Goal: Task Accomplishment & Management: Complete application form

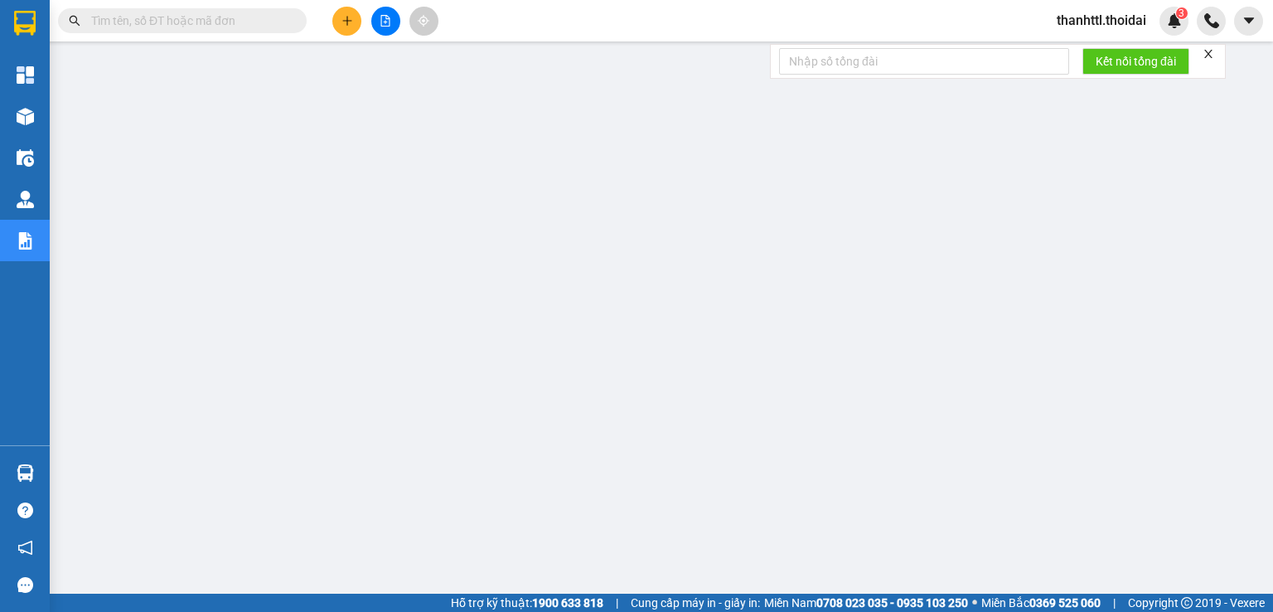
scroll to position [40, 0]
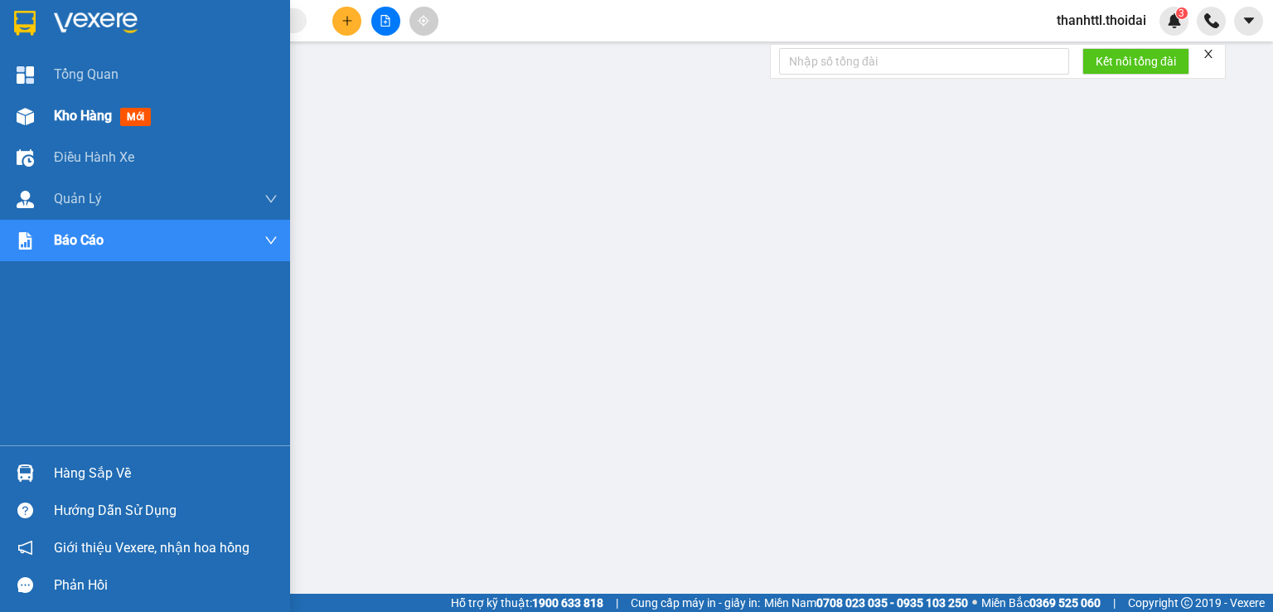
click at [80, 114] on span "Kho hàng" at bounding box center [83, 116] width 58 height 16
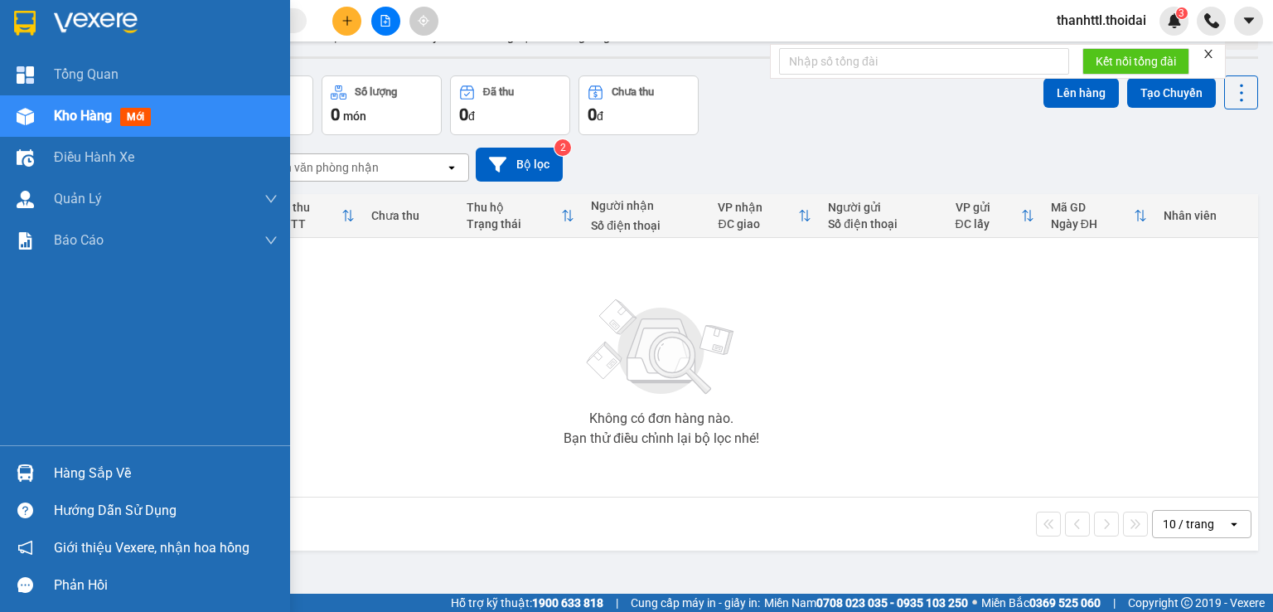
click at [83, 475] on div "Hàng sắp về" at bounding box center [166, 473] width 224 height 25
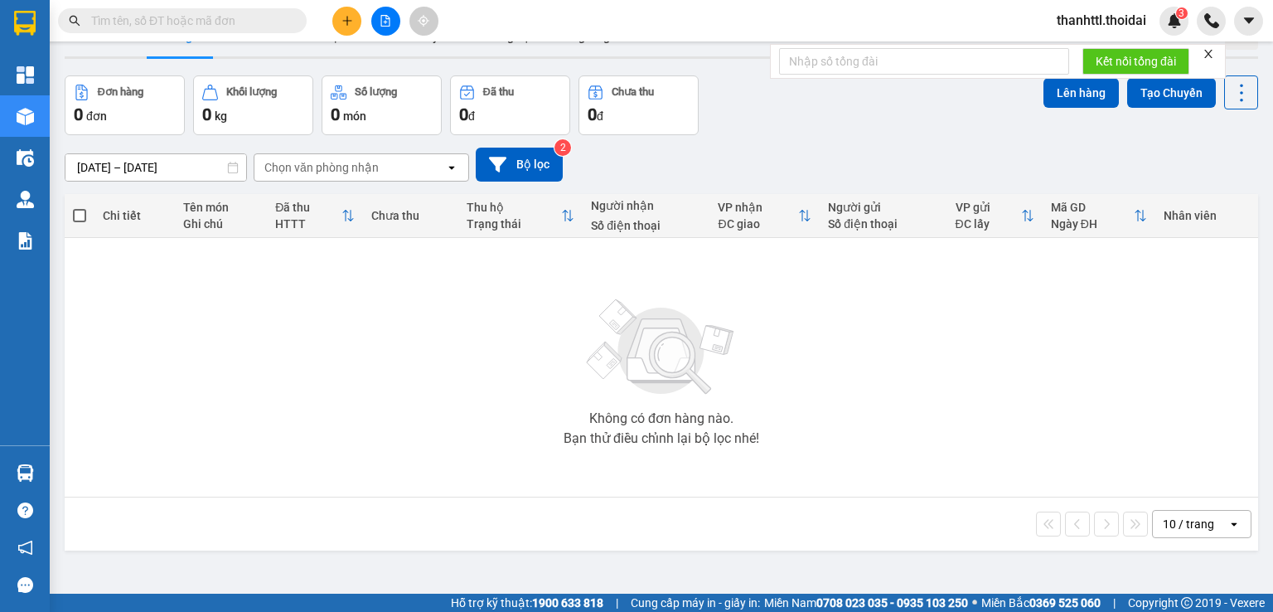
click at [388, 366] on section "Kết quả tìm kiếm ( 0 ) Bộ lọc No Data thanhttl.thoidai 3 Tổng Quan Kho hàng mới…" at bounding box center [636, 306] width 1273 height 612
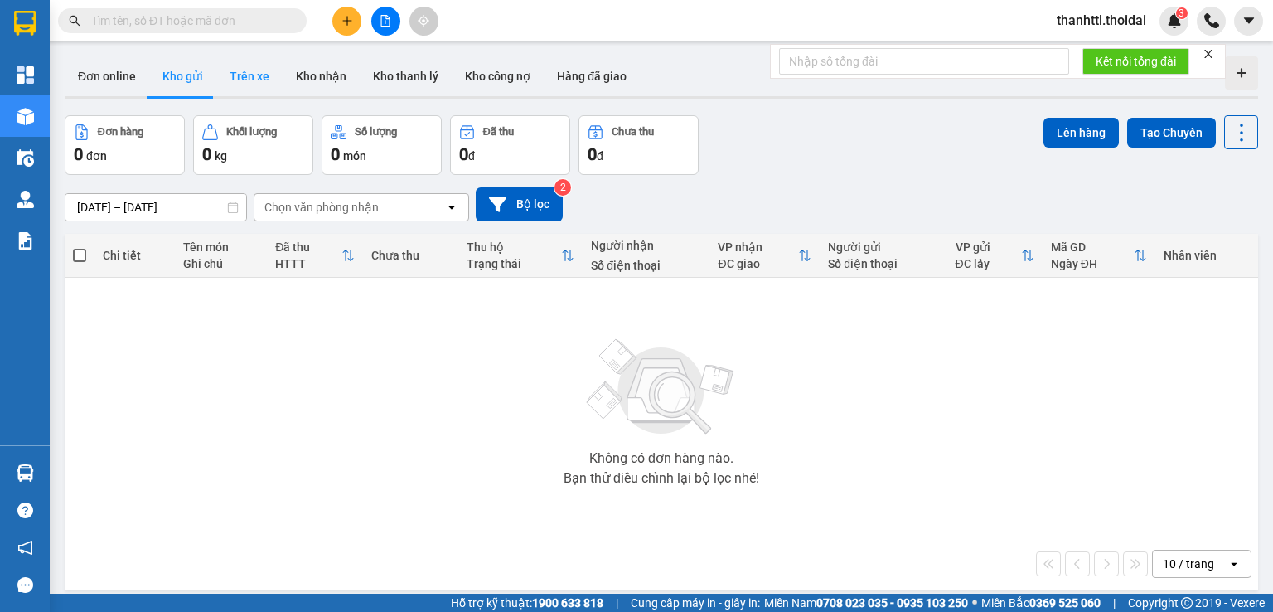
click at [240, 86] on button "Trên xe" at bounding box center [249, 76] width 66 height 40
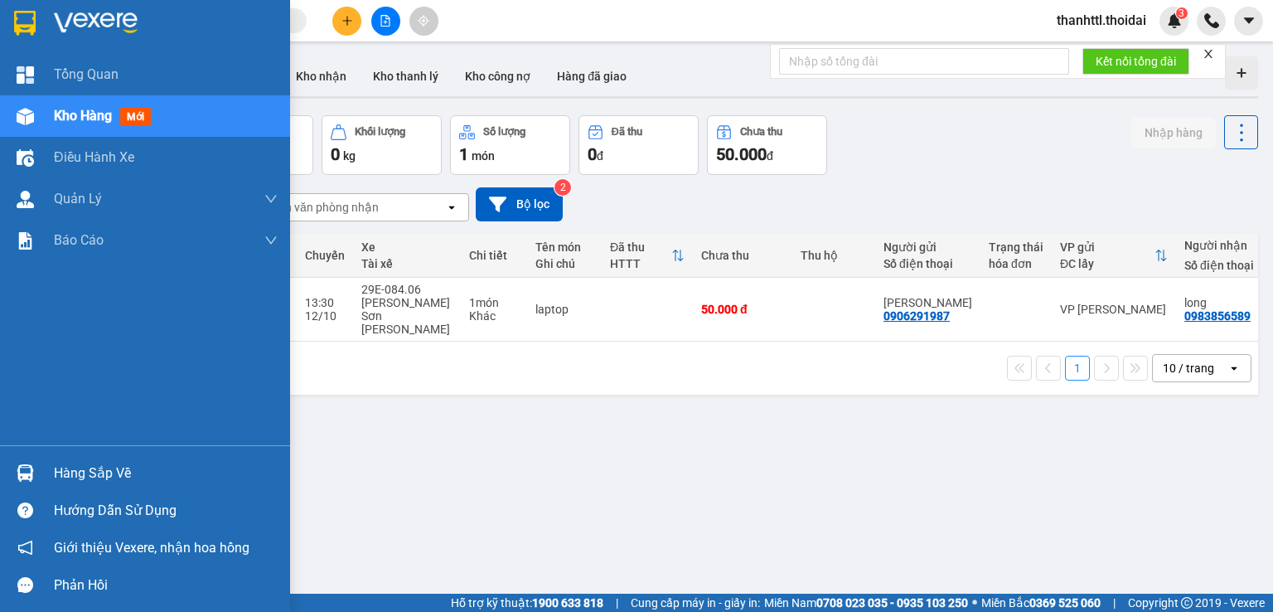
click at [84, 476] on div "Hàng sắp về" at bounding box center [166, 473] width 224 height 25
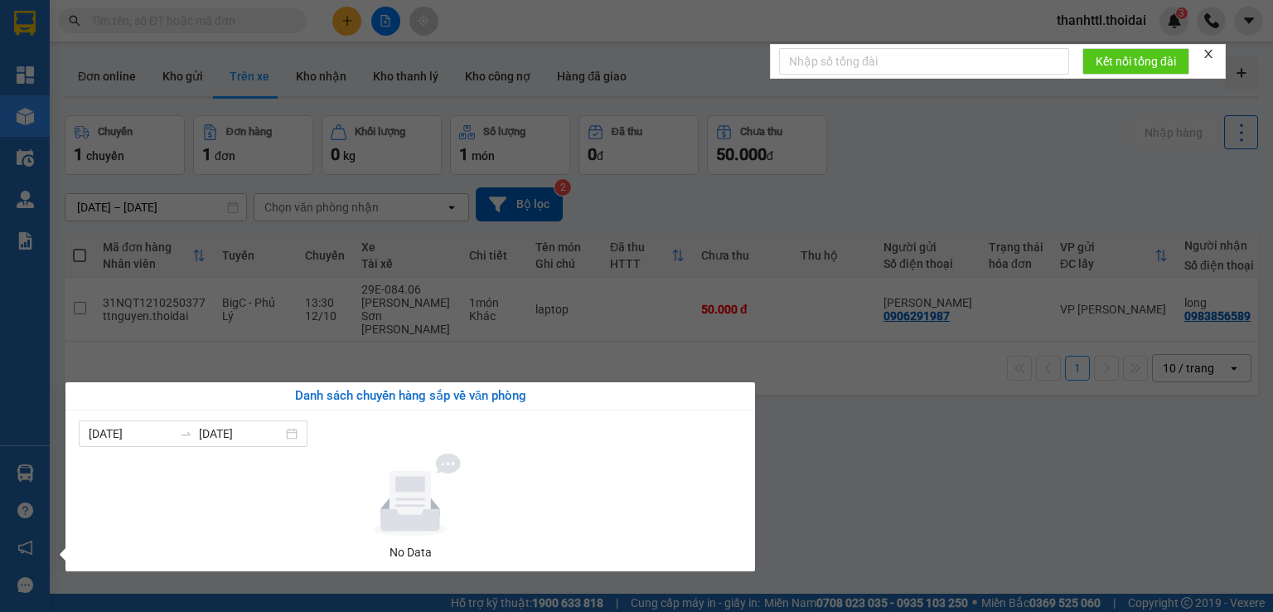
click at [861, 439] on section "Kết quả tìm kiếm ( 0 ) Bộ lọc No Data thanhttl.thoidai 3 Tổng Quan Kho hàng mới…" at bounding box center [636, 306] width 1273 height 612
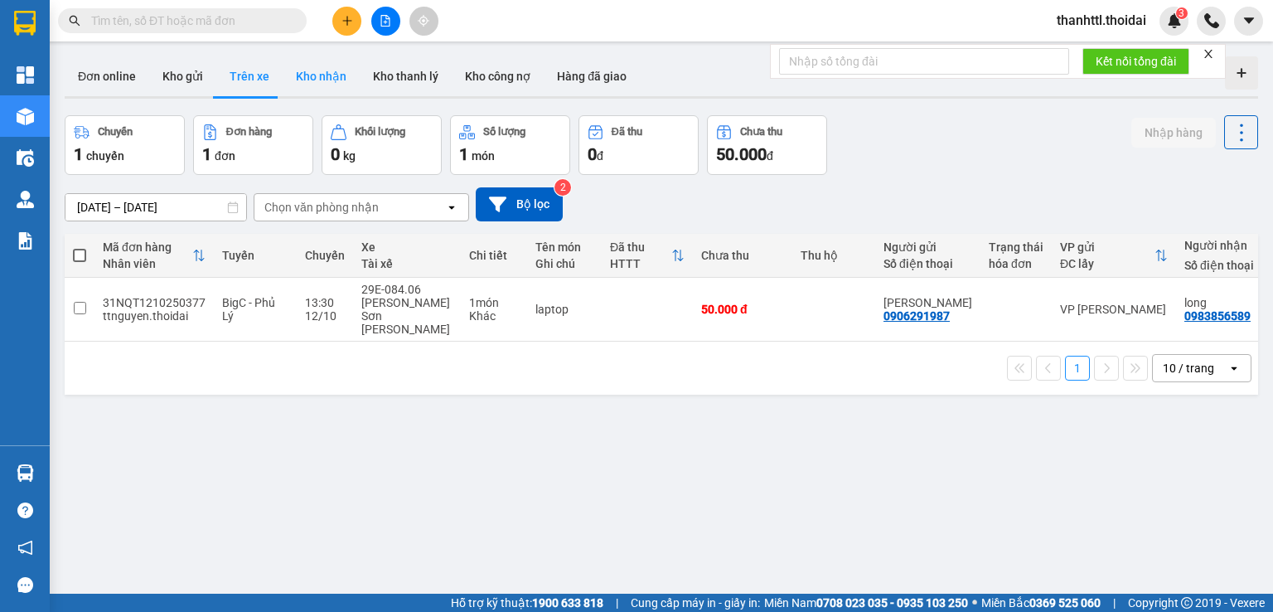
click at [323, 82] on button "Kho nhận" at bounding box center [321, 76] width 77 height 40
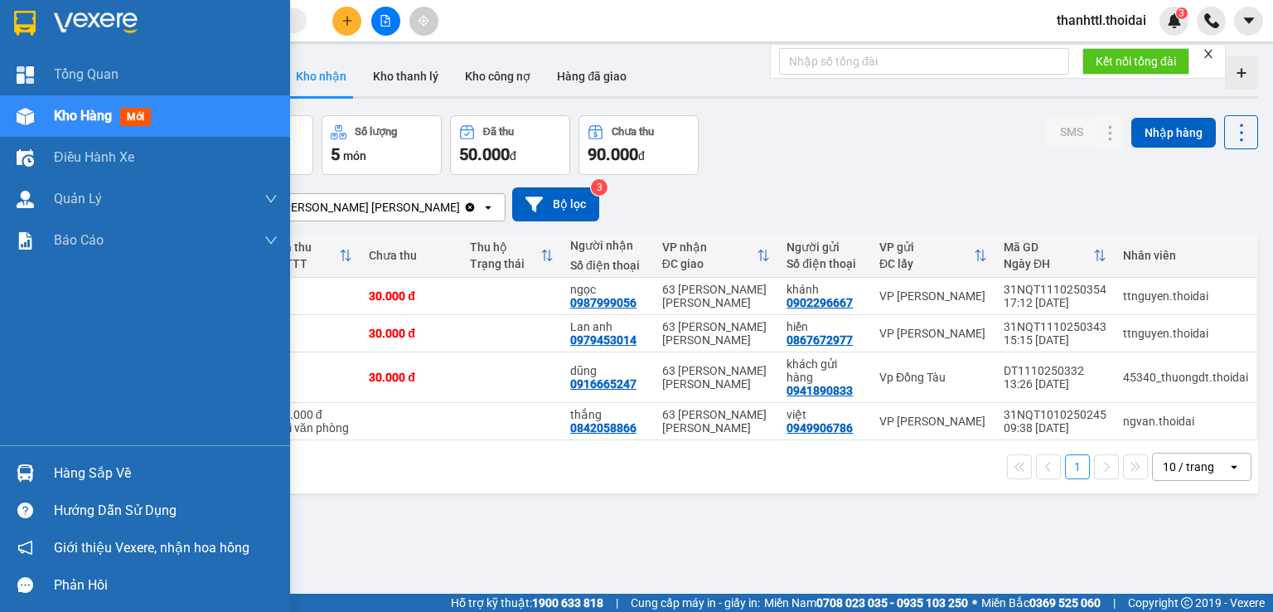
click at [80, 474] on div "Hàng sắp về" at bounding box center [166, 473] width 224 height 25
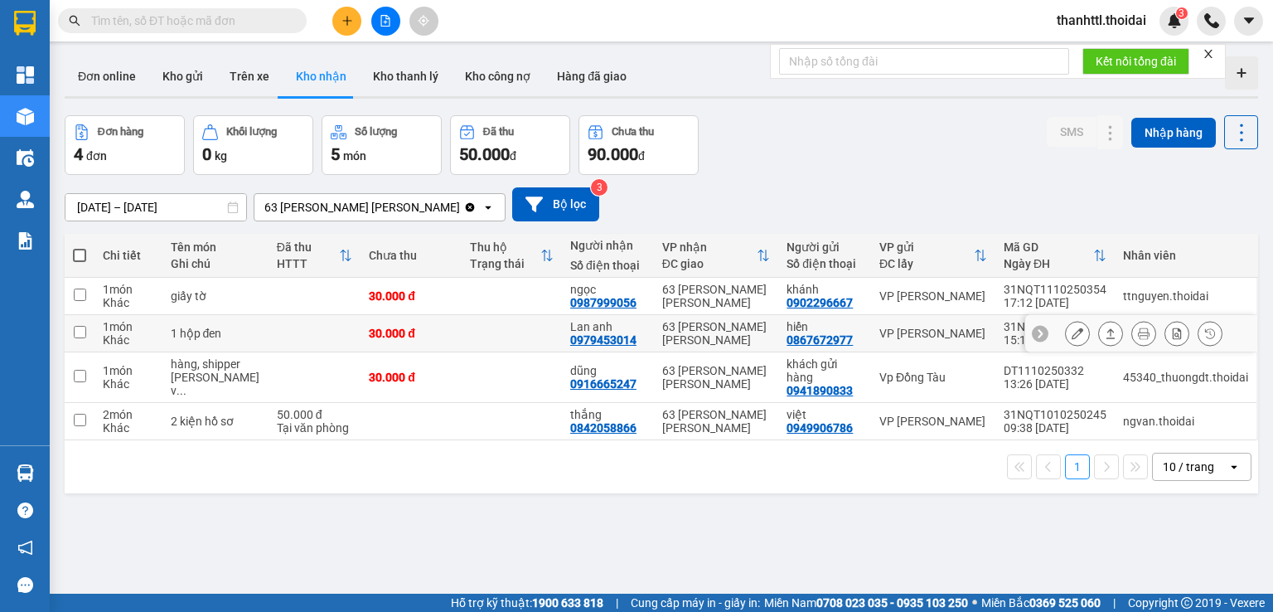
click at [515, 322] on section "Kết quả tìm kiếm ( 0 ) Bộ lọc No Data thanhttl.thoidai 3 Tổng Quan Kho hàng mới…" at bounding box center [636, 306] width 1273 height 612
click at [250, 77] on button "Trên xe" at bounding box center [249, 76] width 66 height 40
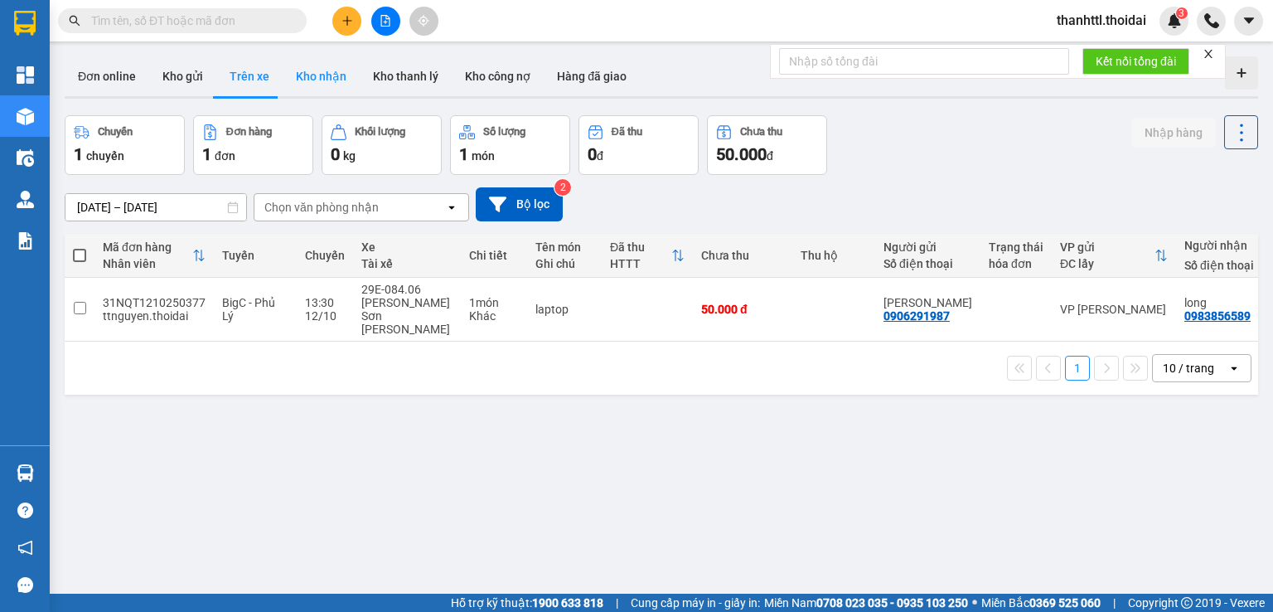
click at [328, 87] on button "Kho nhận" at bounding box center [321, 76] width 77 height 40
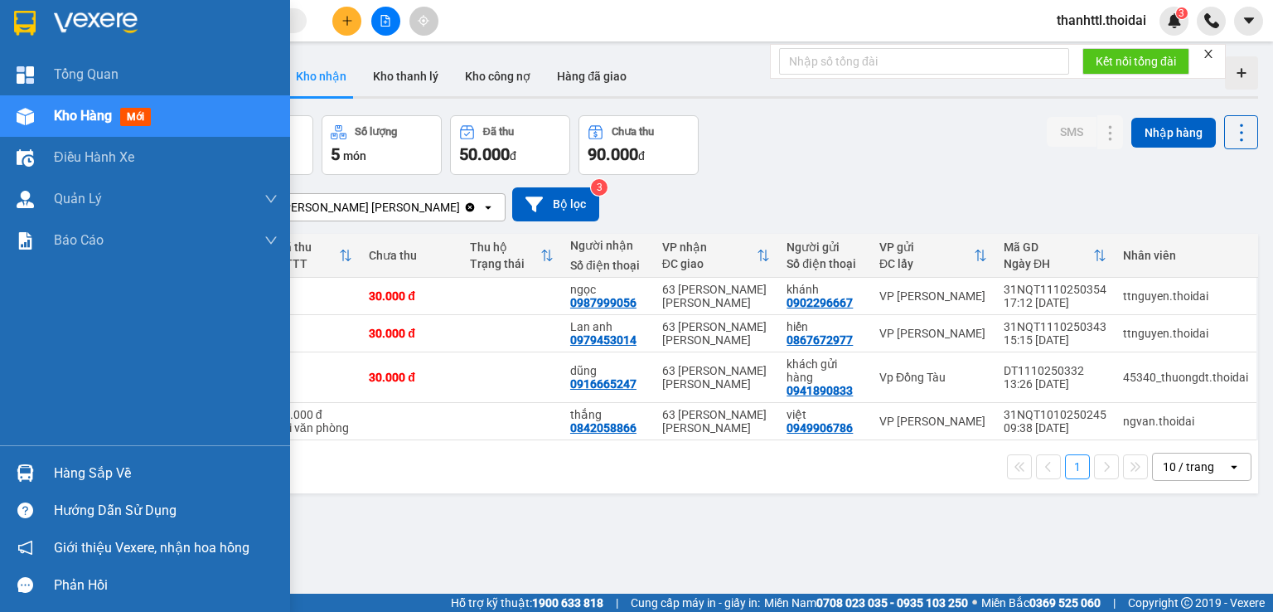
click at [53, 472] on div "Hàng sắp về" at bounding box center [145, 472] width 290 height 37
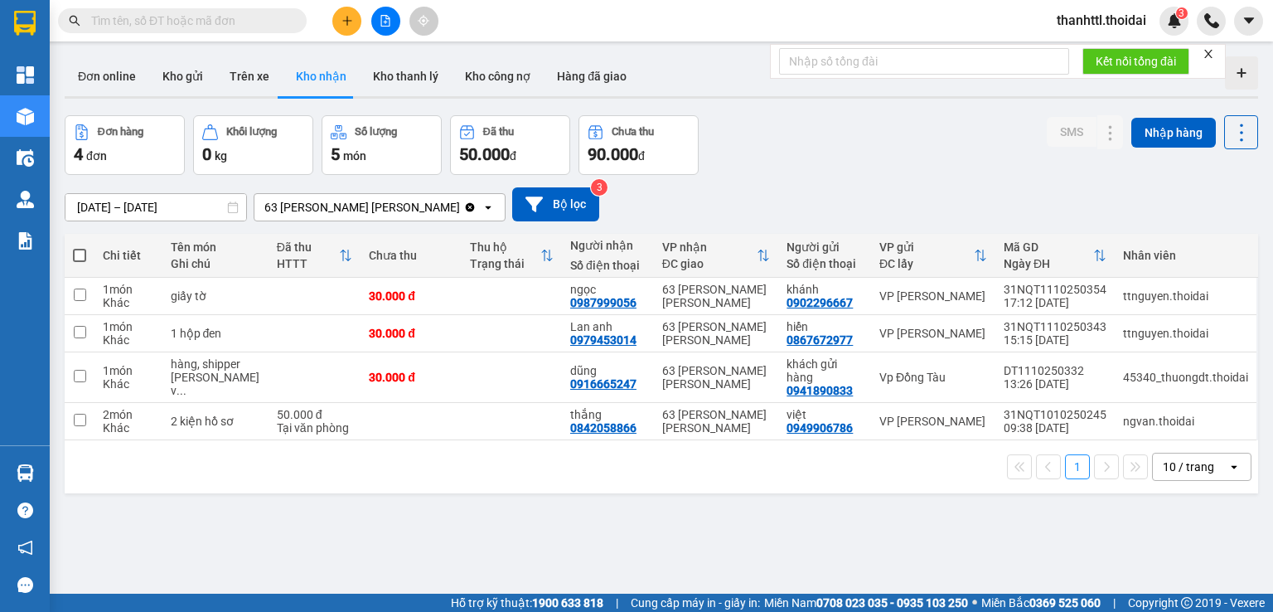
click at [871, 169] on section "Kết quả tìm kiếm ( 0 ) Bộ lọc No Data thanhttl.thoidai 3 Tổng Quan Kho hàng mới…" at bounding box center [636, 306] width 1273 height 612
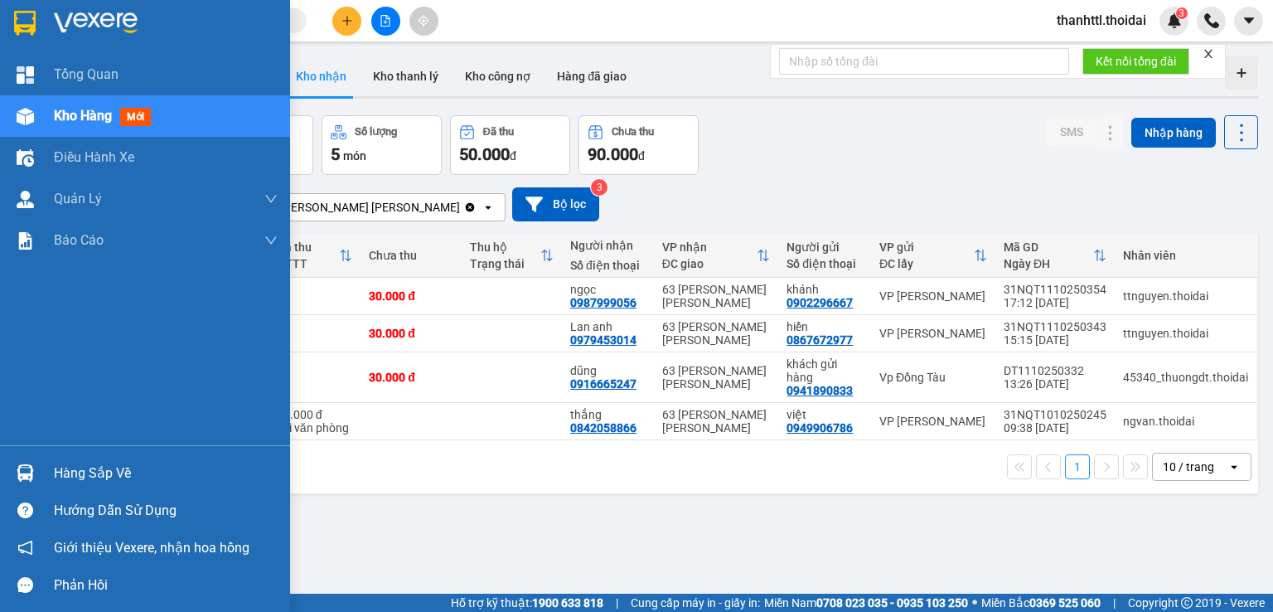
drag, startPoint x: 86, startPoint y: 482, endPoint x: 193, endPoint y: 459, distance: 109.2
click at [90, 479] on div "Hàng sắp về" at bounding box center [166, 473] width 224 height 25
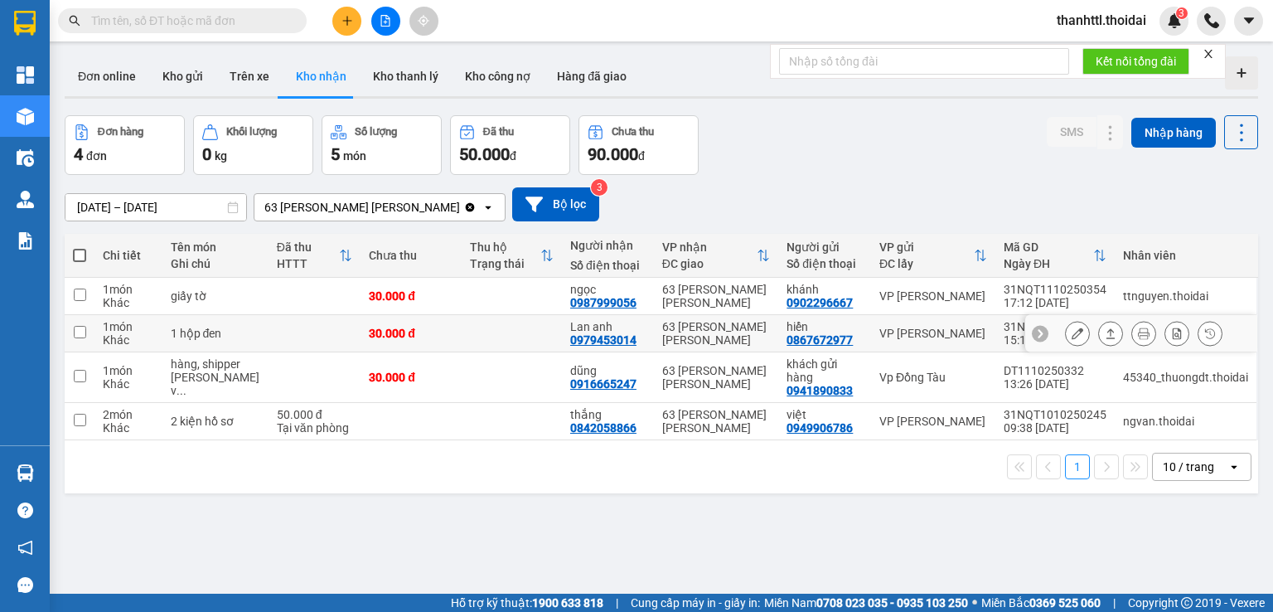
click at [521, 329] on section "Kết quả tìm kiếm ( 0 ) Bộ lọc No Data thanhttl.thoidai 3 Tổng Quan Kho hàng mới…" at bounding box center [636, 306] width 1273 height 612
click at [232, 23] on input "text" at bounding box center [189, 21] width 196 height 18
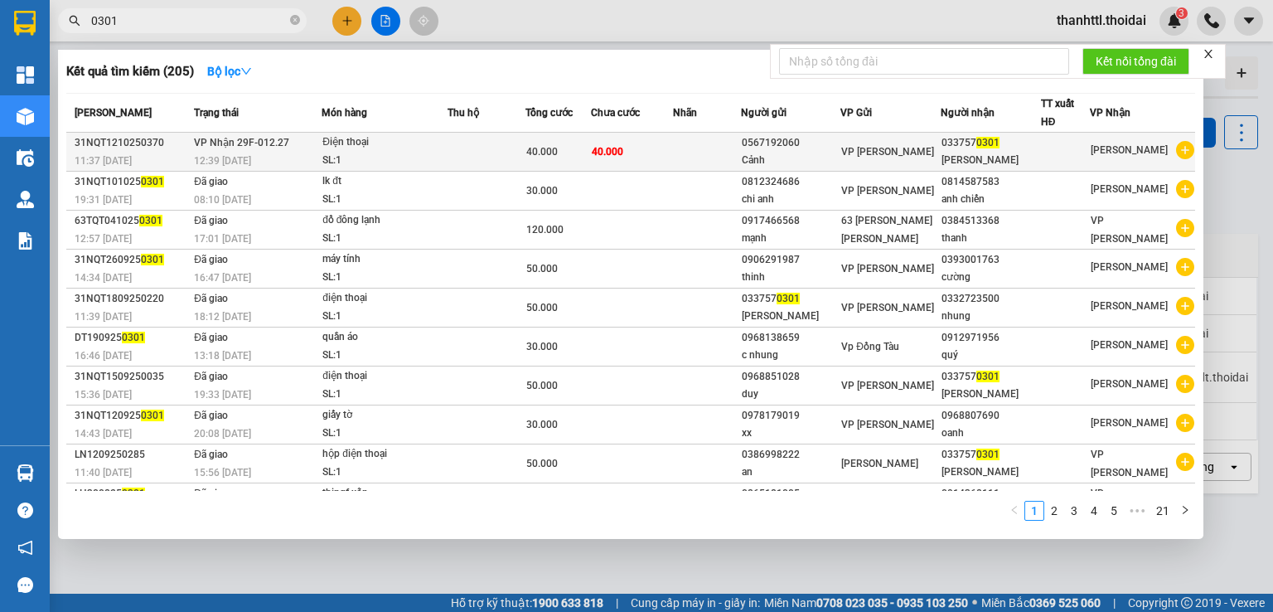
type input "0301"
click at [216, 152] on div "12:39 - 12/10" at bounding box center [257, 161] width 127 height 18
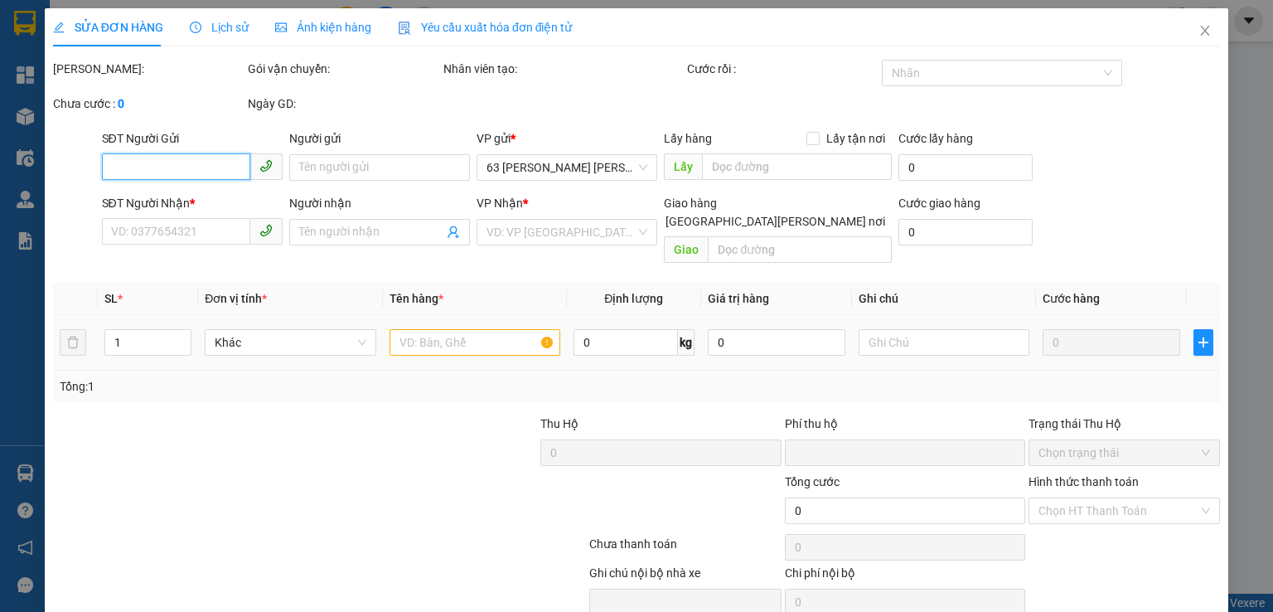
type input "0567192060"
type input "Cảnh"
type input "0337570301"
type input "trần văn thiện"
type input "0"
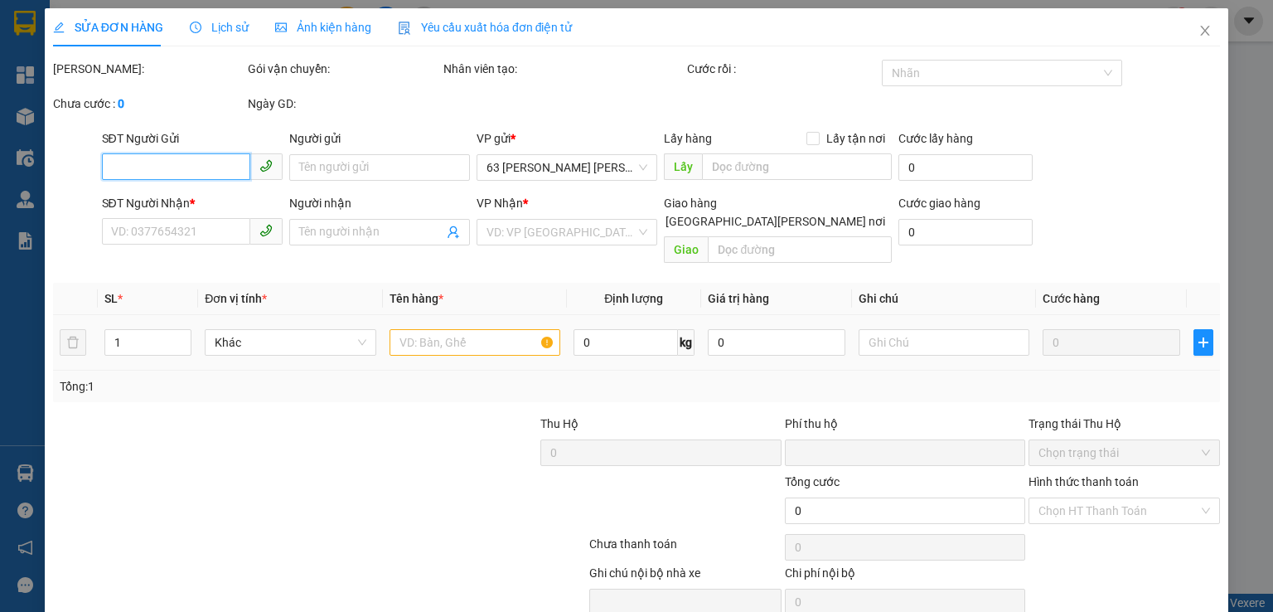
type input "40.000"
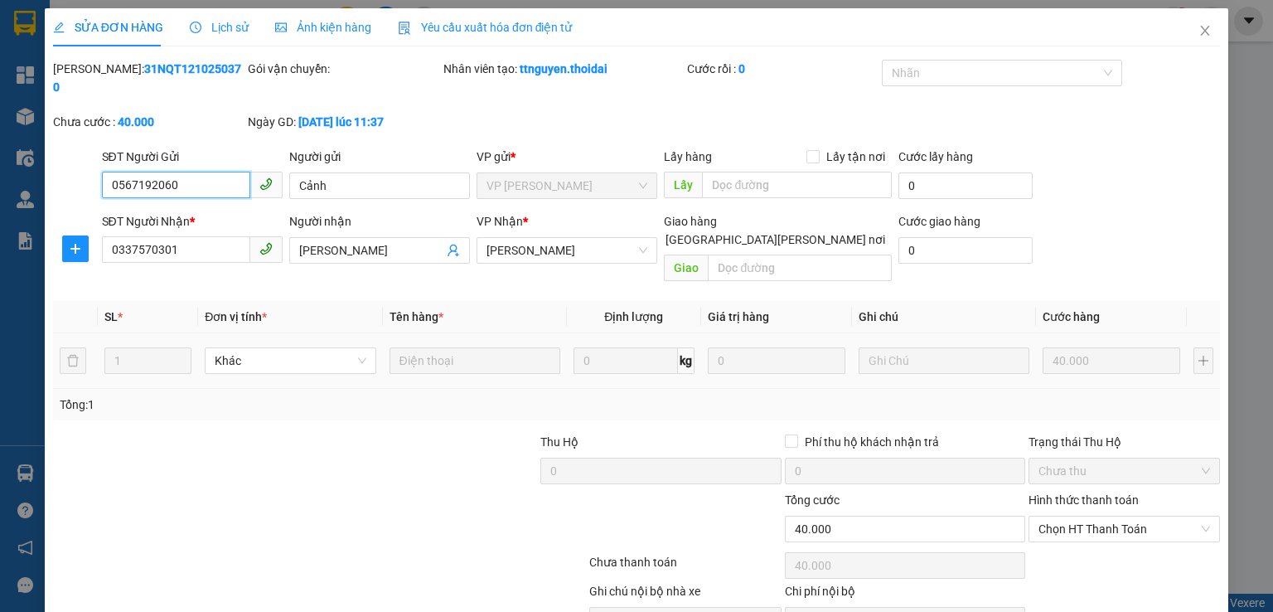
scroll to position [56, 0]
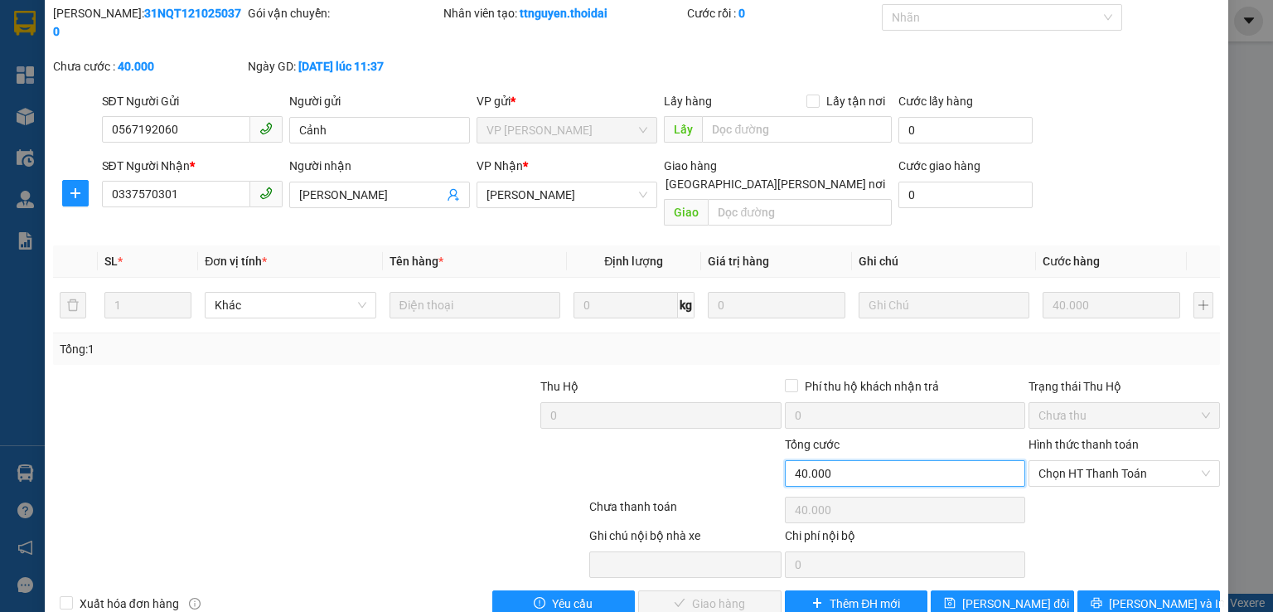
click at [839, 460] on input "40.000" at bounding box center [905, 473] width 240 height 27
click at [841, 460] on input "40.000" at bounding box center [905, 473] width 240 height 27
click at [840, 460] on input "40.000" at bounding box center [905, 473] width 240 height 27
click at [795, 460] on input "40.000" at bounding box center [905, 473] width 240 height 27
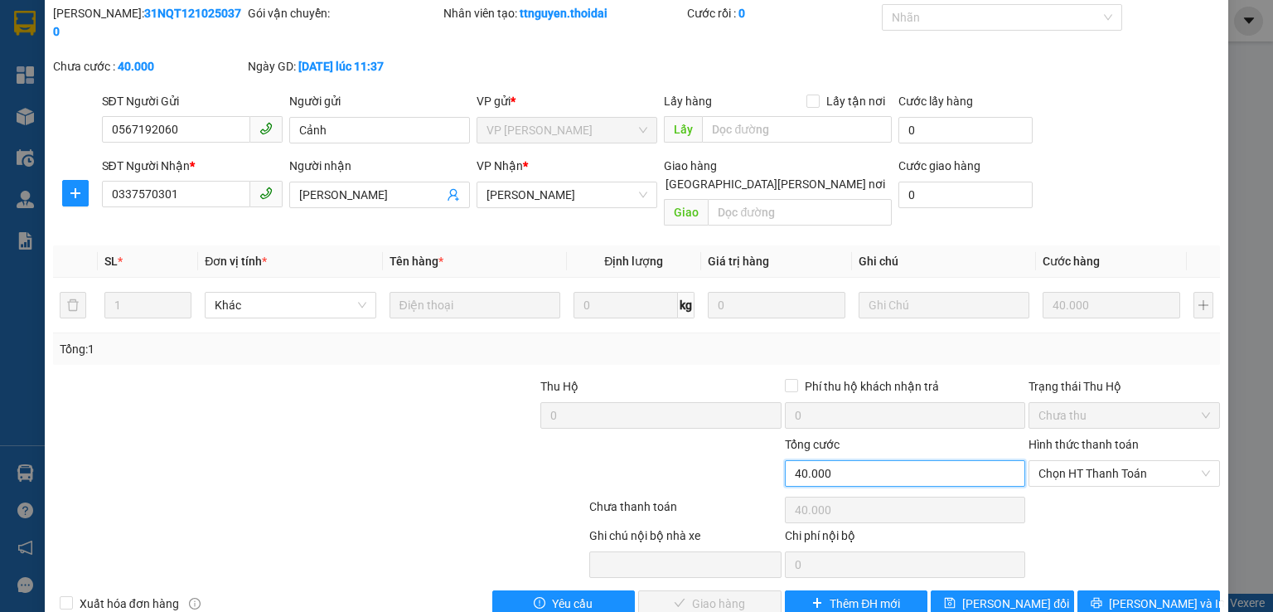
scroll to position [0, 0]
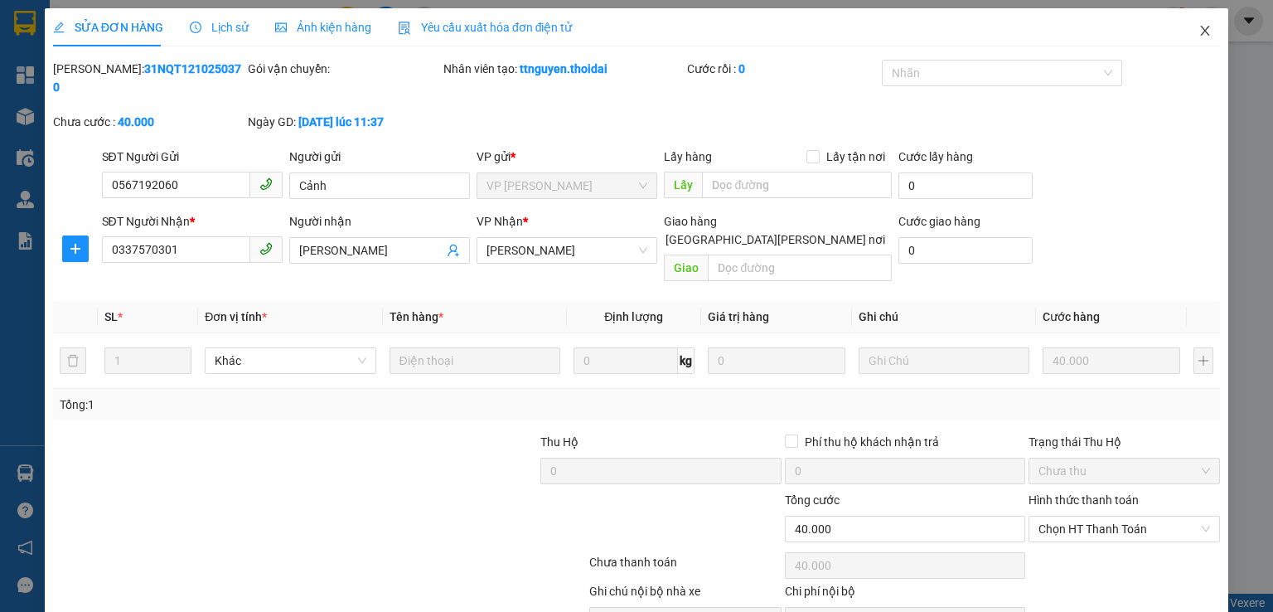
click at [1199, 31] on icon "close" at bounding box center [1205, 30] width 13 height 13
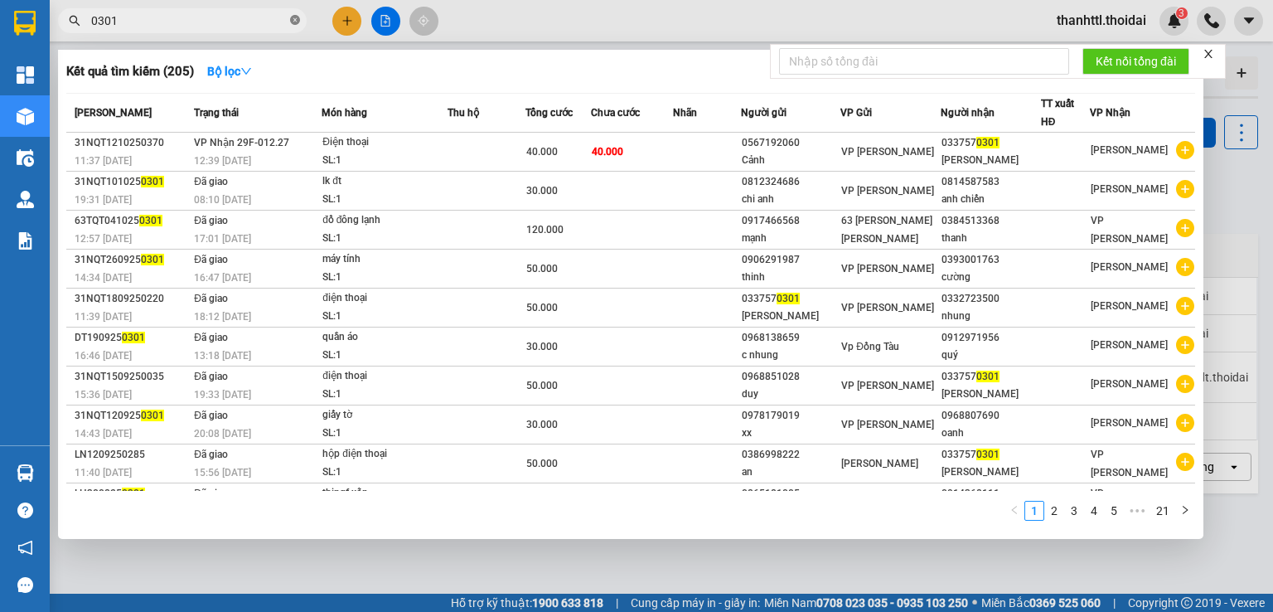
click at [295, 21] on icon "close-circle" at bounding box center [295, 20] width 10 height 10
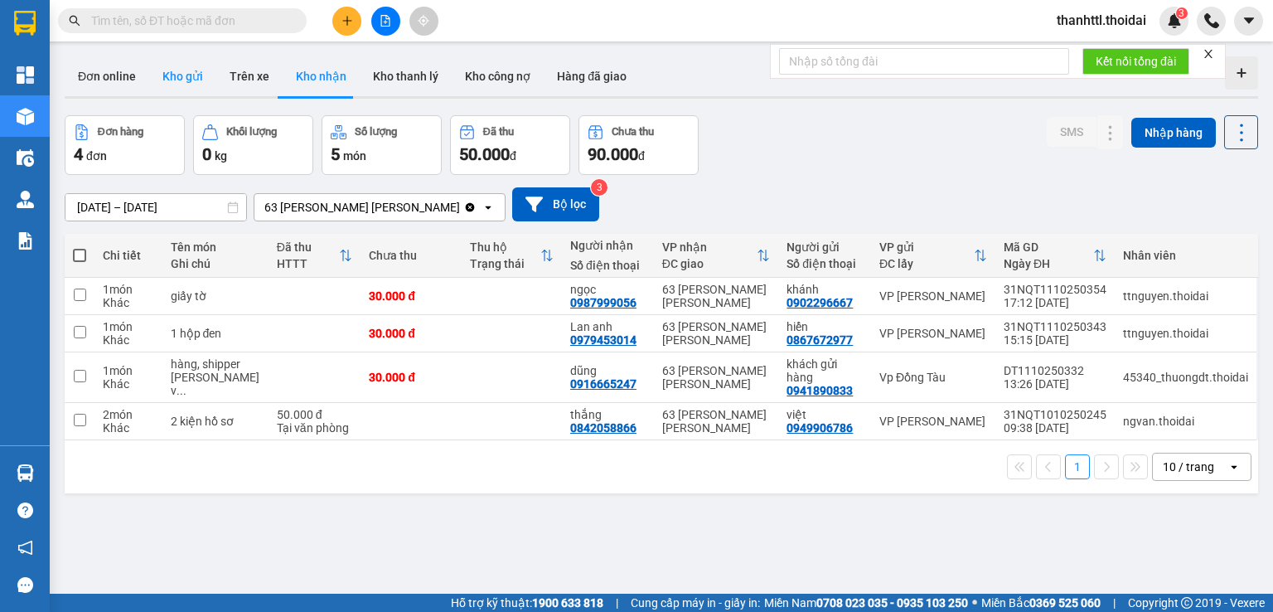
click at [183, 80] on button "Kho gửi" at bounding box center [182, 76] width 67 height 40
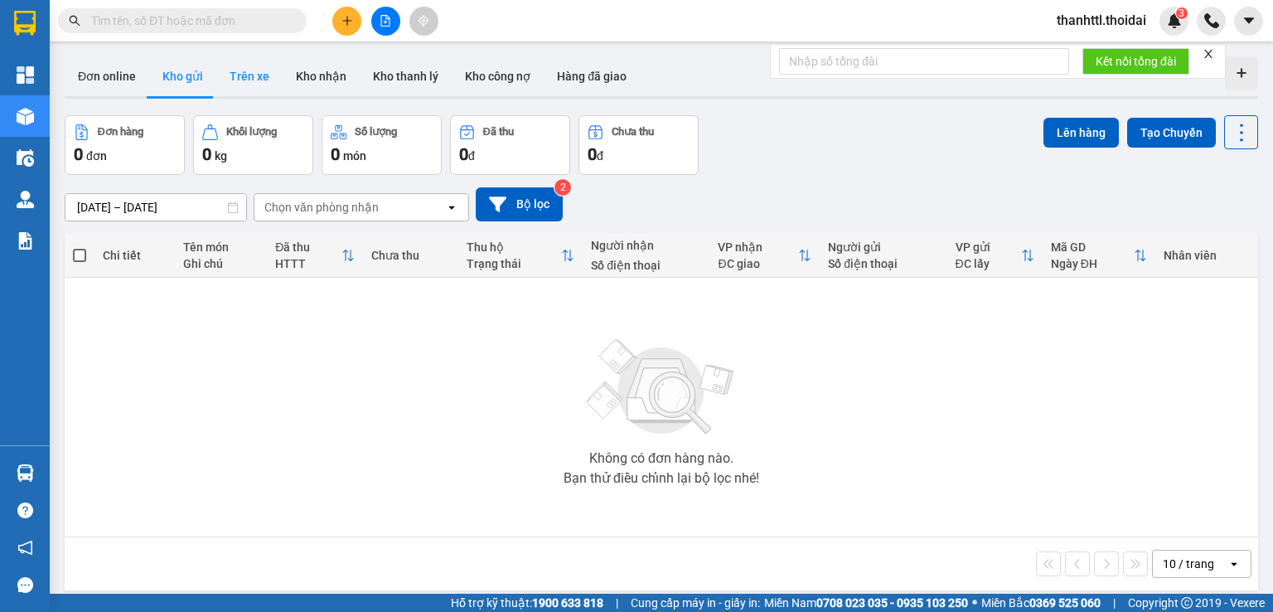
click at [252, 82] on button "Trên xe" at bounding box center [249, 76] width 66 height 40
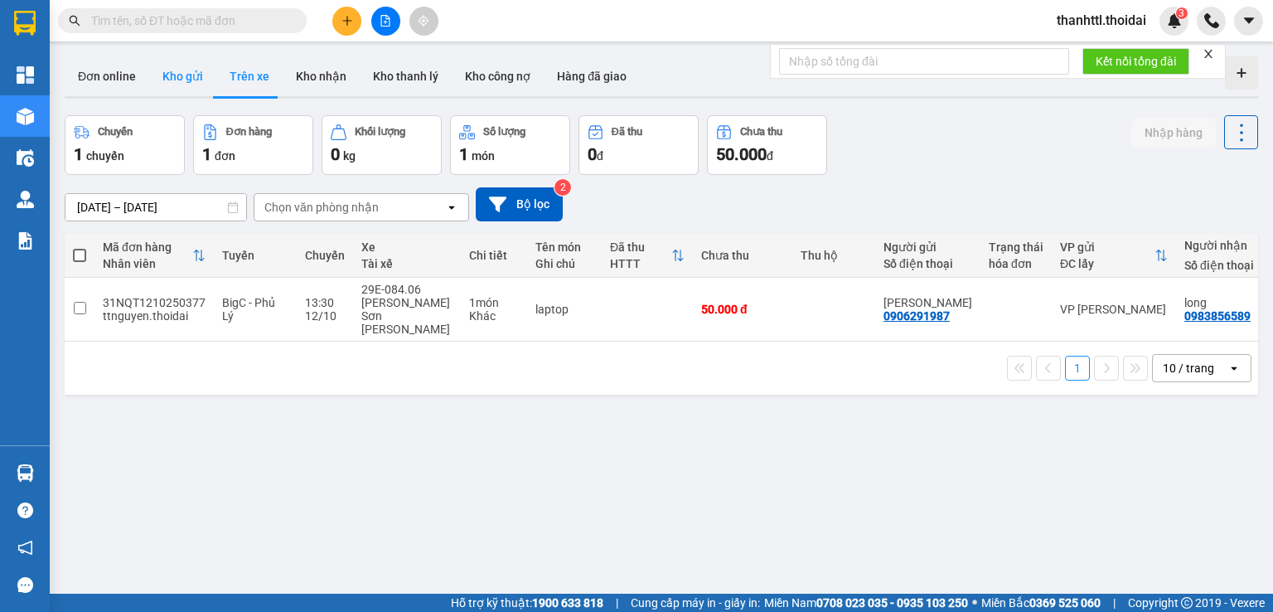
click at [188, 85] on button "Kho gửi" at bounding box center [182, 76] width 67 height 40
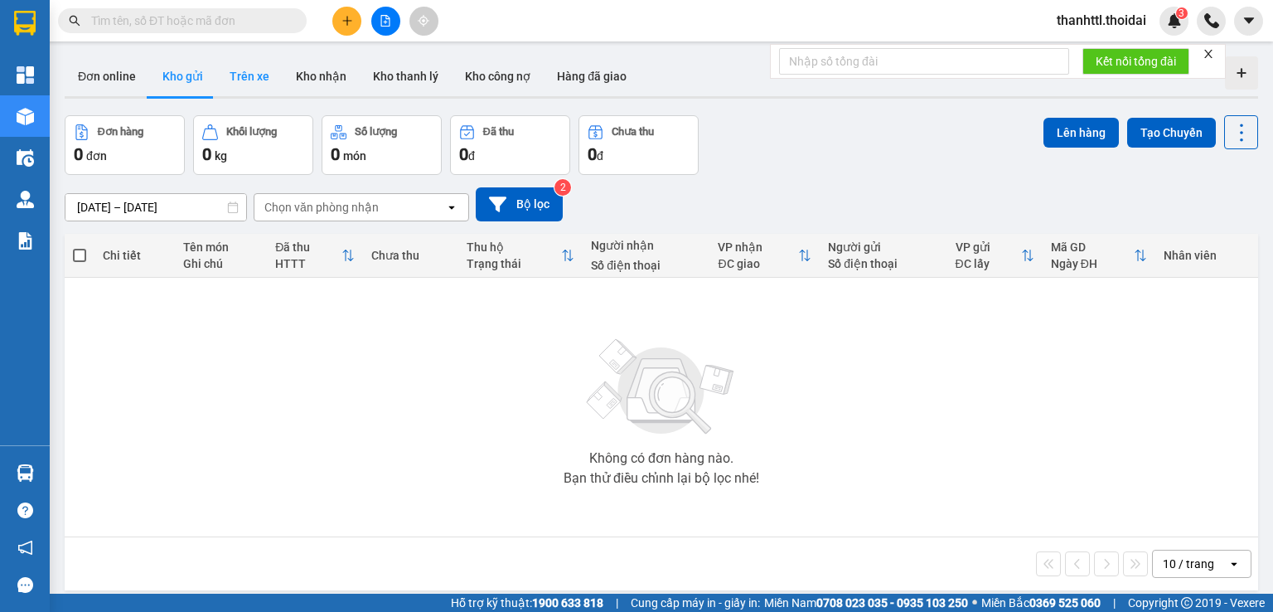
click at [245, 82] on button "Trên xe" at bounding box center [249, 76] width 66 height 40
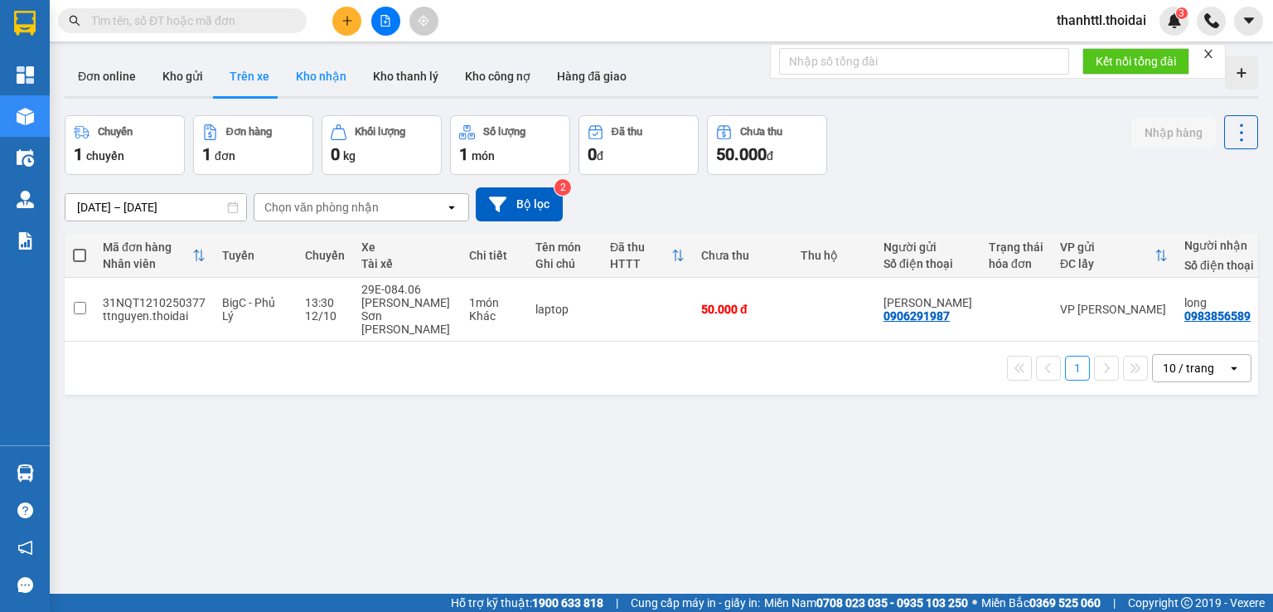
click at [317, 84] on button "Kho nhận" at bounding box center [321, 76] width 77 height 40
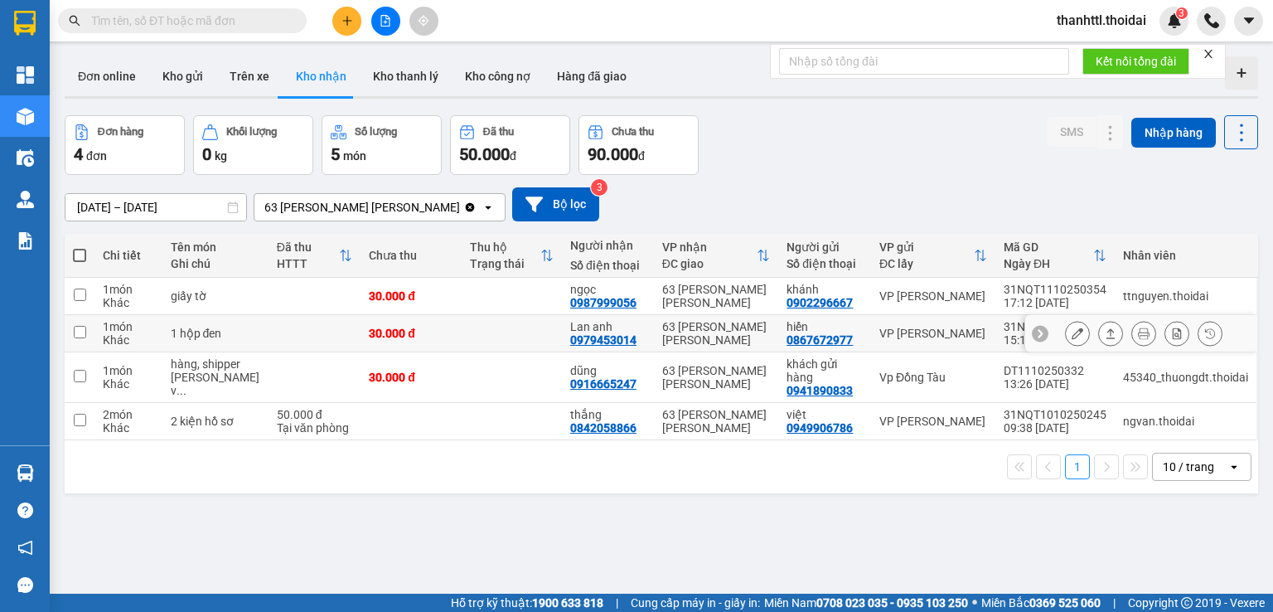
click at [462, 344] on td at bounding box center [512, 333] width 100 height 37
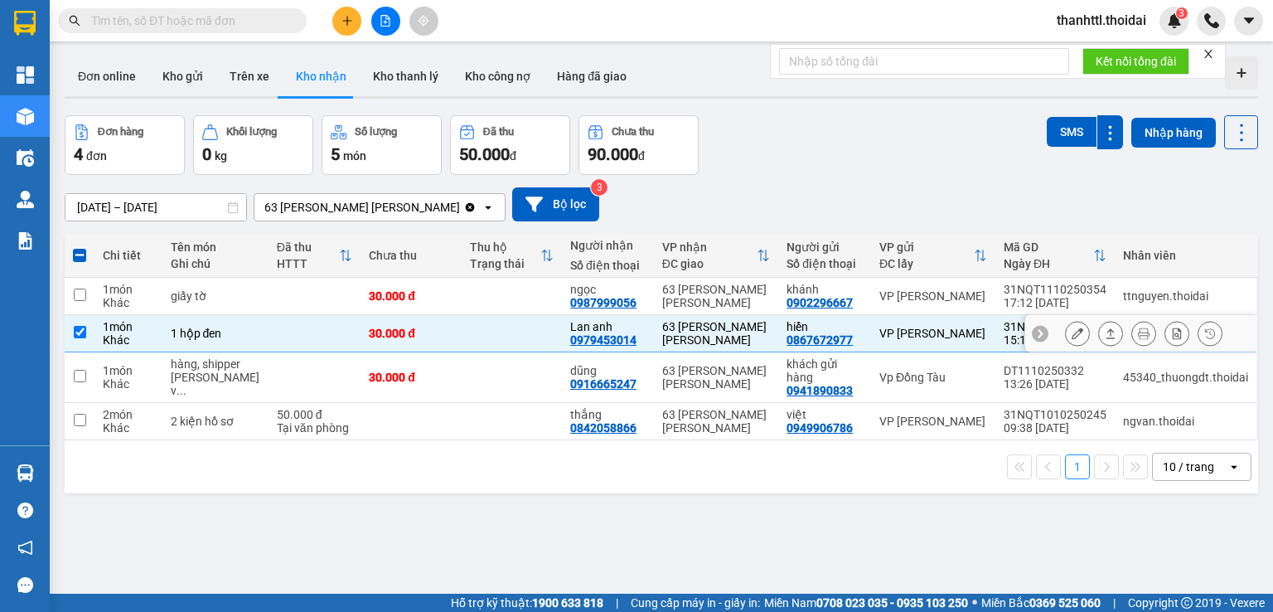
click at [80, 331] on input "checkbox" at bounding box center [80, 332] width 12 height 12
checkbox input "false"
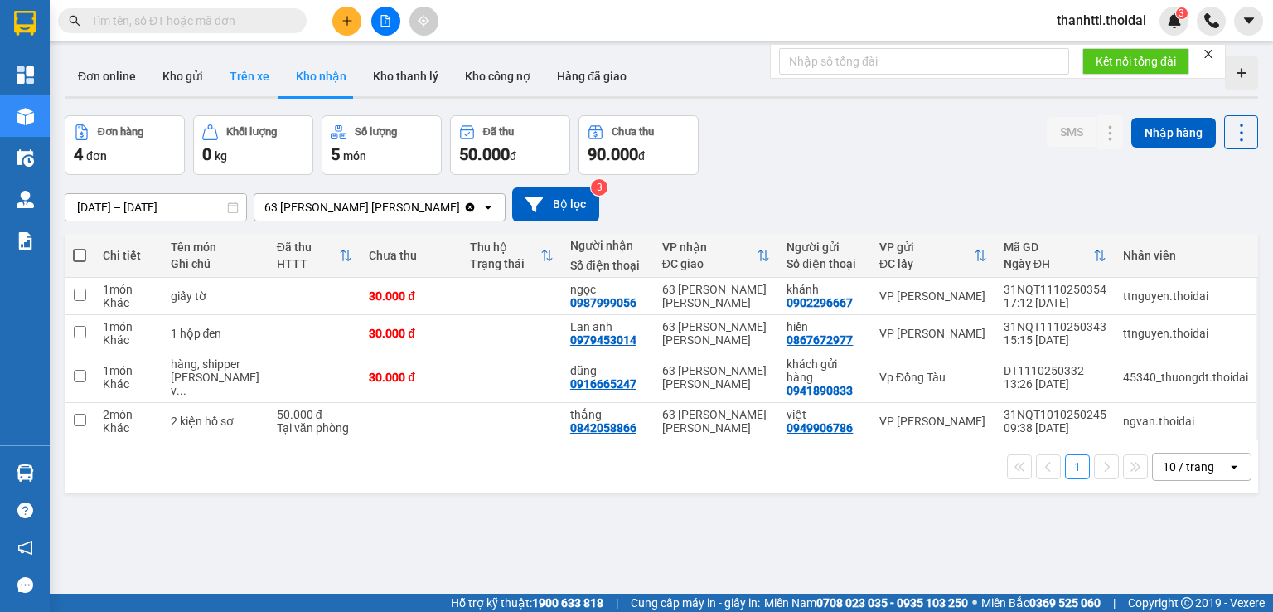
click at [253, 84] on button "Trên xe" at bounding box center [249, 76] width 66 height 40
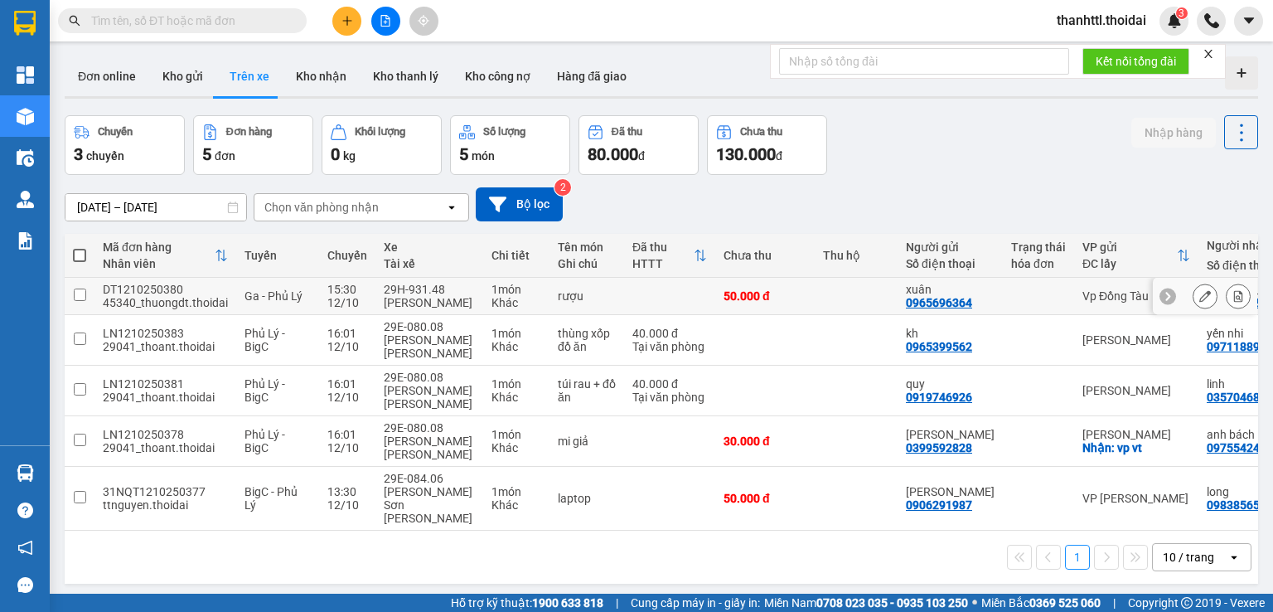
click at [362, 298] on div "12/10" at bounding box center [347, 302] width 40 height 13
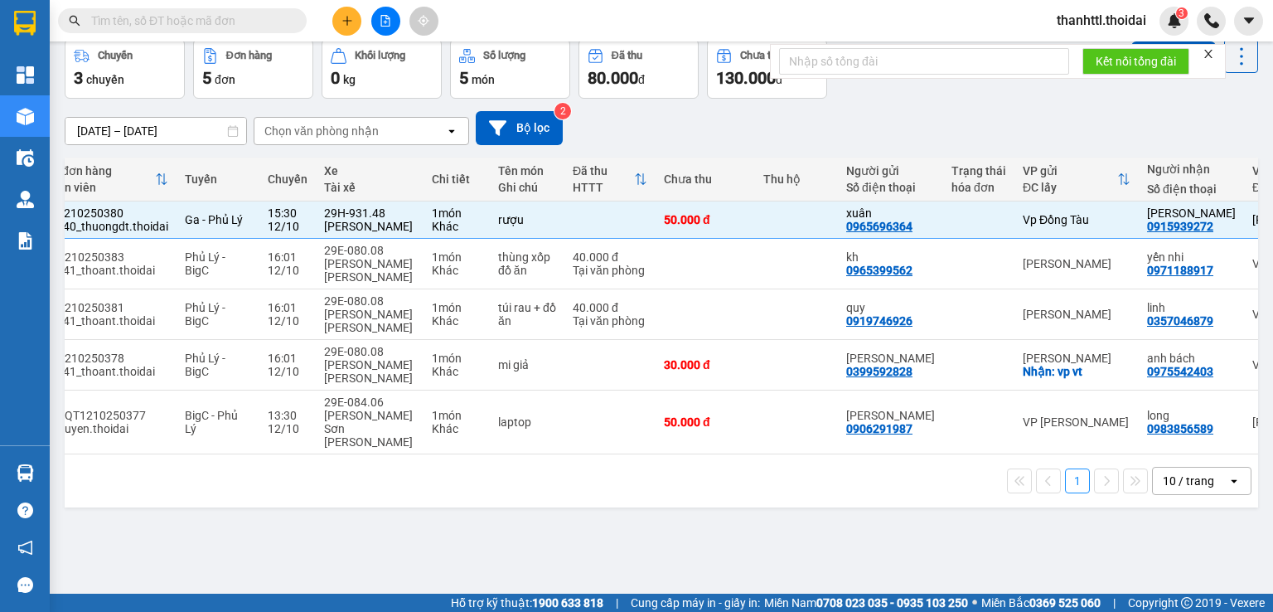
scroll to position [0, 27]
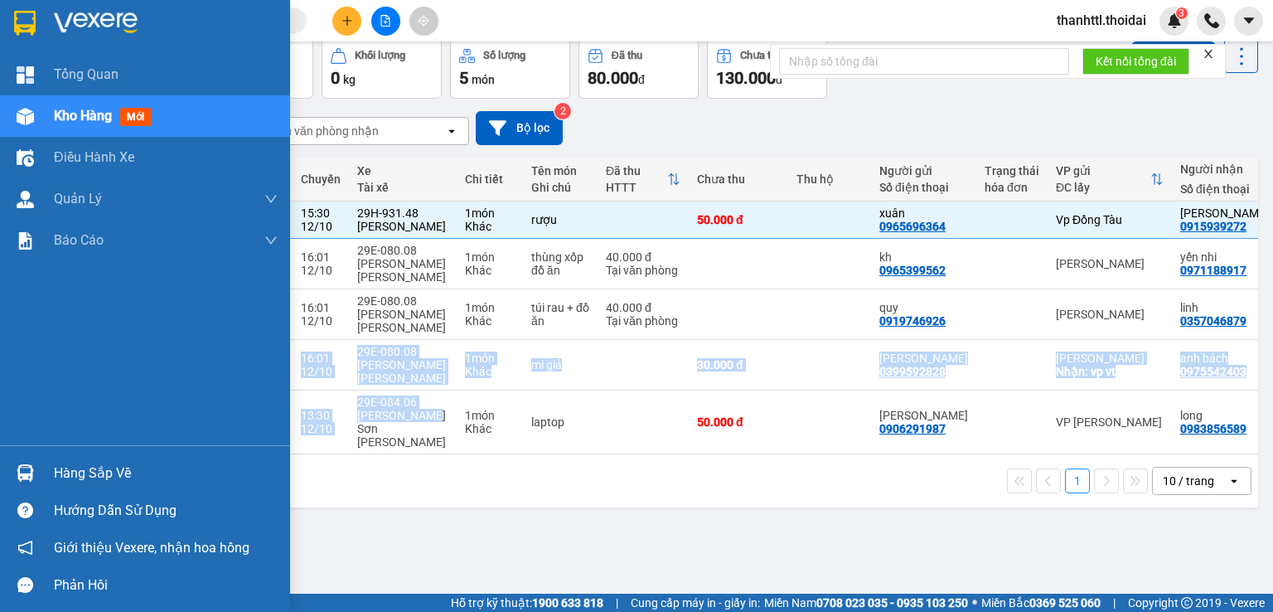
drag, startPoint x: 418, startPoint y: 424, endPoint x: 1, endPoint y: 263, distance: 446.9
click at [0, 306] on section "Kết quả tìm kiếm ( 205 ) Bộ lọc Mã ĐH Trạng thái Món hàng Thu hộ Tổng cước Chưa…" at bounding box center [636, 306] width 1273 height 612
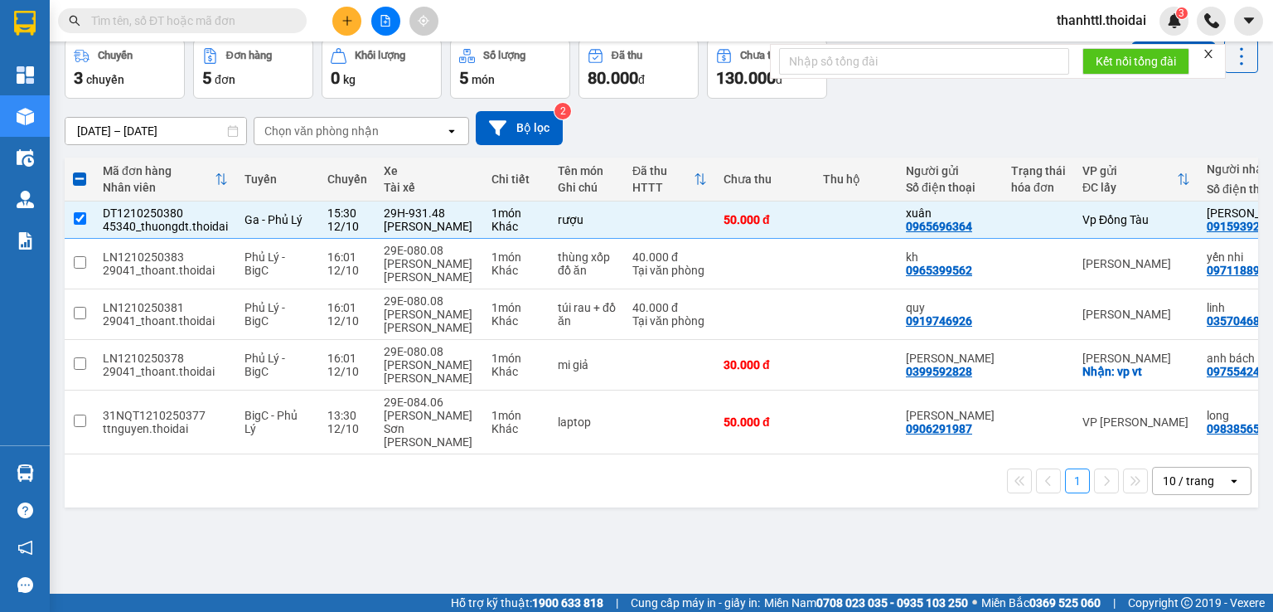
click at [875, 78] on div "Kết nối tổng đài" at bounding box center [998, 61] width 456 height 35
click at [85, 213] on input "checkbox" at bounding box center [80, 218] width 12 height 12
checkbox input "false"
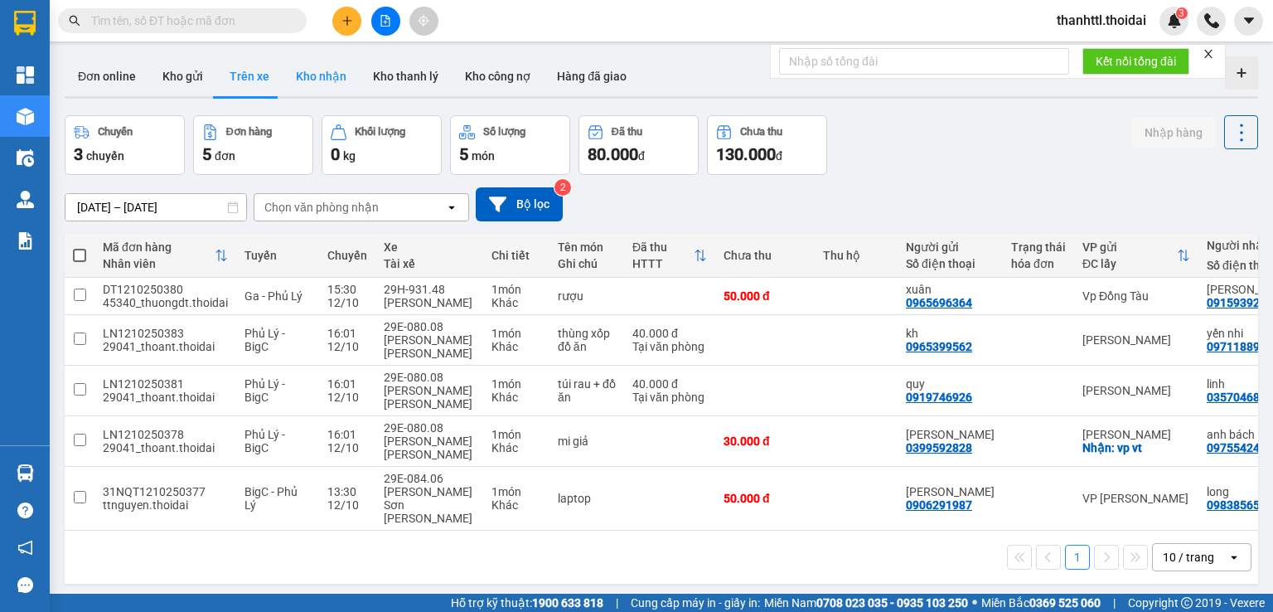
click at [312, 76] on button "Kho nhận" at bounding box center [321, 76] width 77 height 40
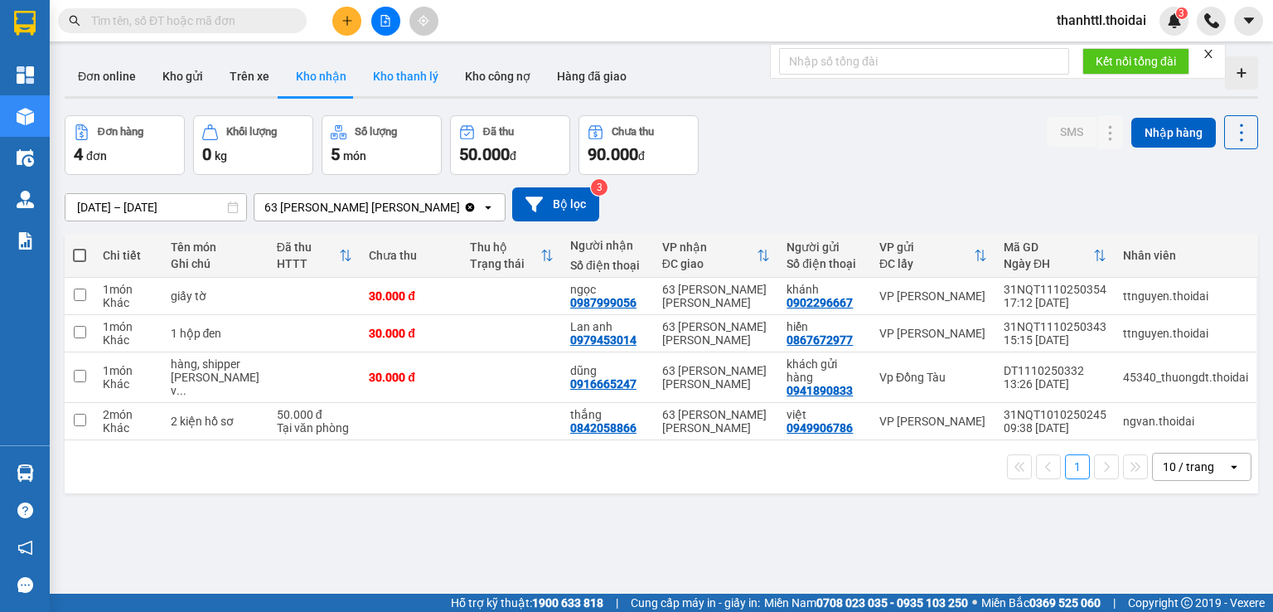
click at [411, 76] on button "Kho thanh lý" at bounding box center [406, 76] width 92 height 40
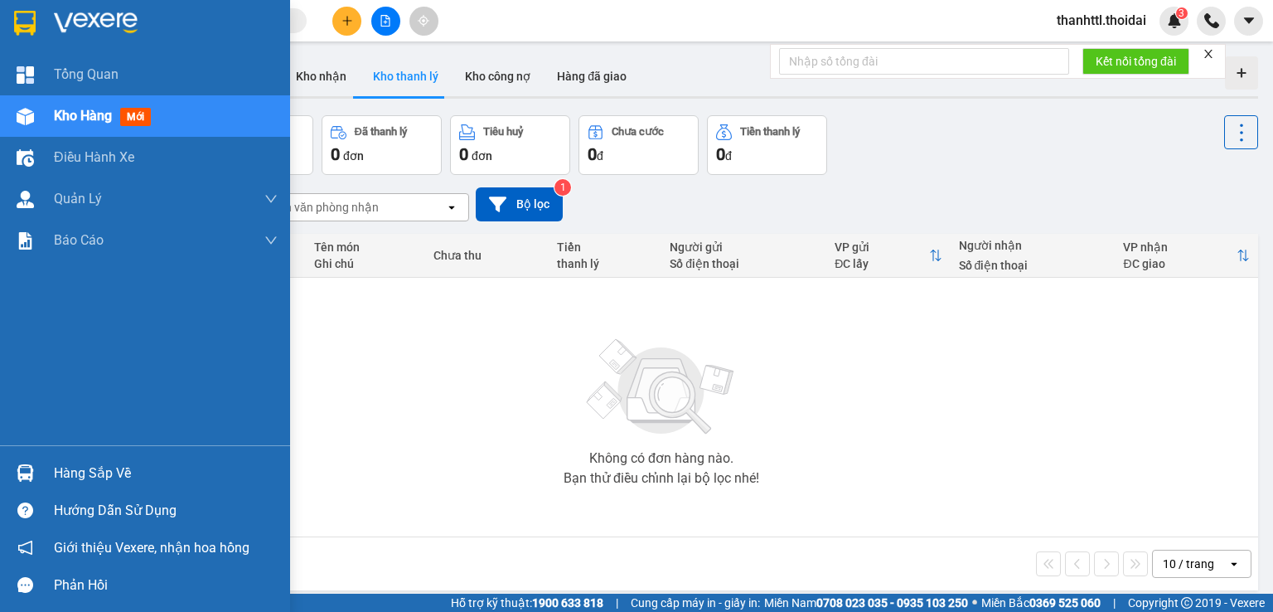
click at [109, 471] on div "Hàng sắp về" at bounding box center [166, 473] width 224 height 25
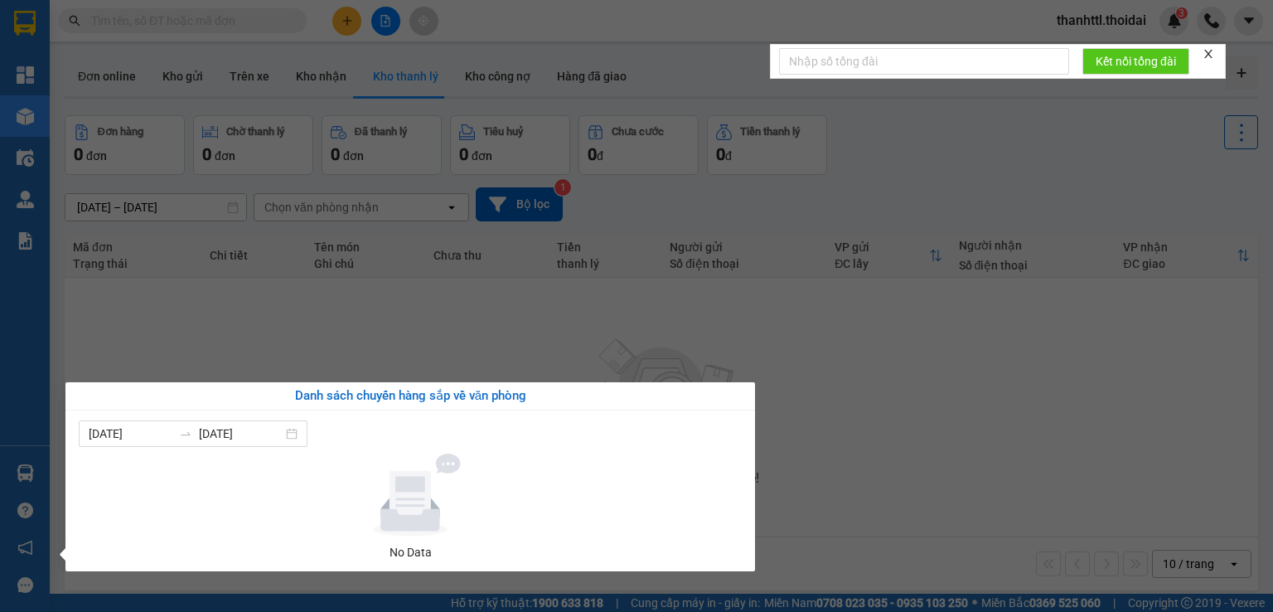
drag, startPoint x: 459, startPoint y: 337, endPoint x: 437, endPoint y: 298, distance: 45.7
click at [459, 336] on section "Kết quả tìm kiếm ( 205 ) Bộ lọc Mã ĐH Trạng thái Món hàng Thu hộ Tổng cước Chưa…" at bounding box center [636, 306] width 1273 height 612
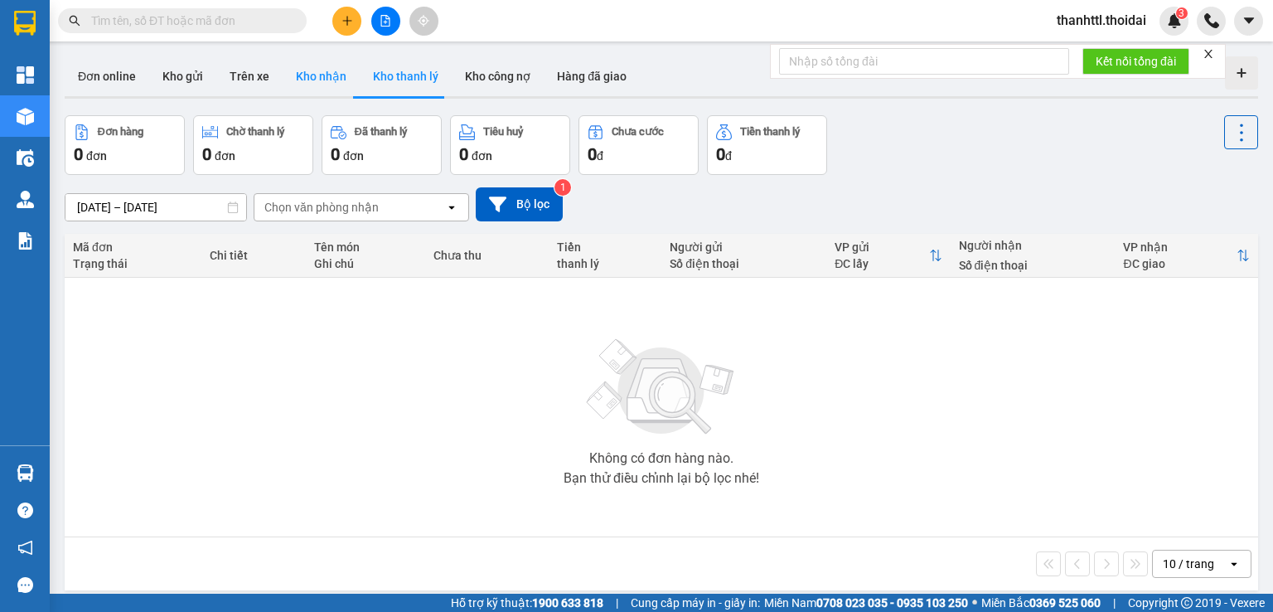
click at [317, 85] on button "Kho nhận" at bounding box center [321, 76] width 77 height 40
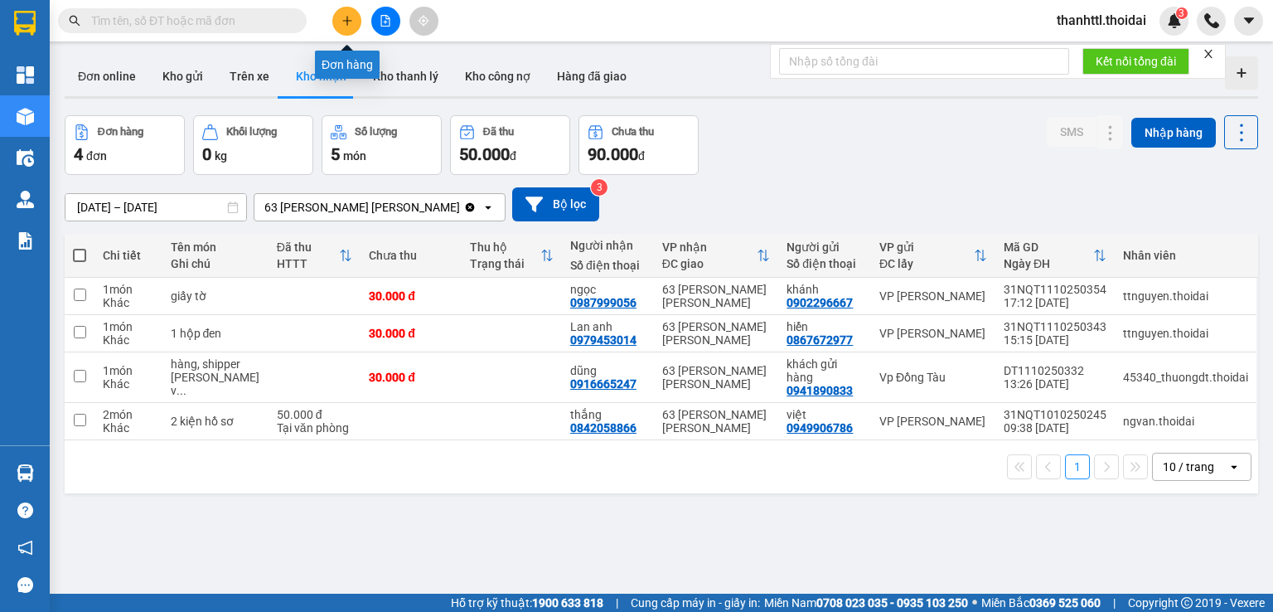
click at [351, 18] on icon "plus" at bounding box center [348, 21] width 12 height 12
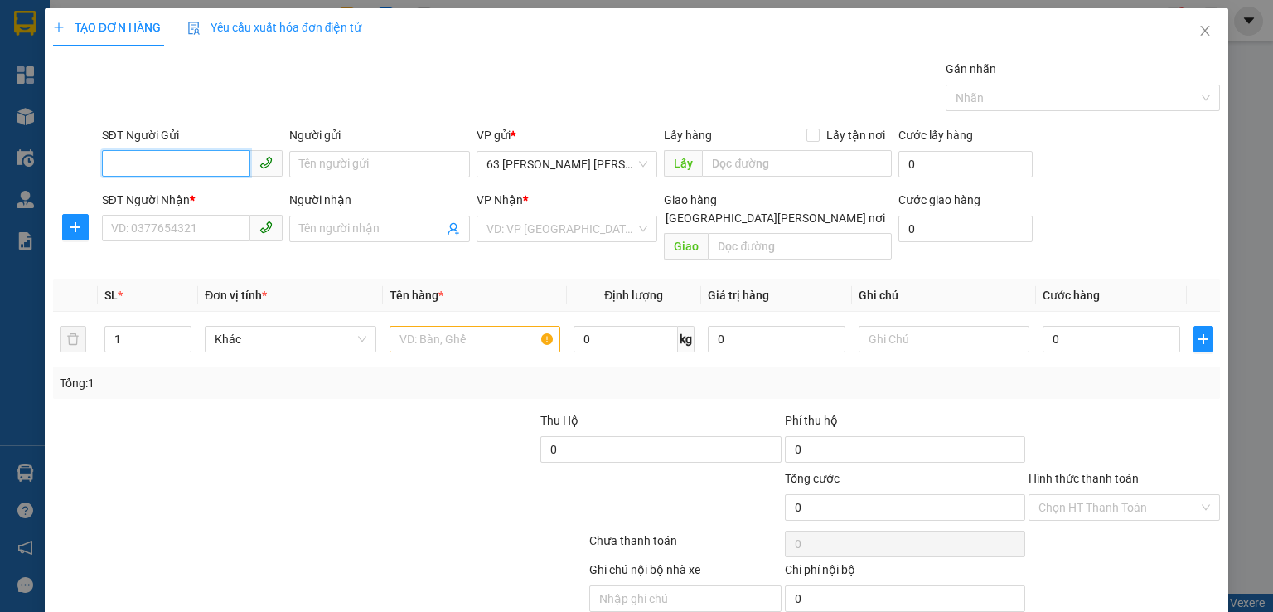
click at [186, 163] on input "SĐT Người Gửi" at bounding box center [176, 163] width 148 height 27
click at [157, 165] on input "SĐT Người Gửi" at bounding box center [176, 163] width 148 height 27
type input "0911505665"
click at [168, 201] on div "0911505665 - Đức" at bounding box center [203, 196] width 187 height 18
type input "Đức"
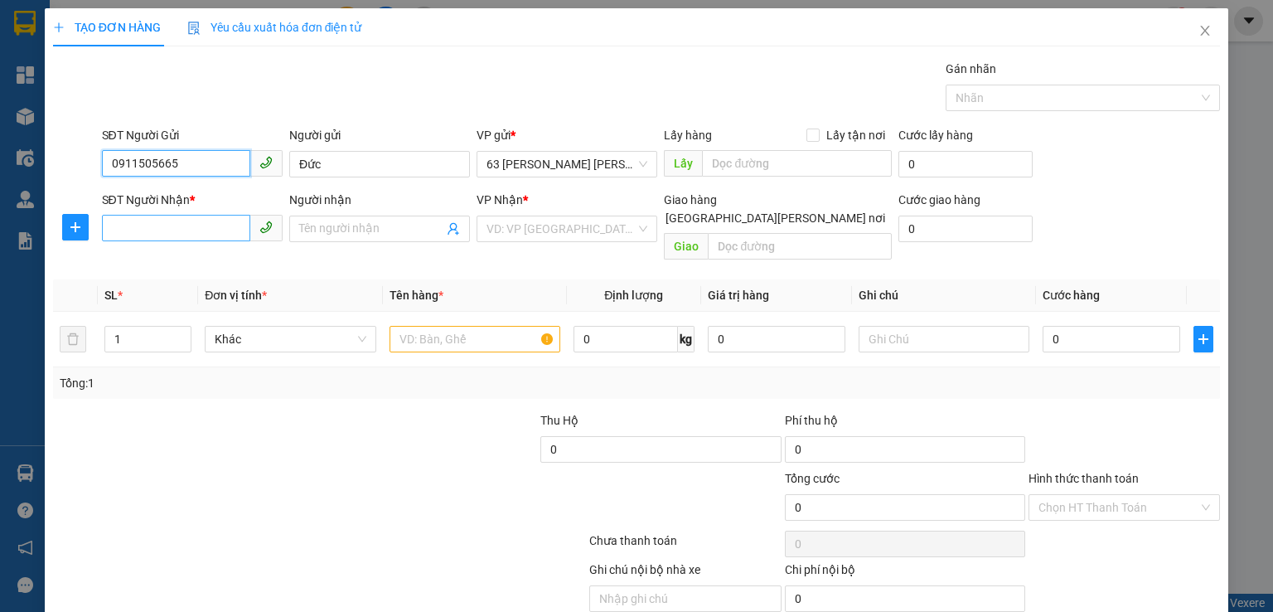
type input "0911505665"
click at [180, 226] on input "SĐT Người Nhận *" at bounding box center [176, 228] width 148 height 27
type input "0858660186"
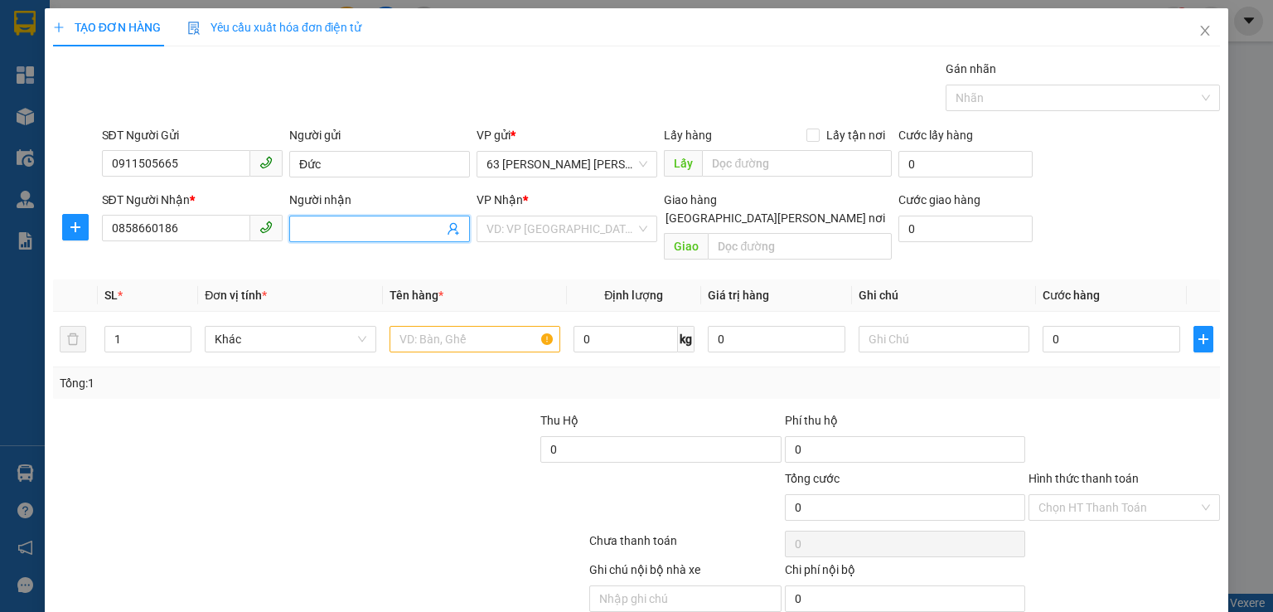
click at [338, 224] on input "Người nhận" at bounding box center [371, 229] width 144 height 18
click at [355, 235] on input "NGuyễn THuỳ Như" at bounding box center [371, 229] width 144 height 18
click at [313, 223] on input "NGuyễn Thuỳ Như" at bounding box center [371, 229] width 144 height 18
type input "[PERSON_NAME]"
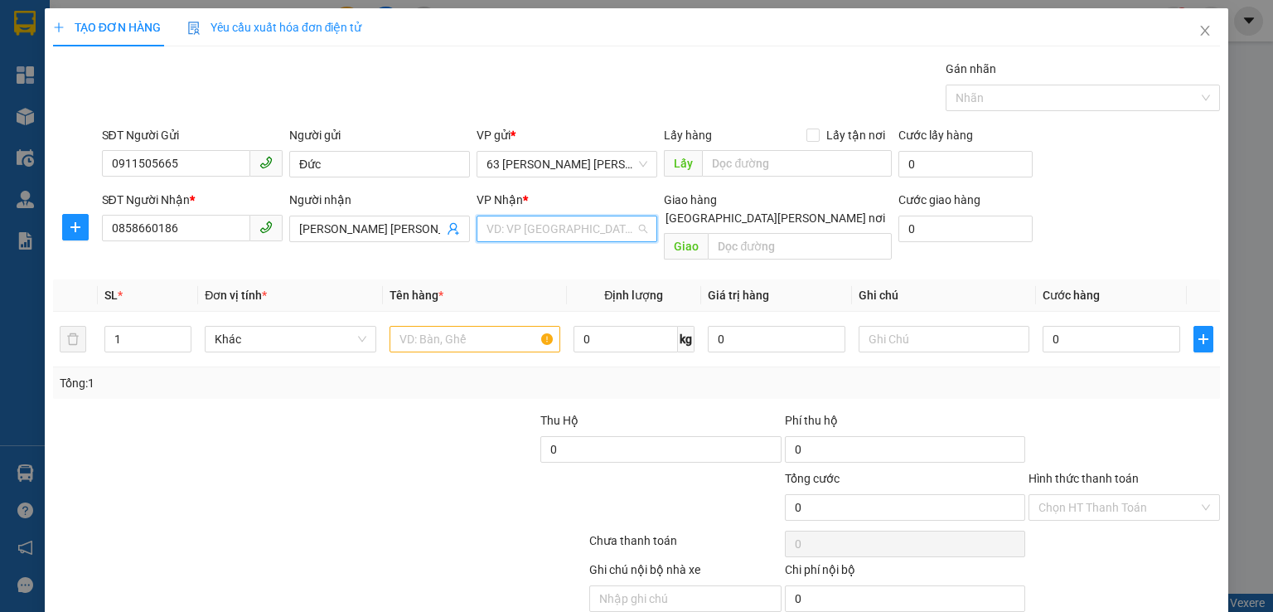
click at [519, 229] on input "search" at bounding box center [561, 228] width 149 height 25
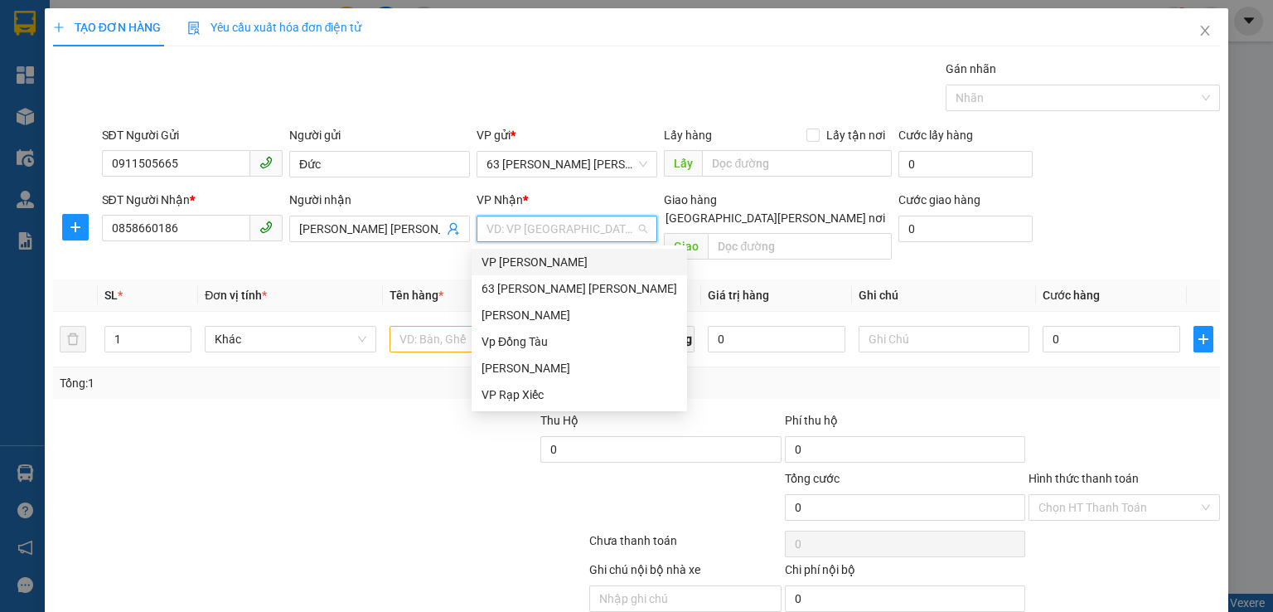
click at [517, 269] on div "VP [PERSON_NAME]" at bounding box center [580, 262] width 196 height 18
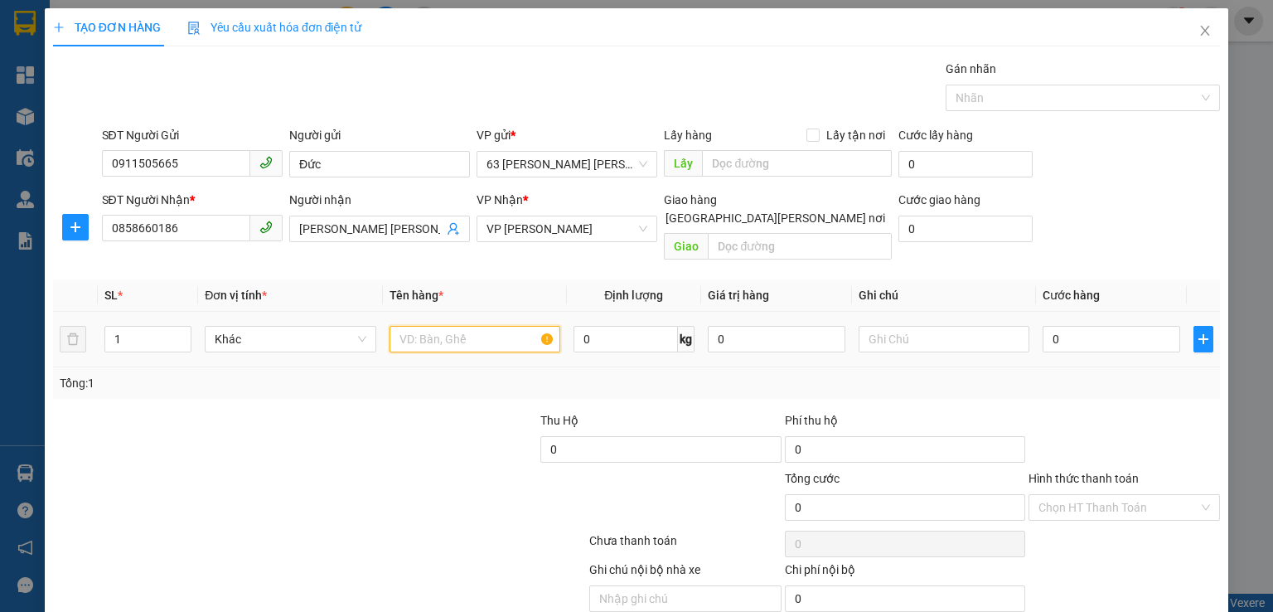
click at [454, 326] on input "text" at bounding box center [475, 339] width 171 height 27
type input "iphone"
click at [1076, 326] on input "0" at bounding box center [1112, 339] width 138 height 27
type input "5"
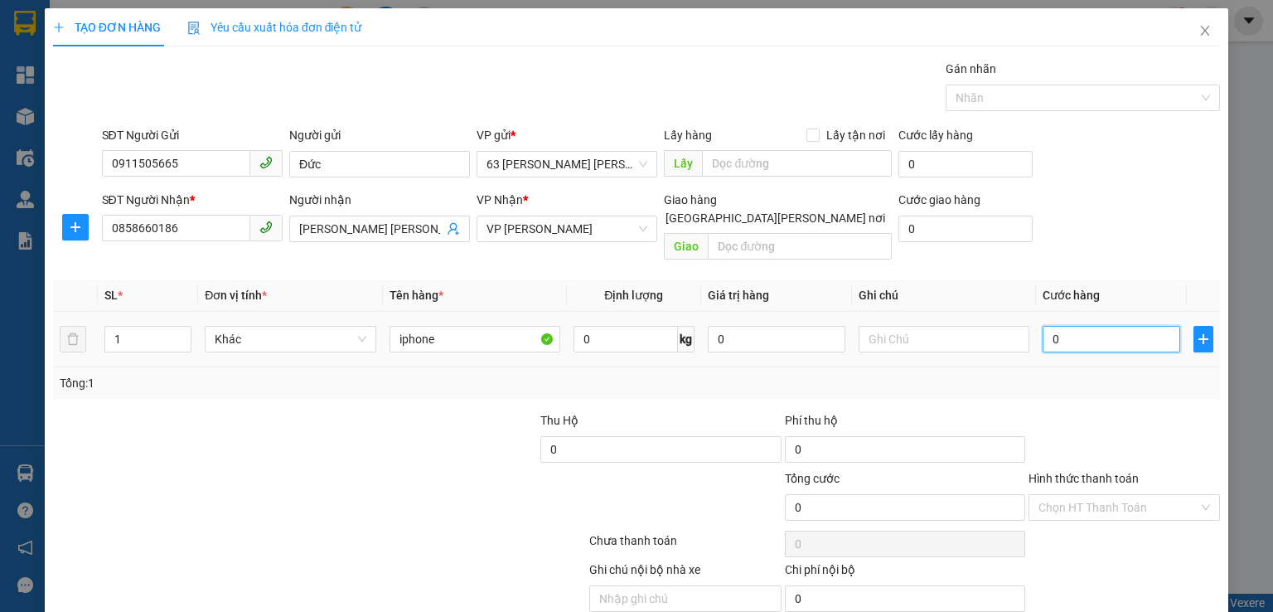
type input "5"
type input "50"
type input "500"
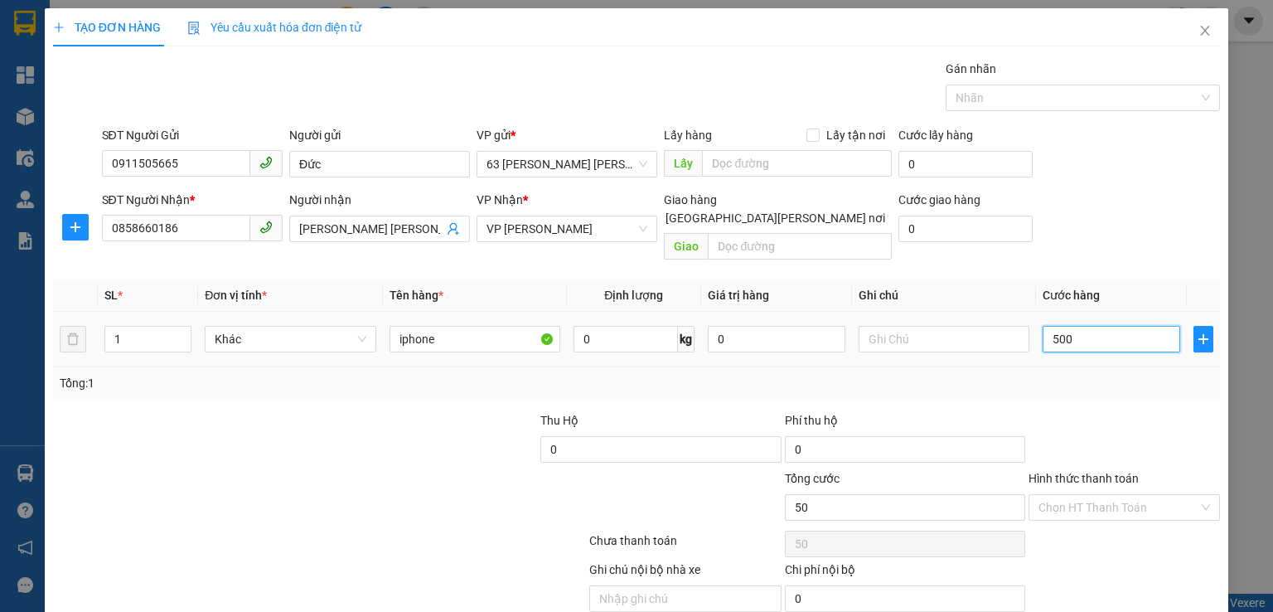
type input "500"
type input "5.000"
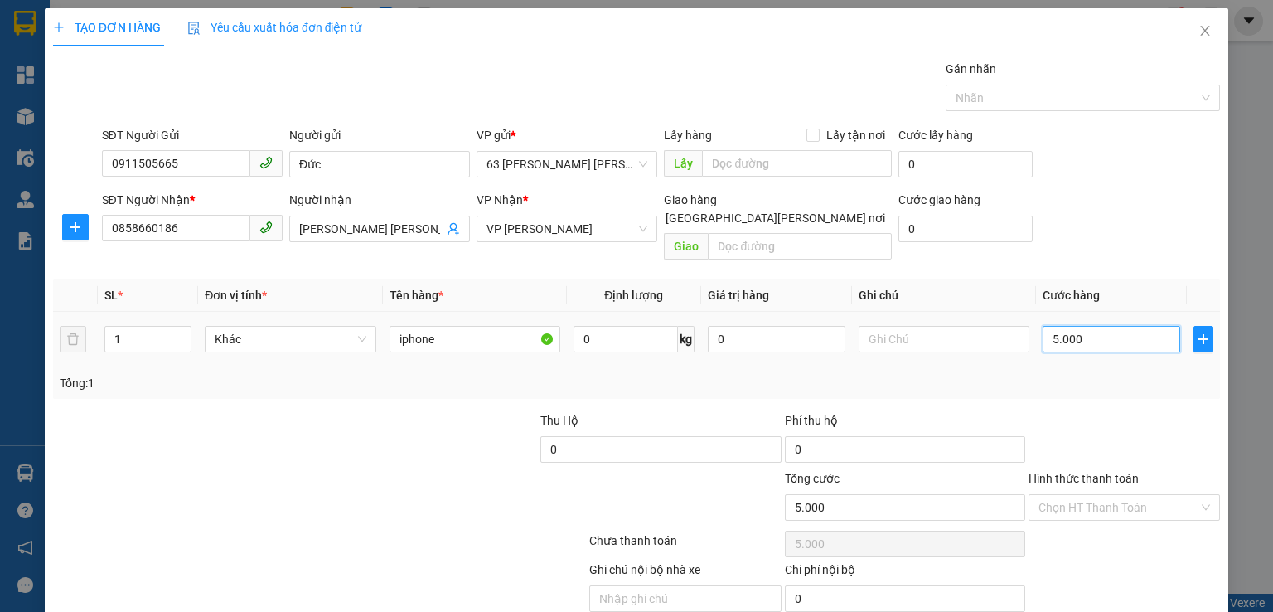
type input "50.000"
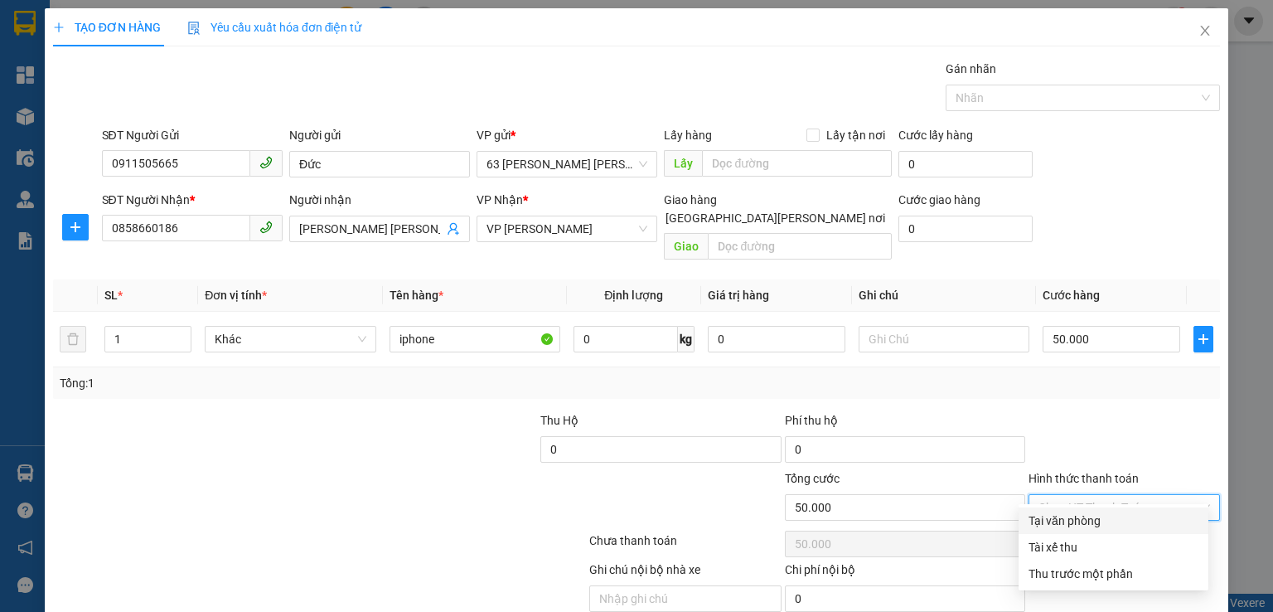
click at [1075, 495] on input "Hình thức thanh toán" at bounding box center [1119, 507] width 160 height 25
click at [1054, 518] on div "Tại văn phòng" at bounding box center [1114, 520] width 170 height 18
type input "0"
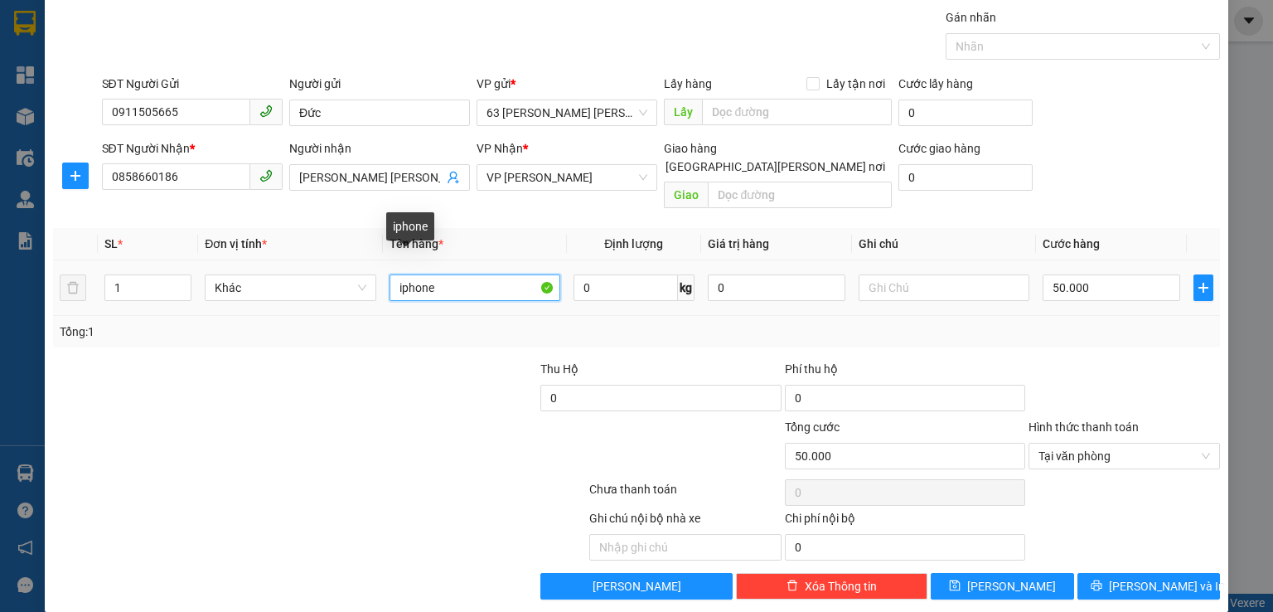
click at [443, 274] on input "iphone" at bounding box center [475, 287] width 171 height 27
click at [464, 274] on input "iphone" at bounding box center [475, 287] width 171 height 27
click at [455, 274] on input "iphone" at bounding box center [475, 287] width 171 height 27
click at [448, 274] on input "iphone" at bounding box center [475, 287] width 171 height 27
type input "iphone 14"
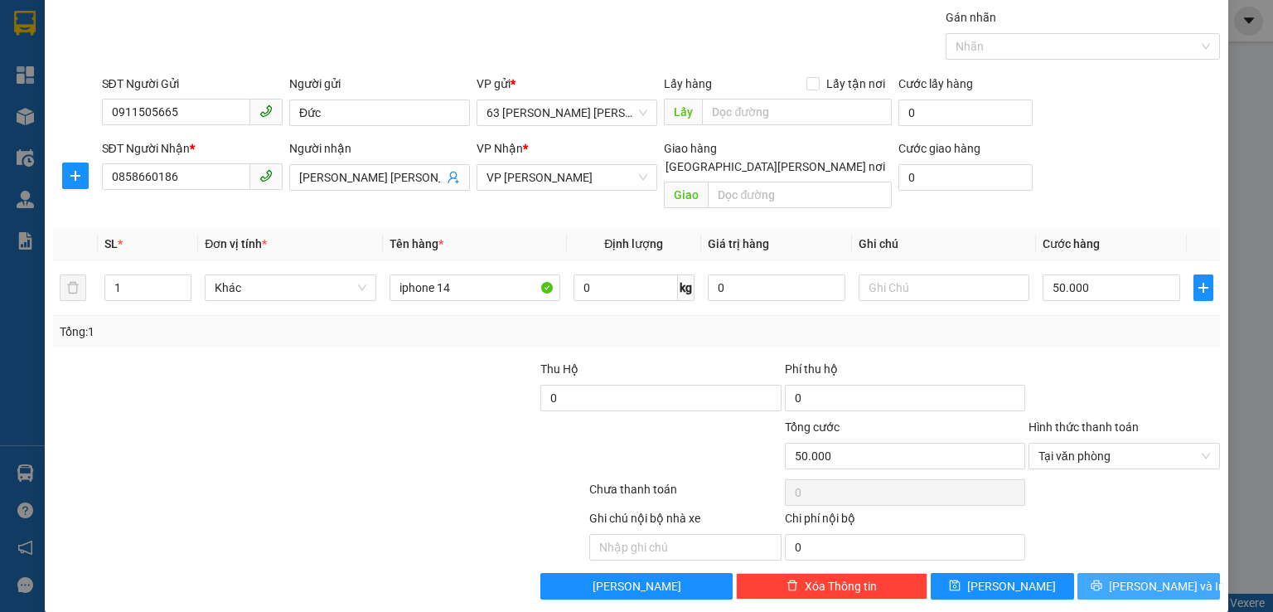
click at [1094, 573] on button "[PERSON_NAME] và In" at bounding box center [1149, 586] width 143 height 27
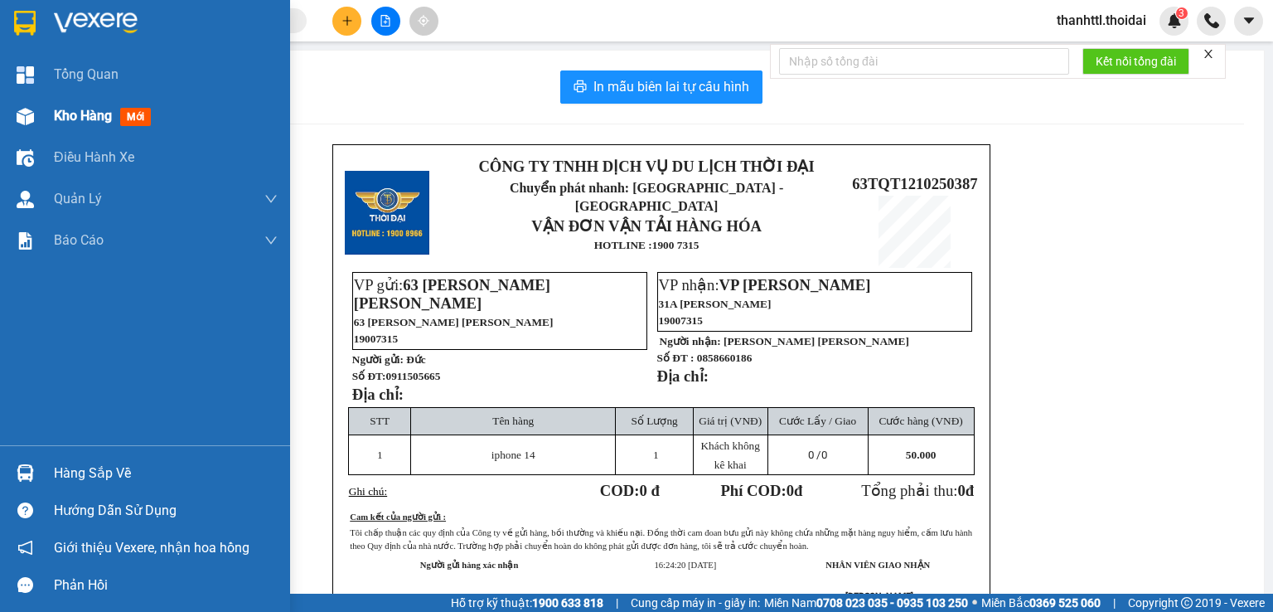
click at [87, 117] on span "Kho hàng" at bounding box center [83, 116] width 58 height 16
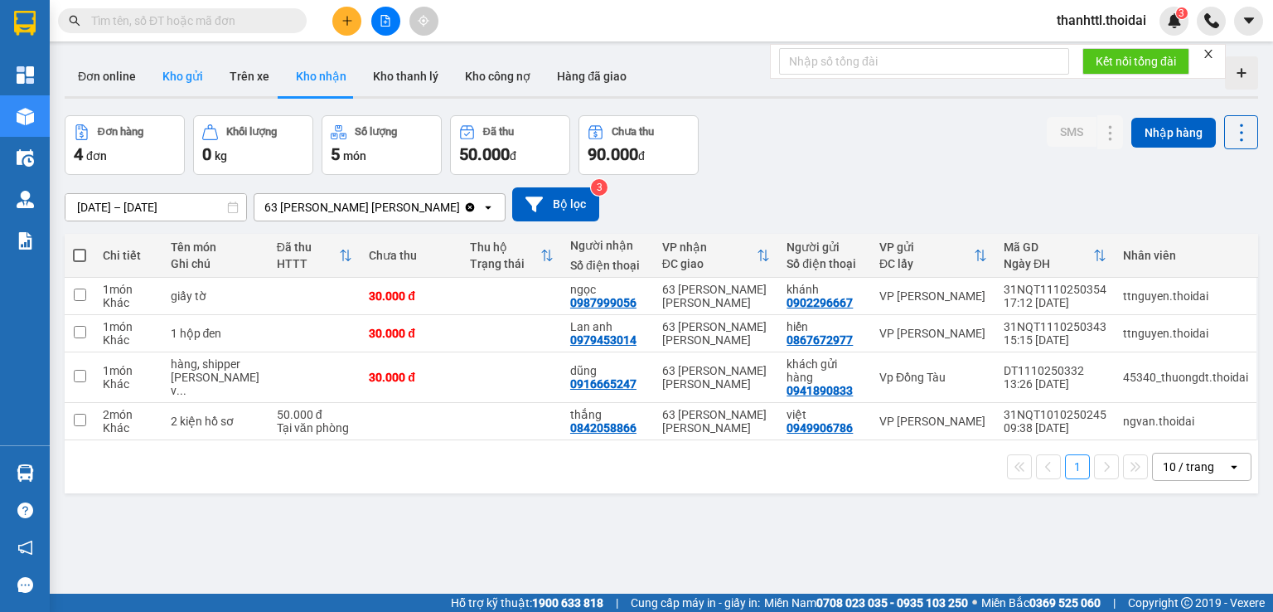
click at [188, 80] on button "Kho gửi" at bounding box center [182, 76] width 67 height 40
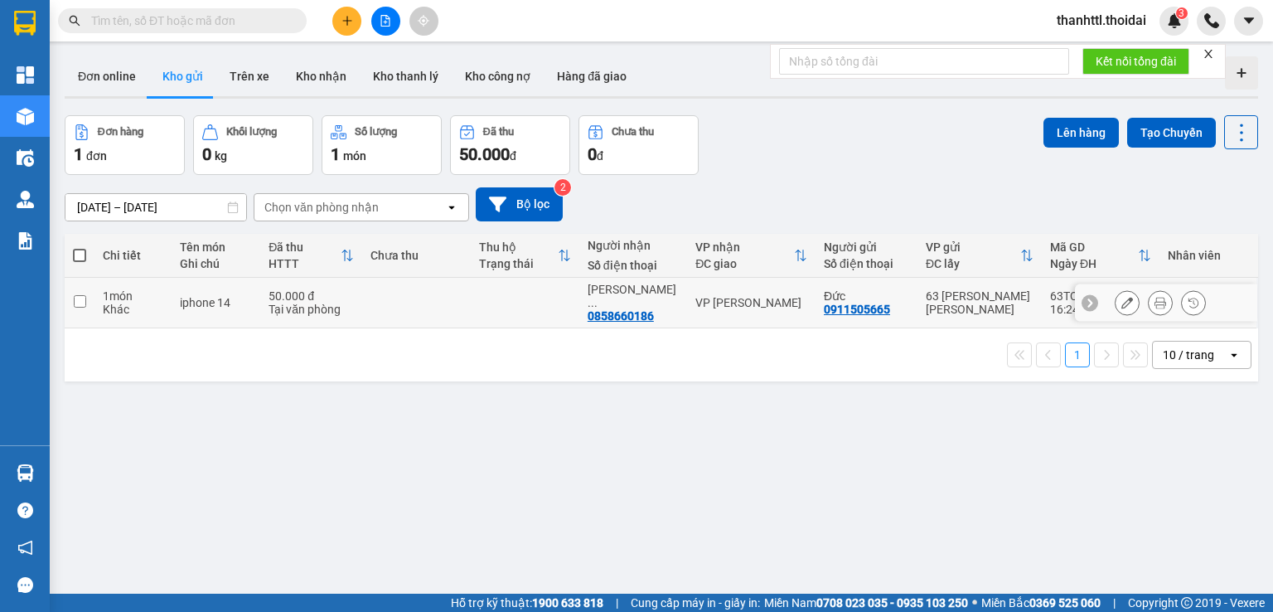
click at [1122, 297] on icon at bounding box center [1128, 303] width 12 height 12
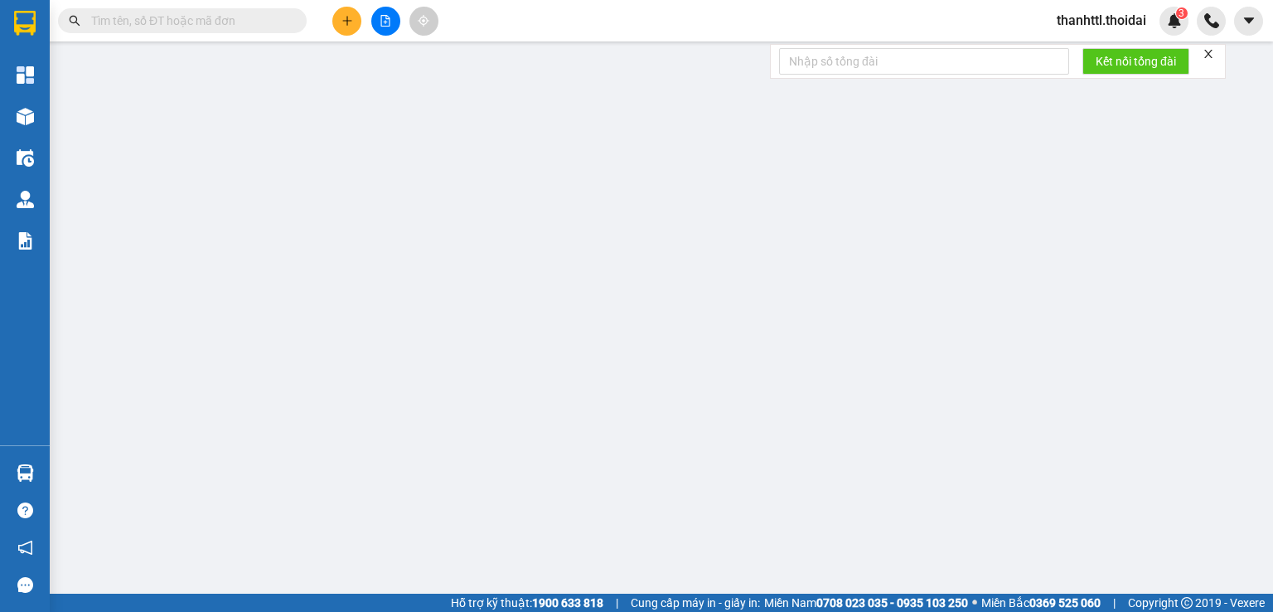
type input "0911505665"
type input "Đức"
type input "0858660186"
type input "[PERSON_NAME]"
type input "0"
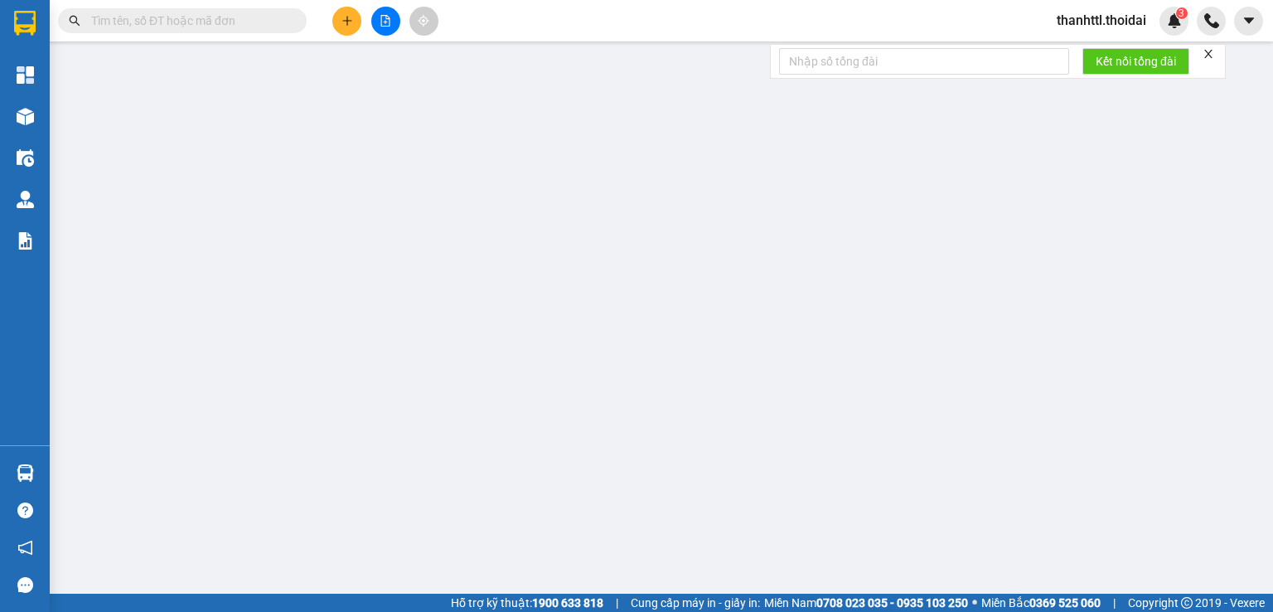
type input "50.000"
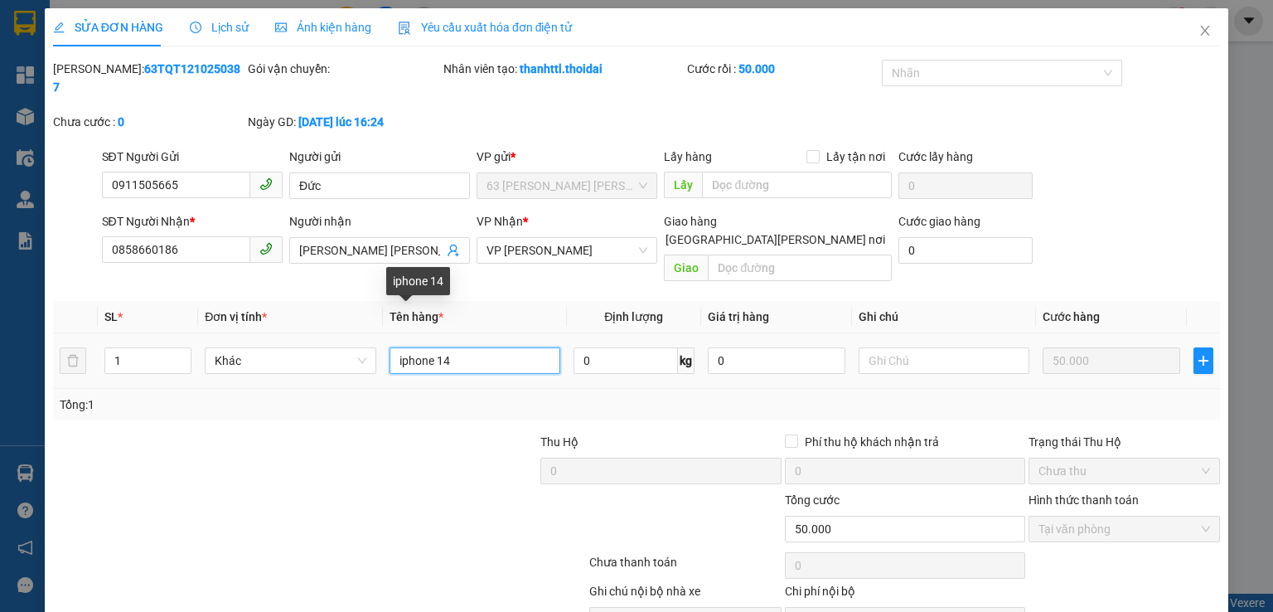
click at [480, 347] on input "iphone 14" at bounding box center [475, 360] width 171 height 27
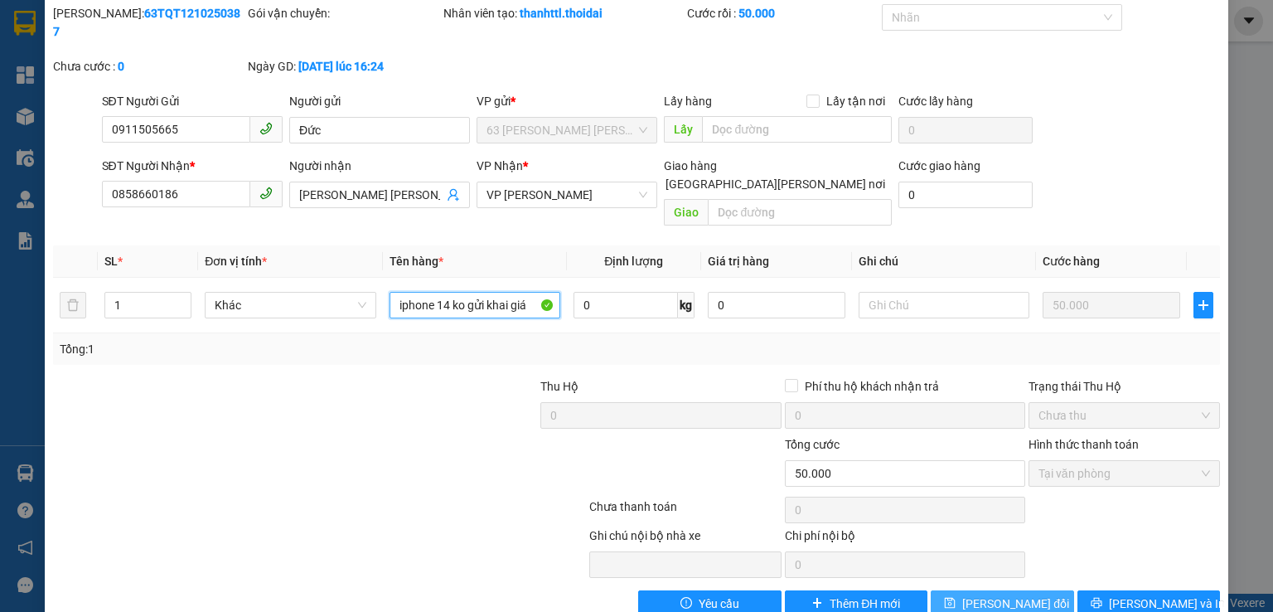
type input "iphone 14 ko gửi khai giá"
click at [1022, 594] on span "Lưu thay đổi" at bounding box center [1015, 603] width 107 height 18
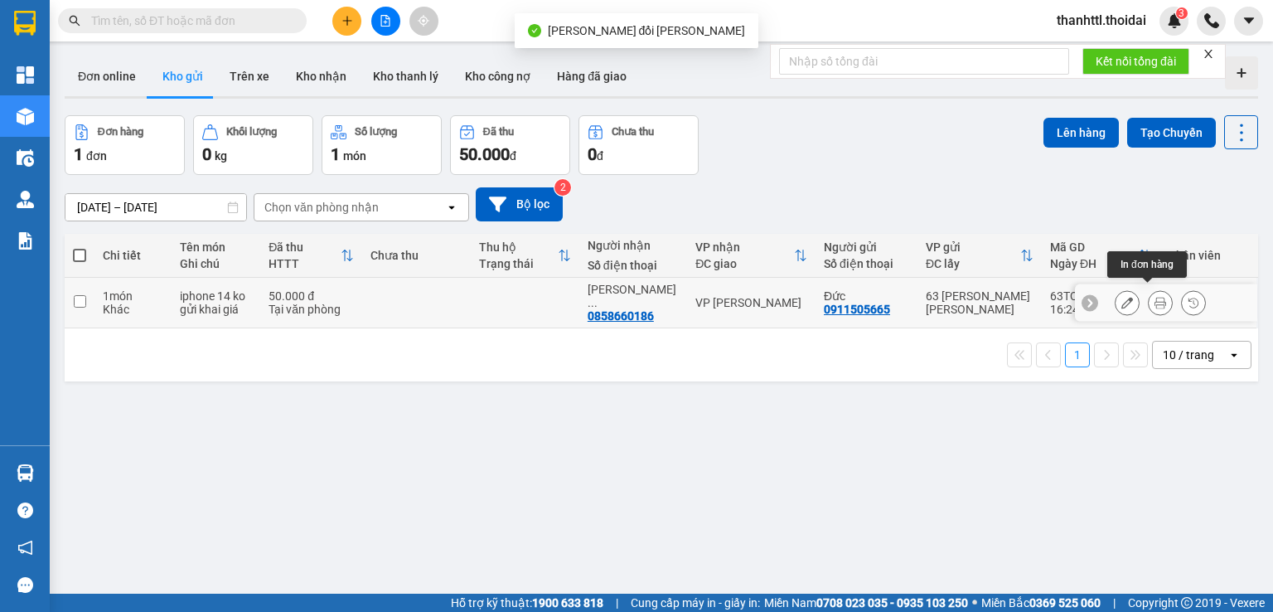
click at [1155, 297] on icon at bounding box center [1161, 303] width 12 height 12
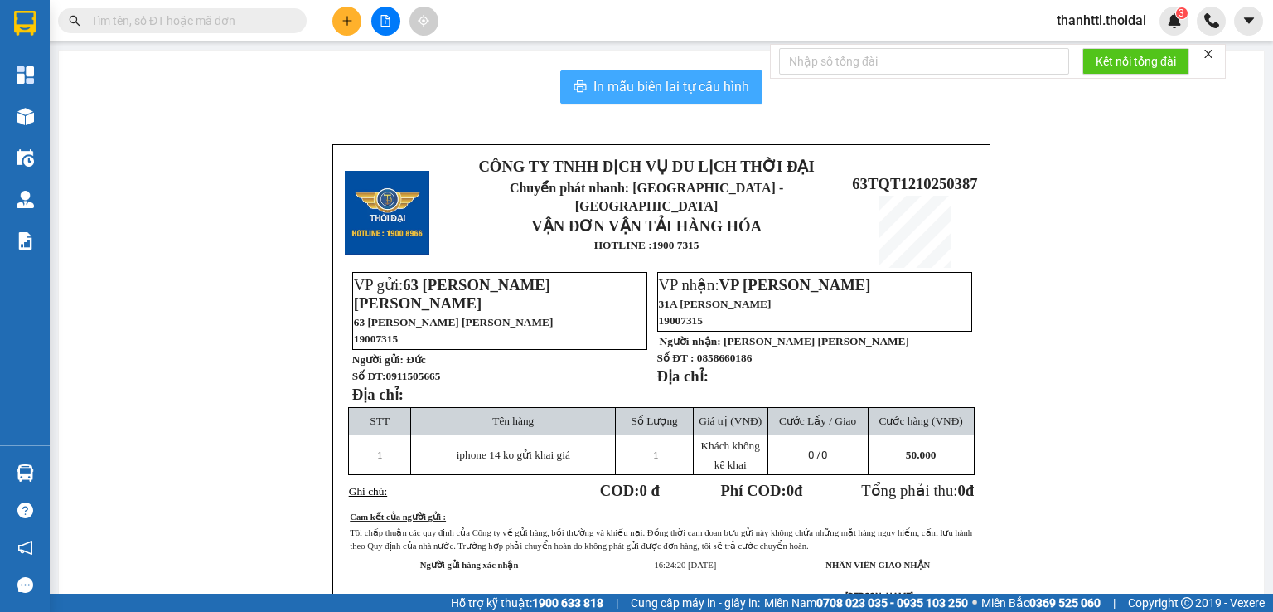
click at [641, 84] on span "In mẫu biên lai tự cấu hình" at bounding box center [672, 86] width 156 height 21
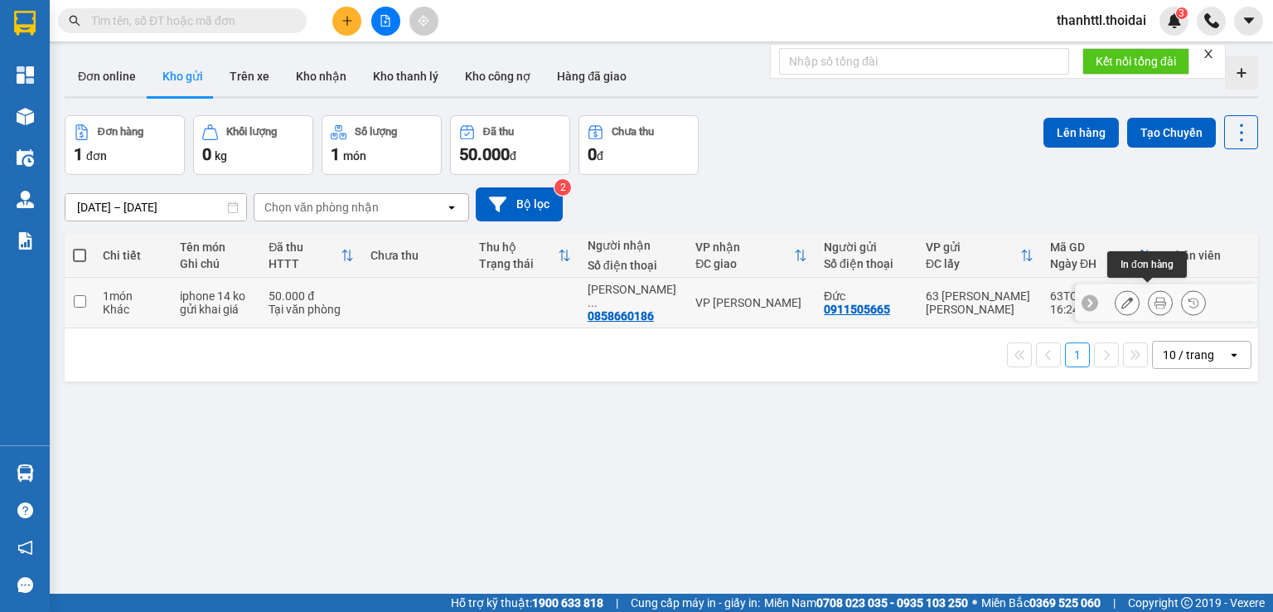
click at [1155, 297] on icon at bounding box center [1161, 303] width 12 height 12
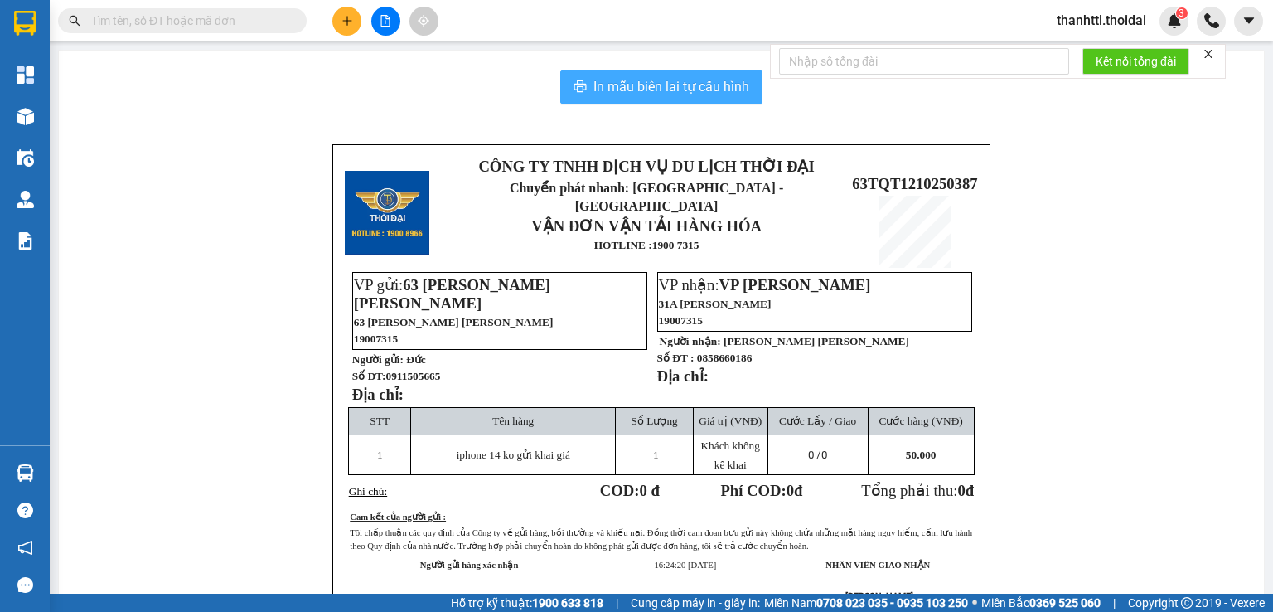
click at [706, 85] on span "In mẫu biên lai tự cấu hình" at bounding box center [672, 86] width 156 height 21
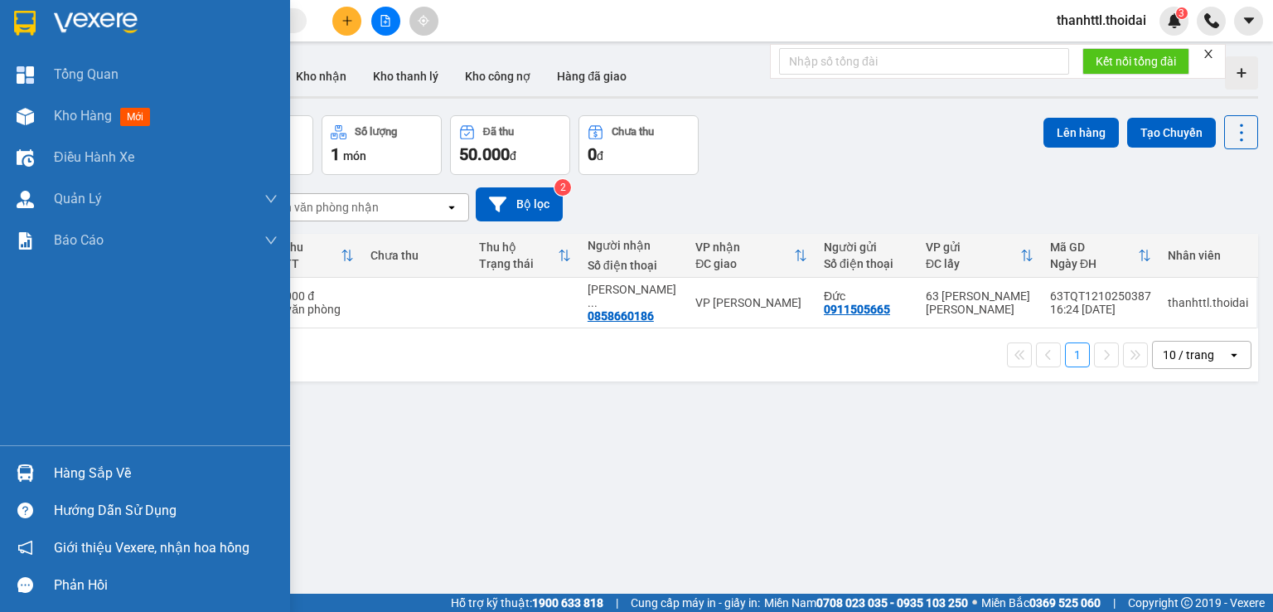
click at [38, 472] on div at bounding box center [25, 472] width 29 height 29
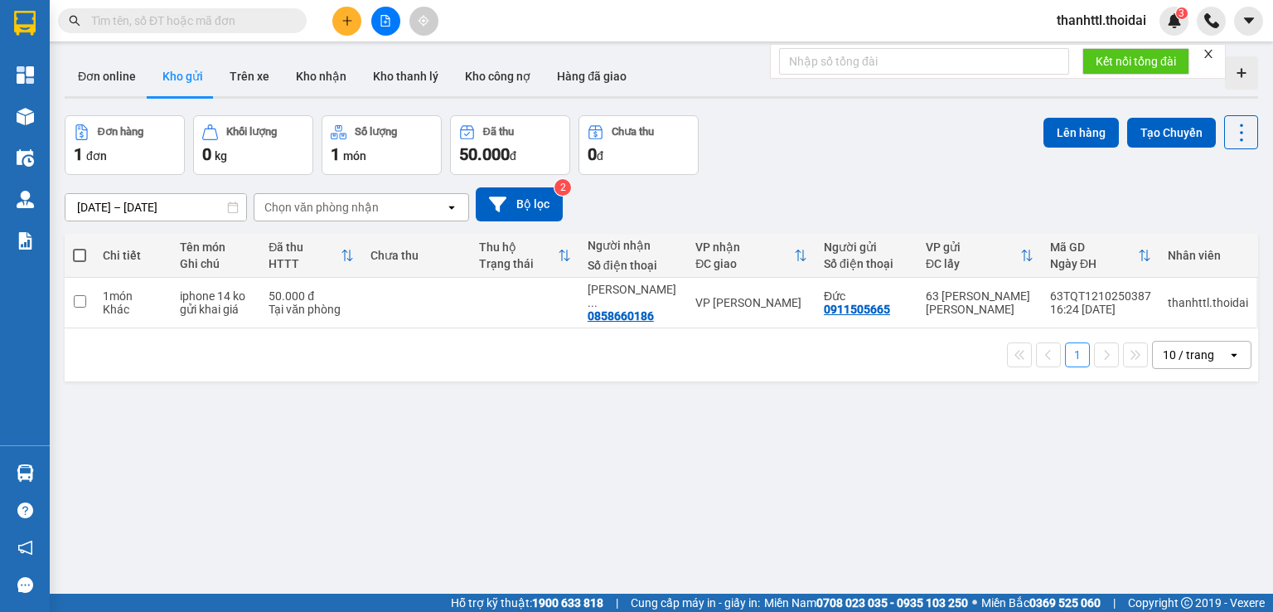
click at [903, 429] on section "Kết quả tìm kiếm ( 205 ) Bộ lọc Mã ĐH Trạng thái Món hàng Thu hộ Tổng cước Chưa…" at bounding box center [636, 306] width 1273 height 612
click at [189, 17] on input "text" at bounding box center [189, 21] width 196 height 18
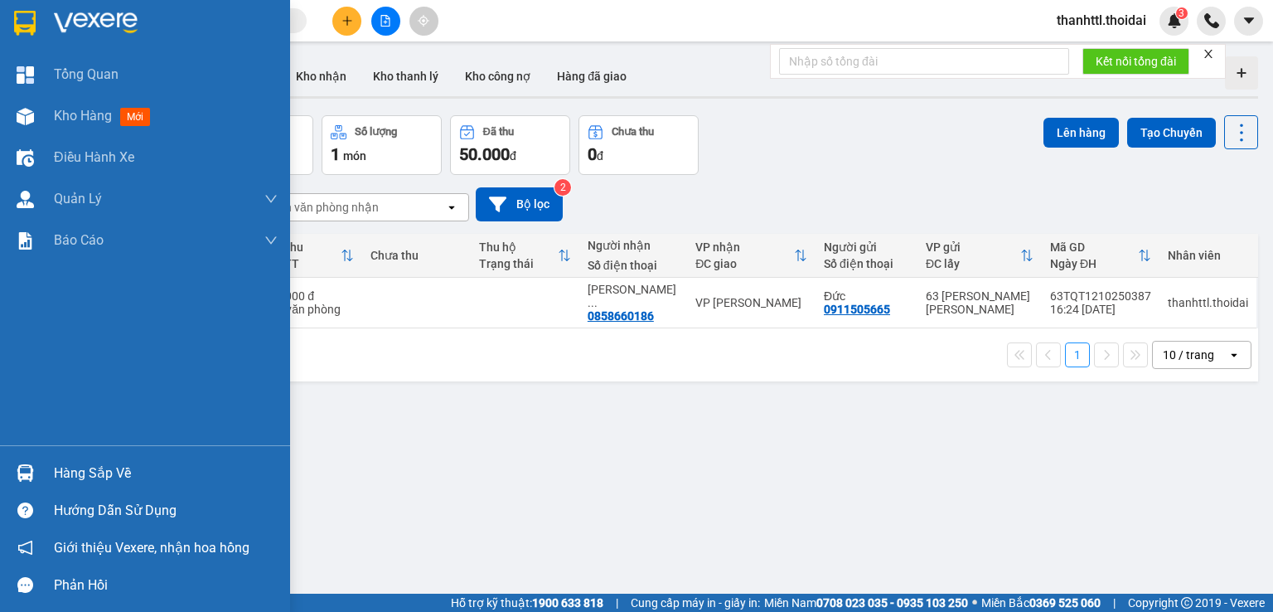
click at [85, 472] on div "Hàng sắp về" at bounding box center [166, 473] width 224 height 25
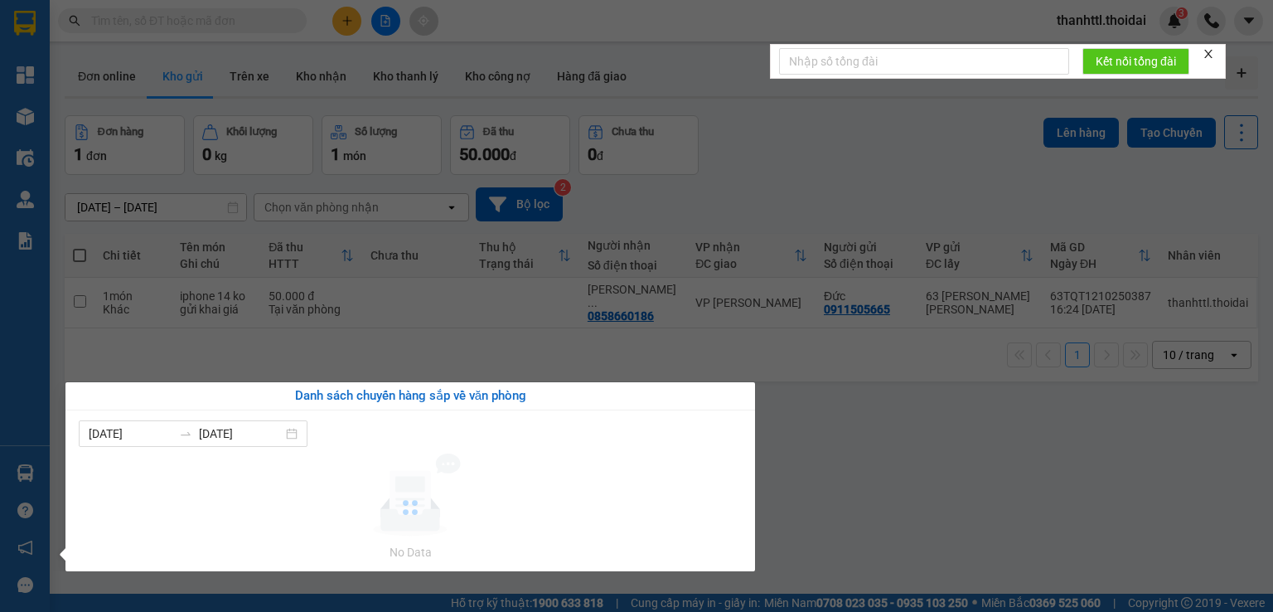
click at [859, 427] on section "Kết quả tìm kiếm ( 205 ) Bộ lọc Mã ĐH Trạng thái Món hàng Thu hộ Tổng cước Chưa…" at bounding box center [636, 306] width 1273 height 612
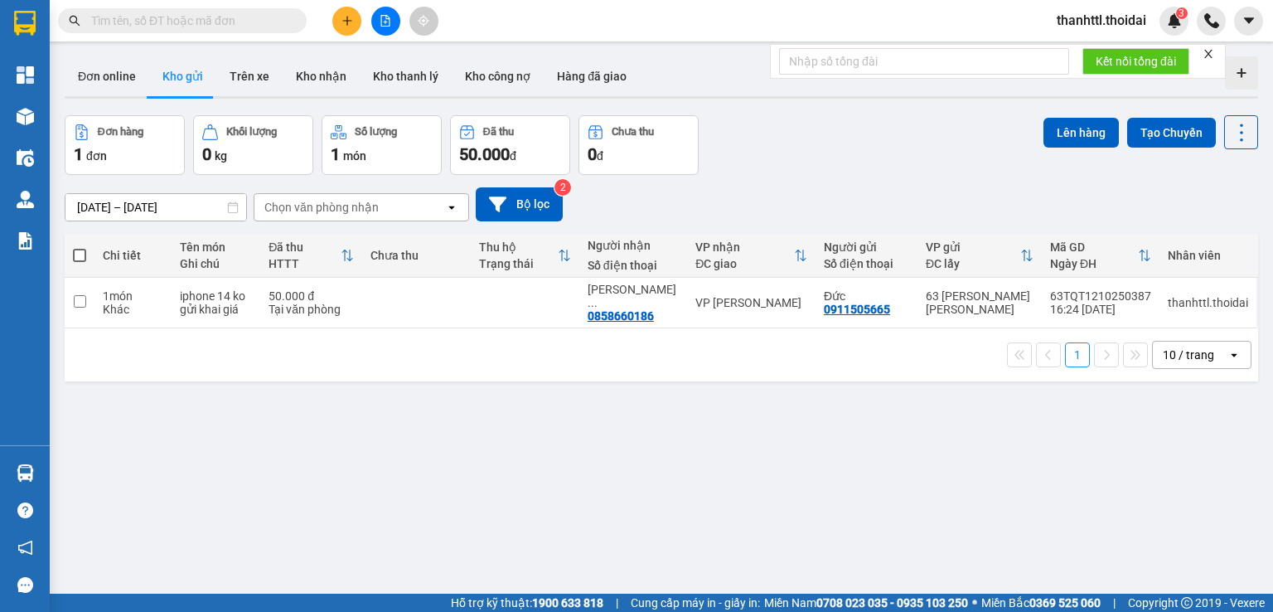
click at [276, 24] on input "text" at bounding box center [189, 21] width 196 height 18
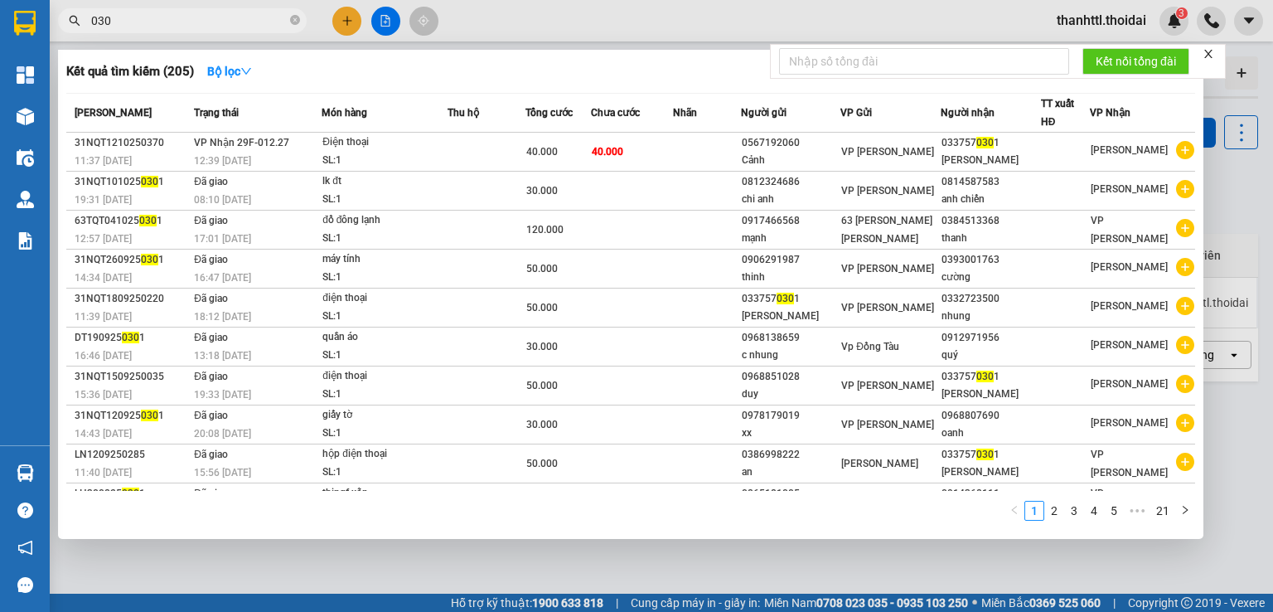
type input "0301"
click at [296, 22] on icon "close-circle" at bounding box center [295, 20] width 10 height 10
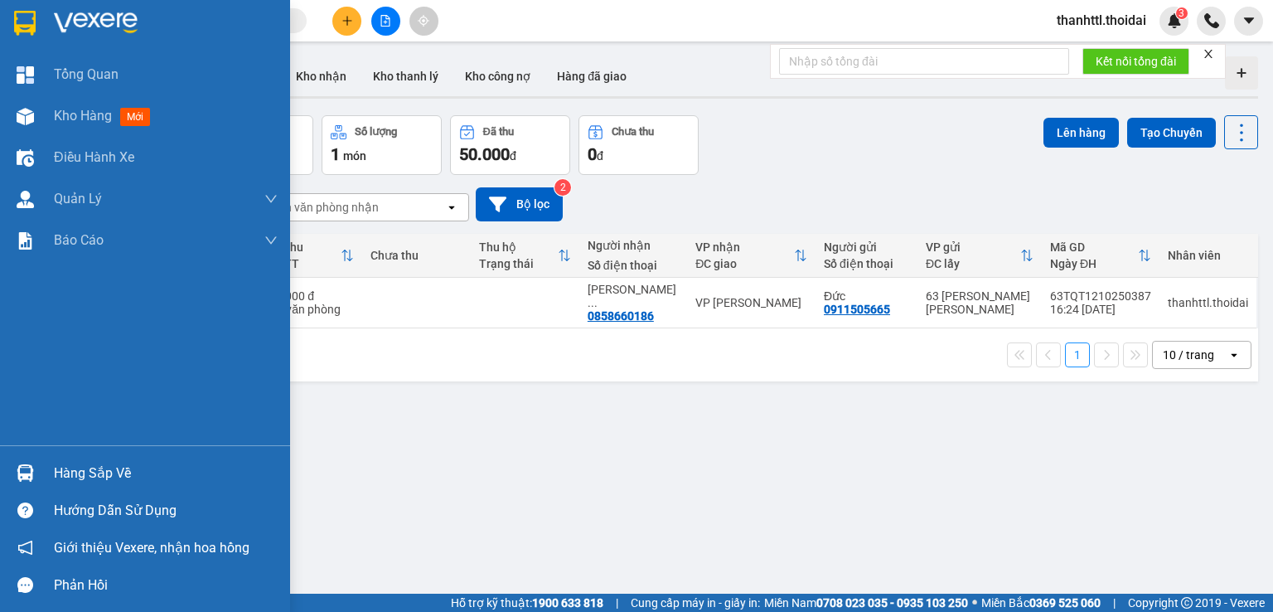
drag, startPoint x: 90, startPoint y: 476, endPoint x: 80, endPoint y: 475, distance: 10.0
click at [85, 478] on div "Hàng sắp về" at bounding box center [166, 473] width 224 height 25
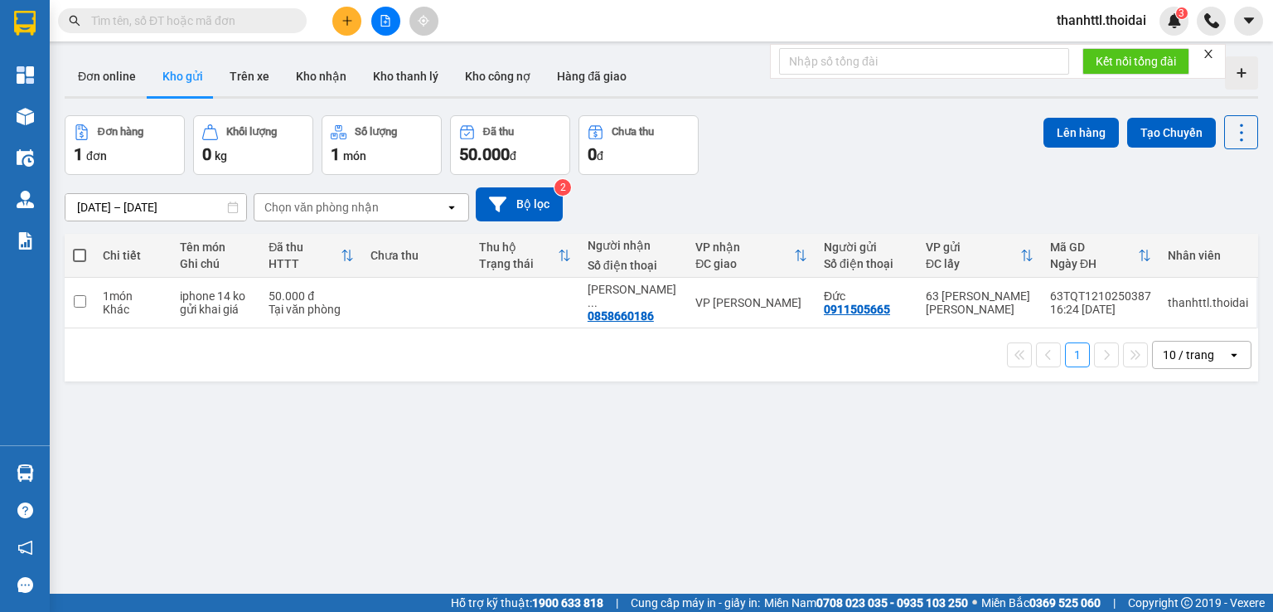
click at [875, 430] on section "Kết quả tìm kiếm ( 205 ) Bộ lọc Mã ĐH Trạng thái Món hàng Thu hộ Tổng cước Chưa…" at bounding box center [636, 306] width 1273 height 612
click at [244, 74] on button "Trên xe" at bounding box center [249, 76] width 66 height 40
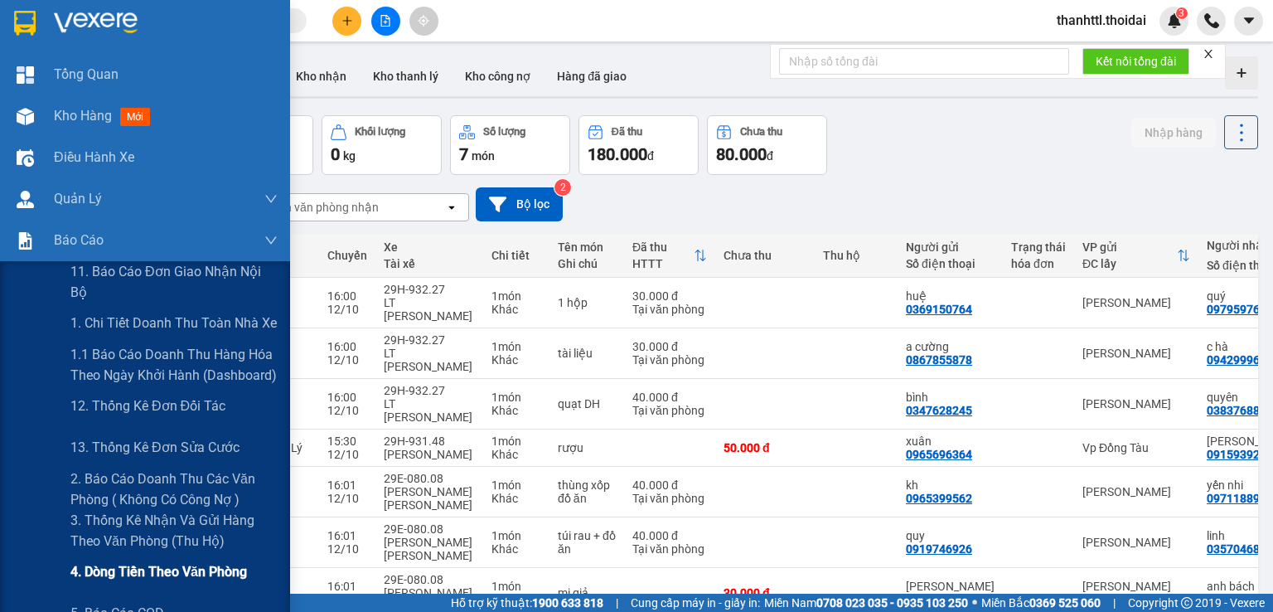
click at [123, 565] on span "4. Dòng tiền theo văn phòng" at bounding box center [158, 571] width 177 height 21
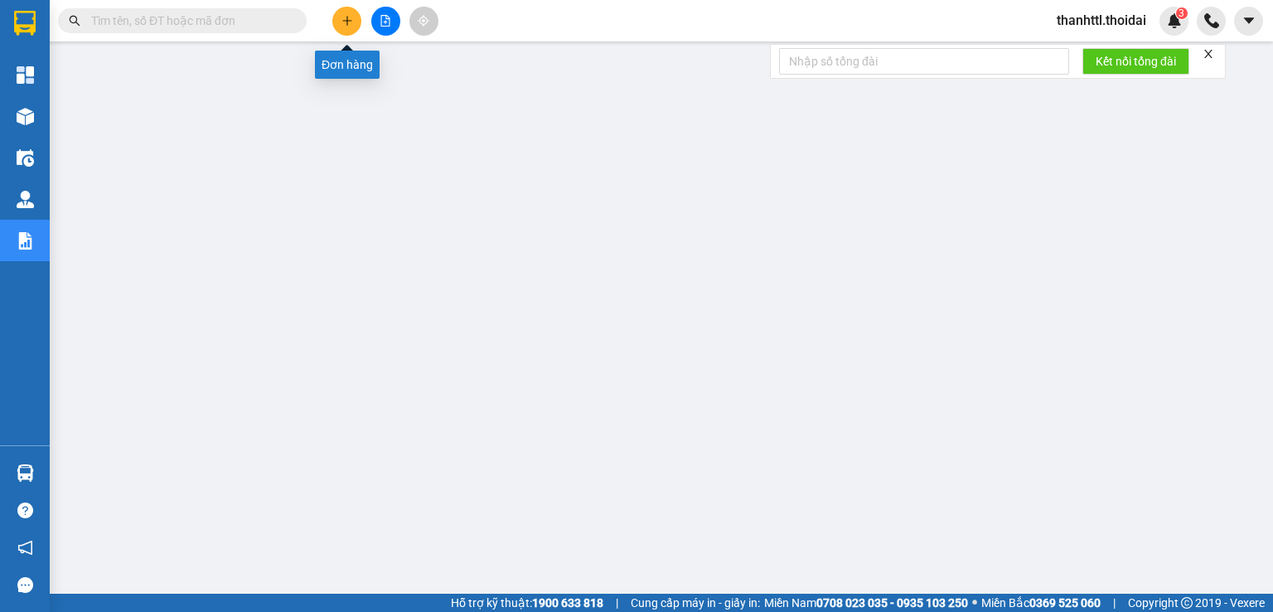
click at [343, 27] on button at bounding box center [346, 21] width 29 height 29
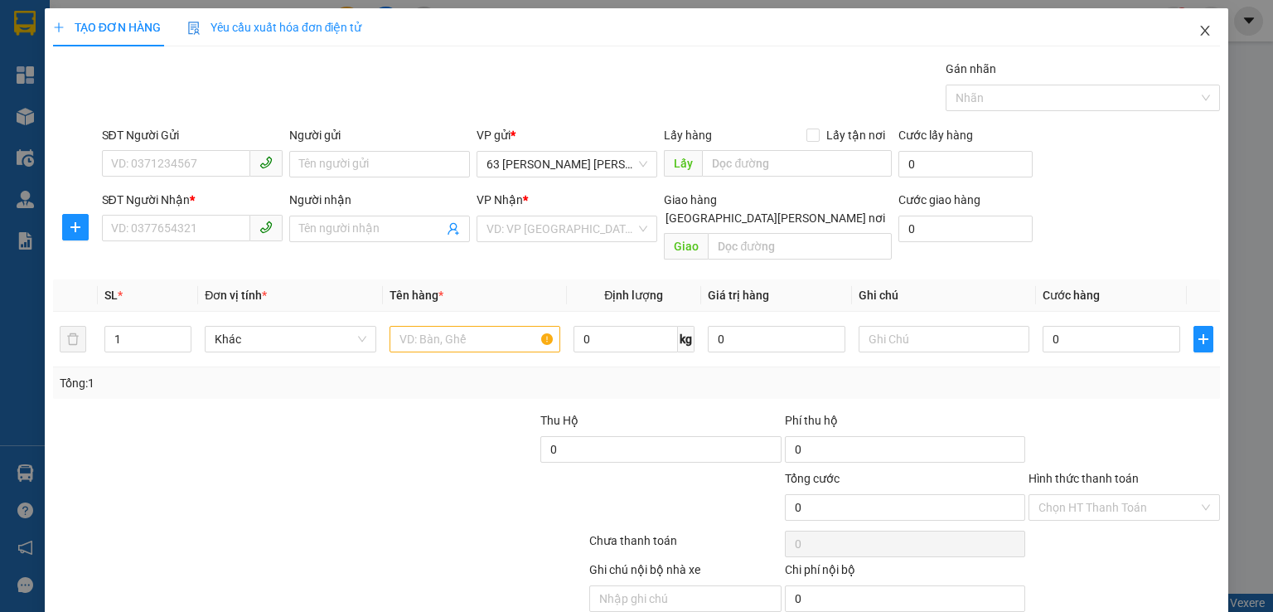
click at [1197, 24] on span "Close" at bounding box center [1205, 31] width 46 height 46
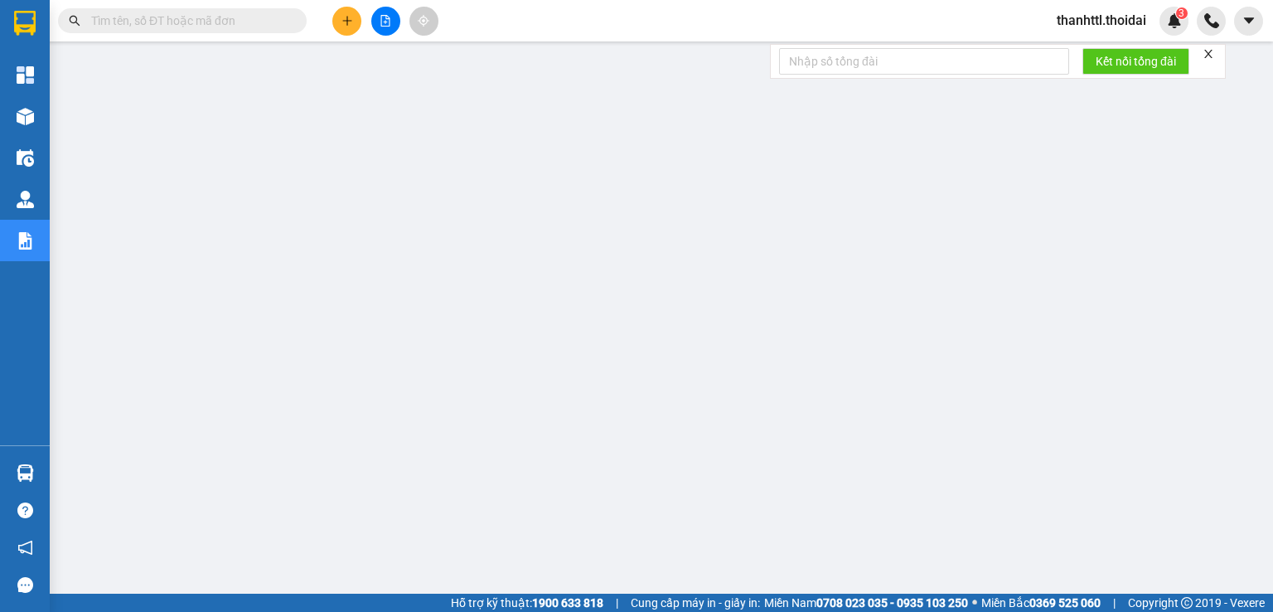
click at [221, 34] on div "Kết quả tìm kiếm ( 205 ) Bộ lọc Mã ĐH Trạng thái Món hàng Thu hộ Tổng cước Chưa…" at bounding box center [161, 21] width 323 height 29
click at [348, 21] on icon "plus" at bounding box center [348, 21] width 12 height 12
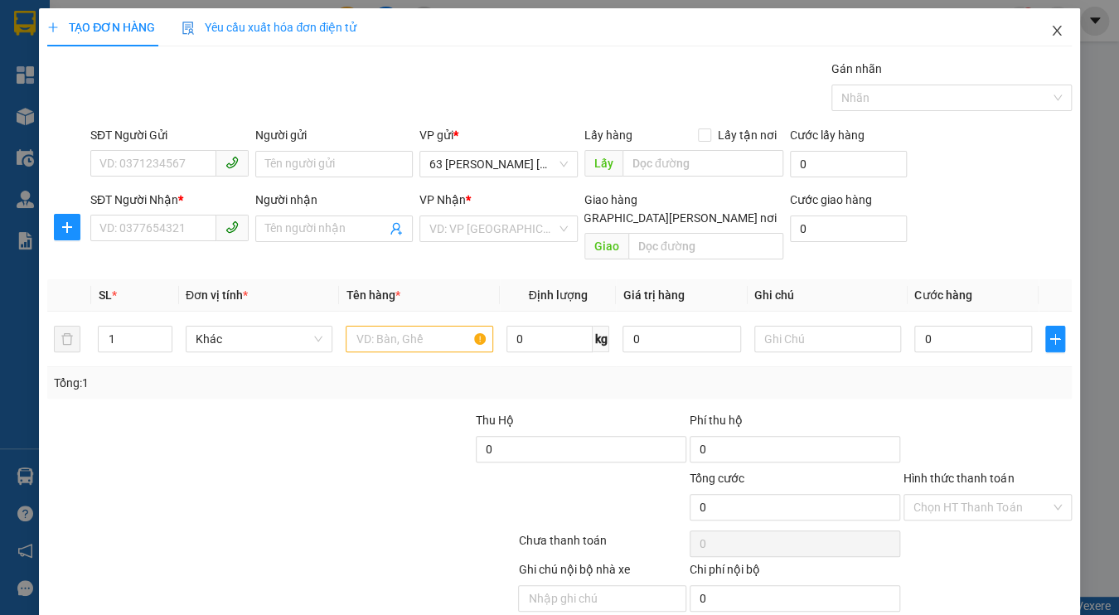
drag, startPoint x: 1040, startPoint y: 30, endPoint x: 960, endPoint y: 6, distance: 83.9
click at [1050, 29] on icon "close" at bounding box center [1056, 30] width 13 height 13
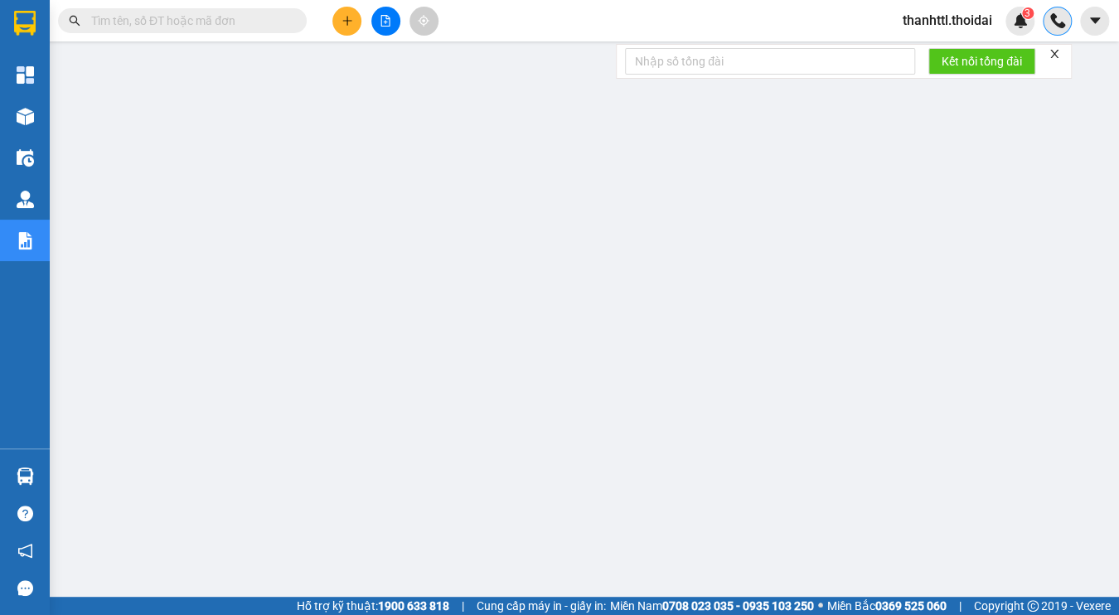
drag, startPoint x: 1051, startPoint y: 34, endPoint x: 1049, endPoint y: 26, distance: 8.5
click at [1049, 26] on div at bounding box center [1057, 21] width 29 height 29
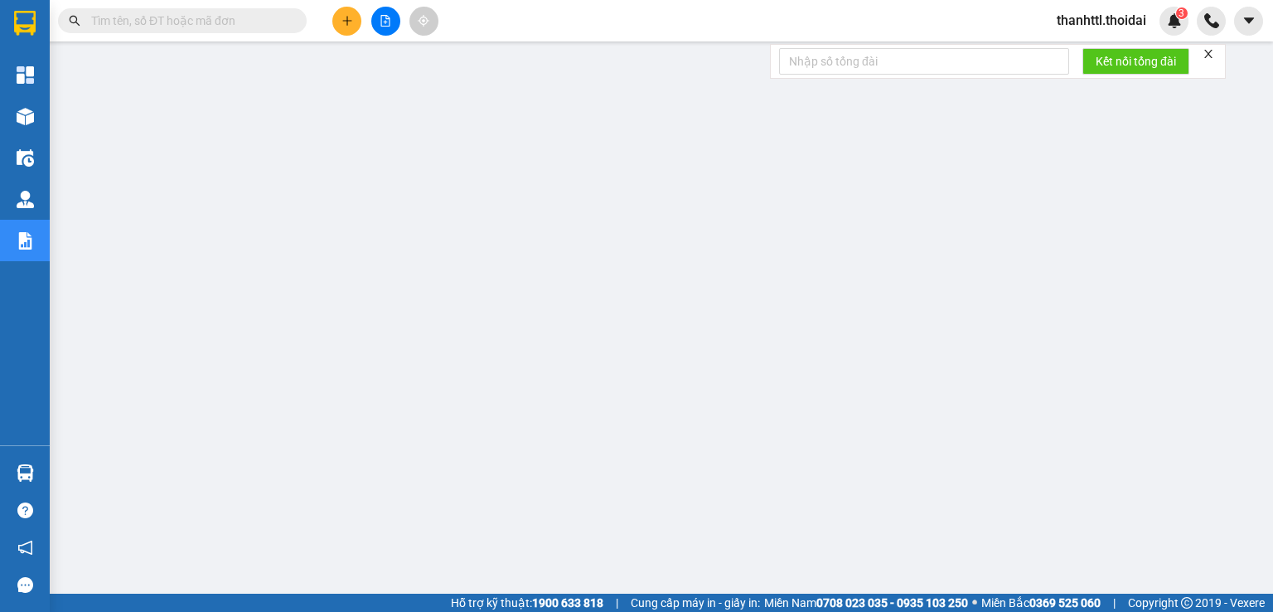
click at [1117, 28] on span "thanhttl.thoidai" at bounding box center [1102, 20] width 116 height 21
click at [1093, 51] on span "Đăng xuất" at bounding box center [1108, 51] width 84 height 18
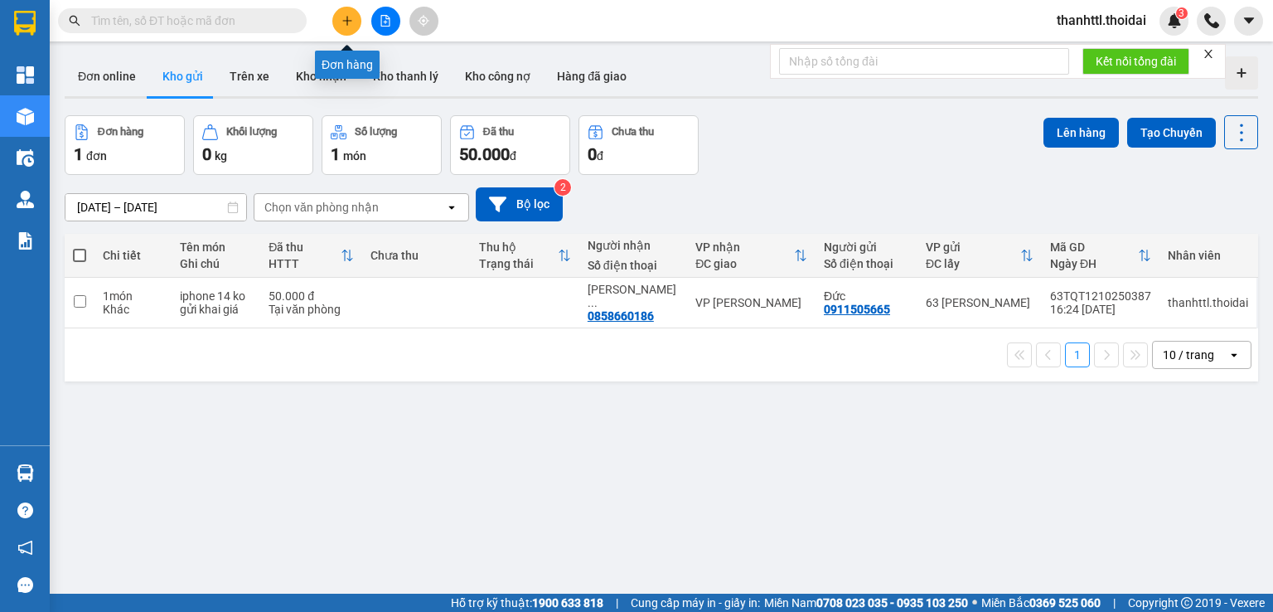
drag, startPoint x: 349, startPoint y: 11, endPoint x: 356, endPoint y: 3, distance: 10.6
click at [351, 10] on button at bounding box center [346, 21] width 29 height 29
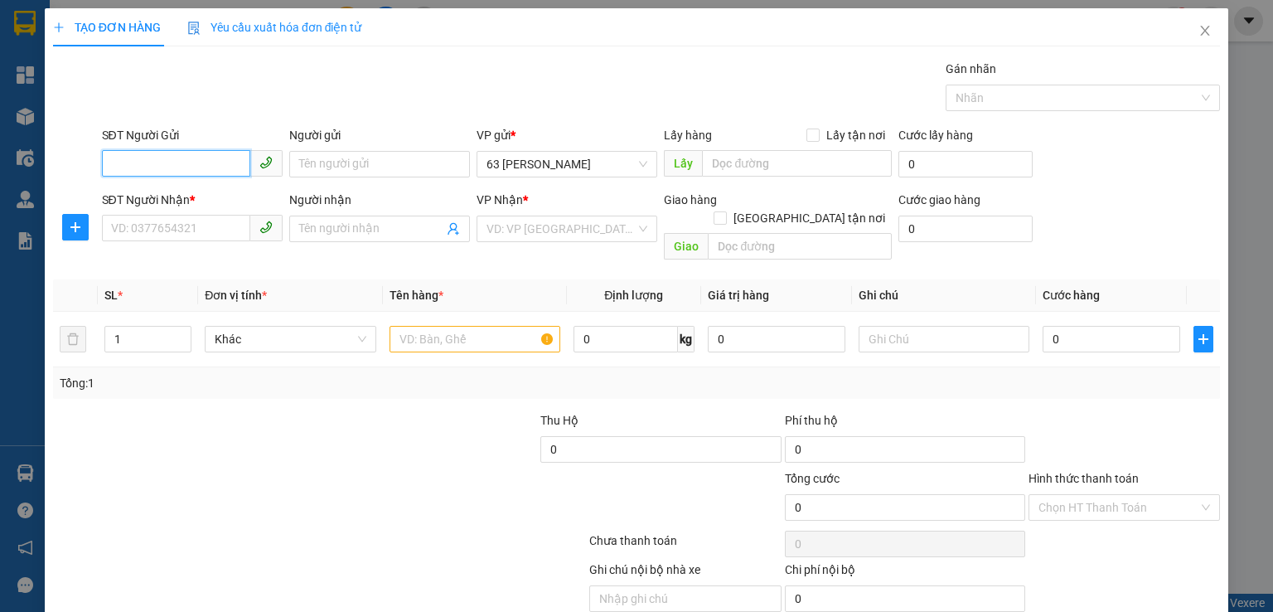
click at [182, 160] on input "SĐT Người Gửi" at bounding box center [176, 163] width 148 height 27
type input "0913661968"
click at [320, 166] on input "Người gửi" at bounding box center [379, 164] width 181 height 27
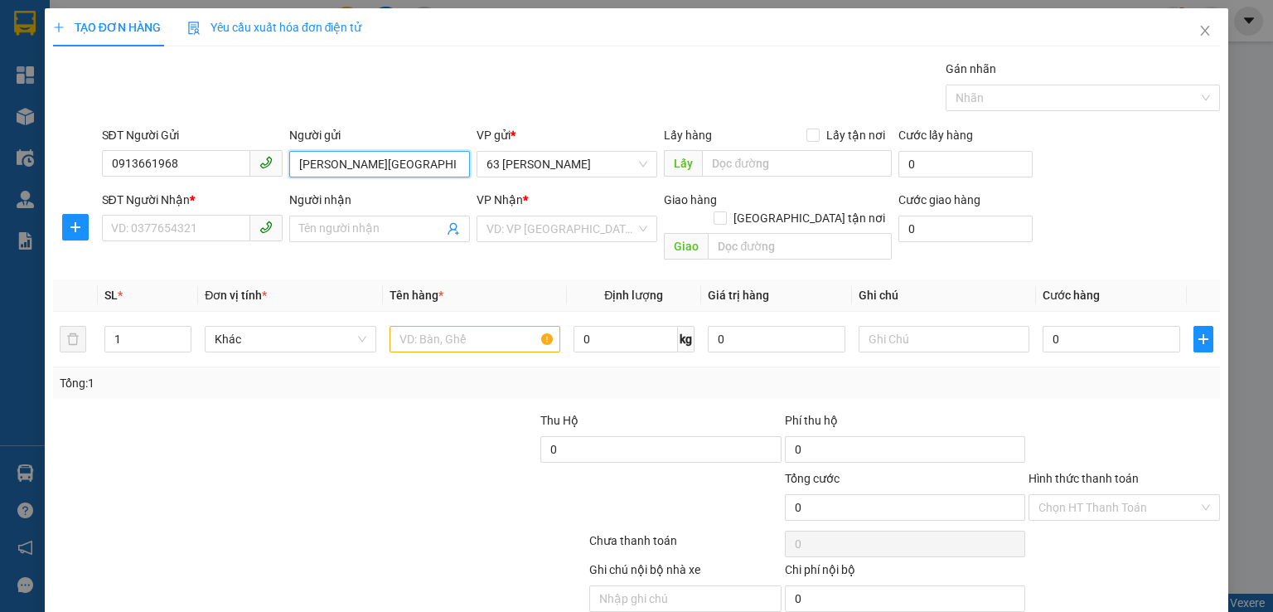
click at [312, 161] on input "[PERSON_NAME][GEOGRAPHIC_DATA]" at bounding box center [379, 164] width 181 height 27
type input "[PERSON_NAME]"
click at [173, 230] on input "SĐT Người Nhận *" at bounding box center [176, 228] width 148 height 27
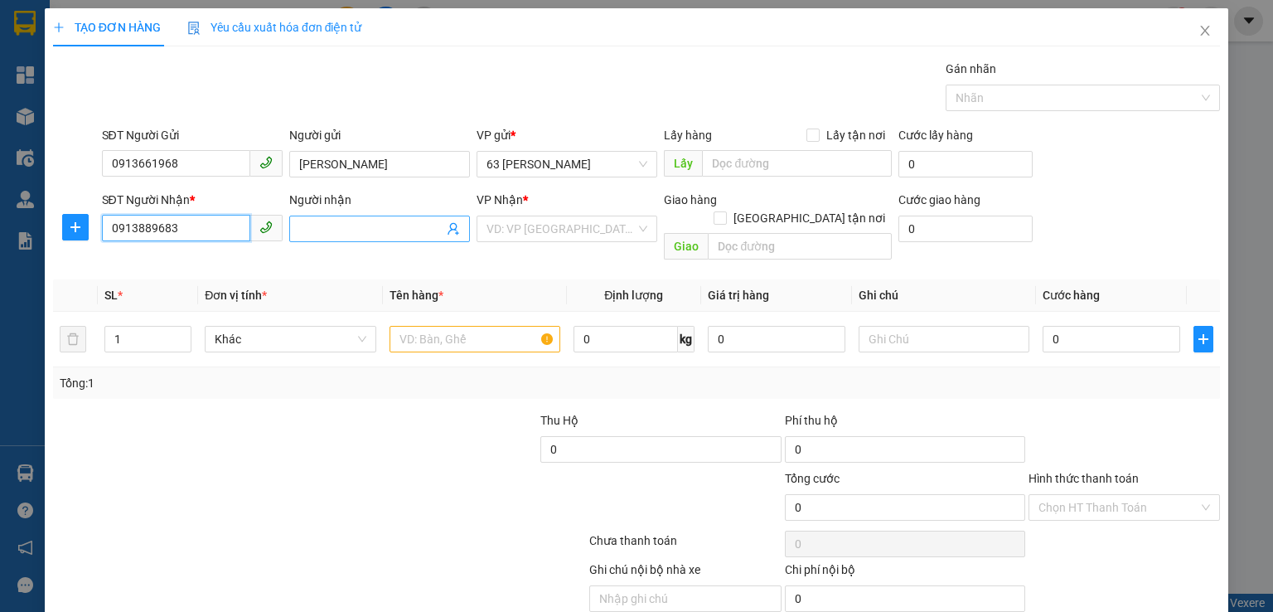
type input "0913889683"
click at [313, 234] on input "Người nhận" at bounding box center [371, 229] width 144 height 18
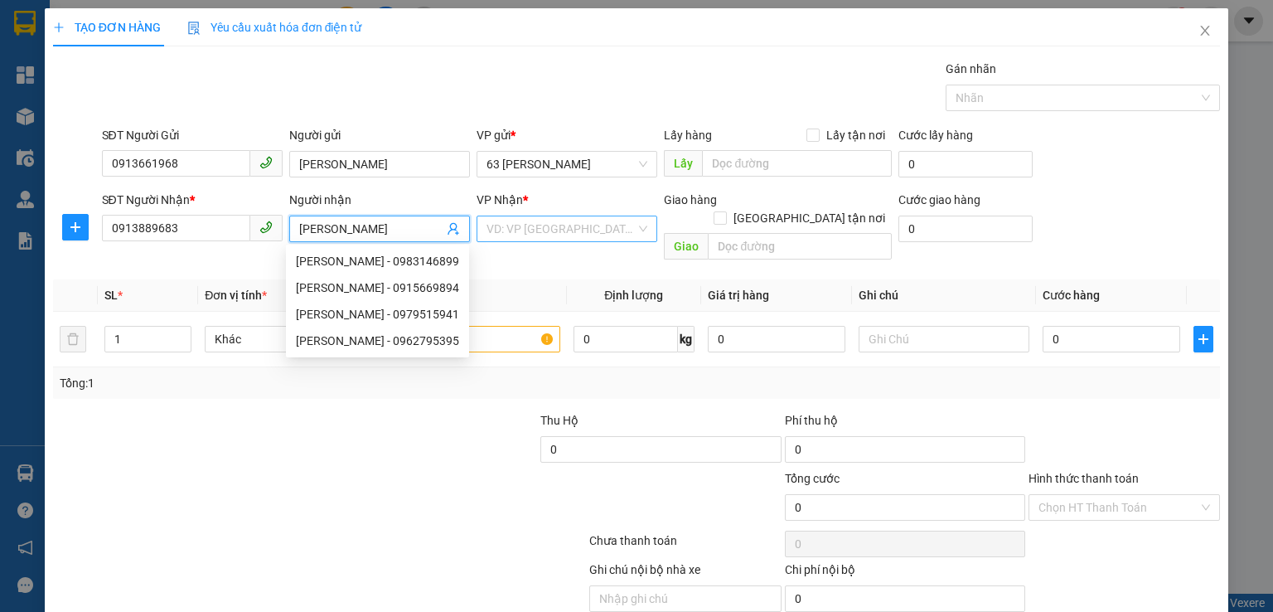
type input "[PERSON_NAME]"
click at [521, 234] on input "search" at bounding box center [561, 228] width 149 height 25
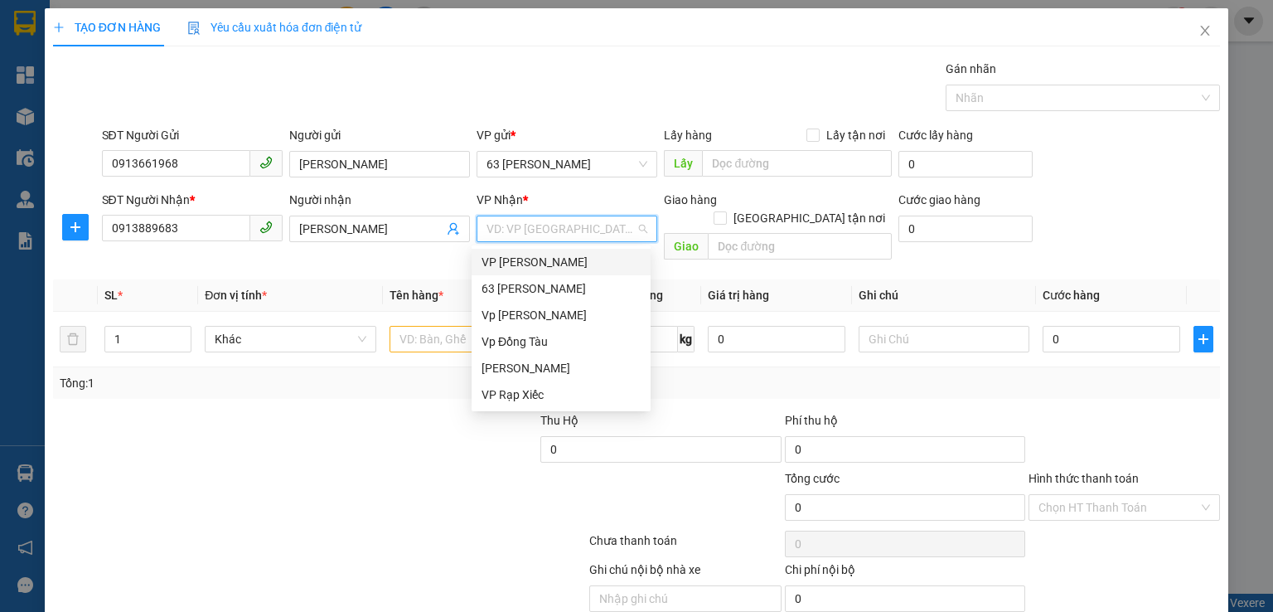
click at [560, 269] on div "VP [PERSON_NAME]" at bounding box center [561, 262] width 159 height 18
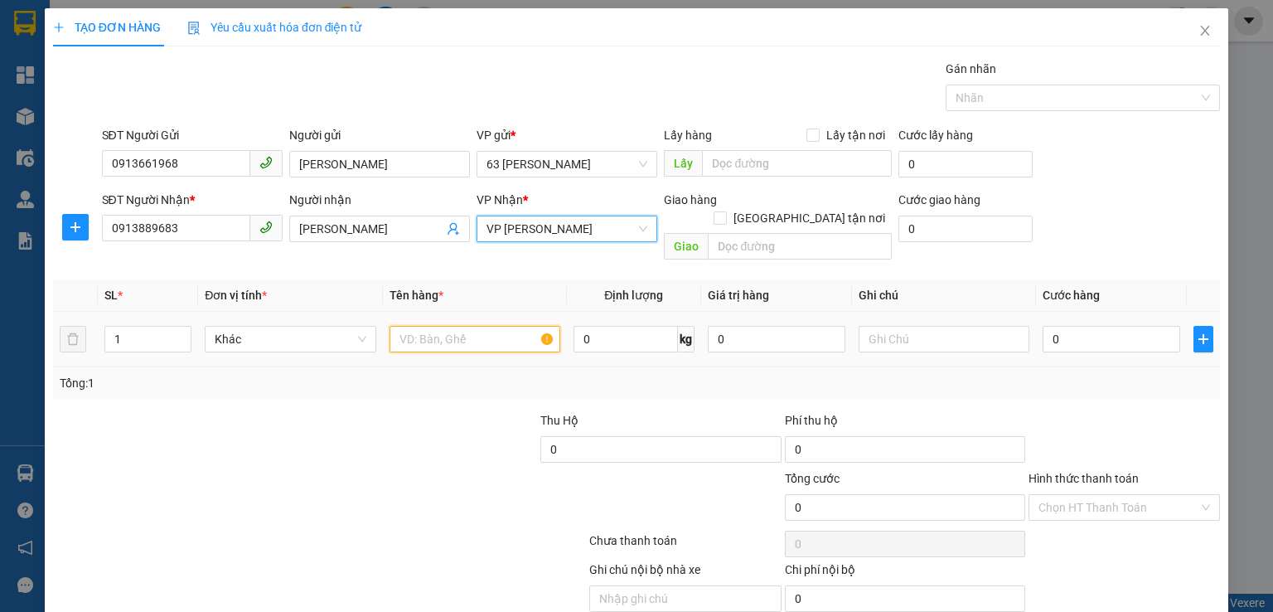
click at [458, 326] on input "text" at bounding box center [475, 339] width 171 height 27
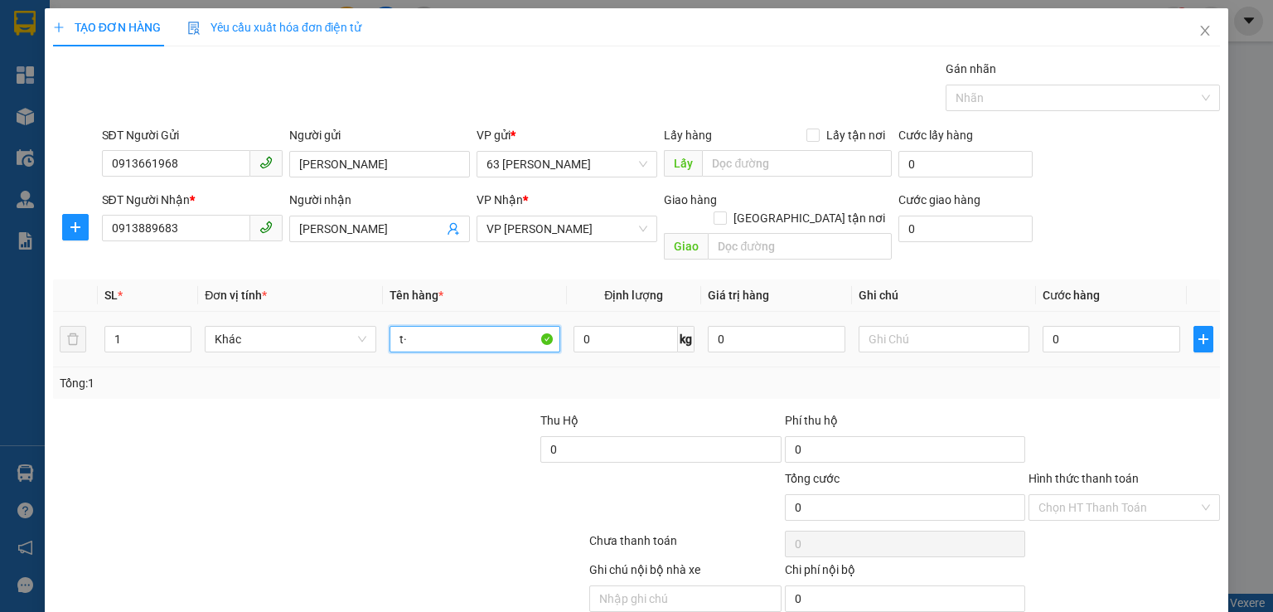
type input "t"
type input "si ro 3 lọ"
click at [1104, 326] on input "0" at bounding box center [1112, 339] width 138 height 27
type input "3"
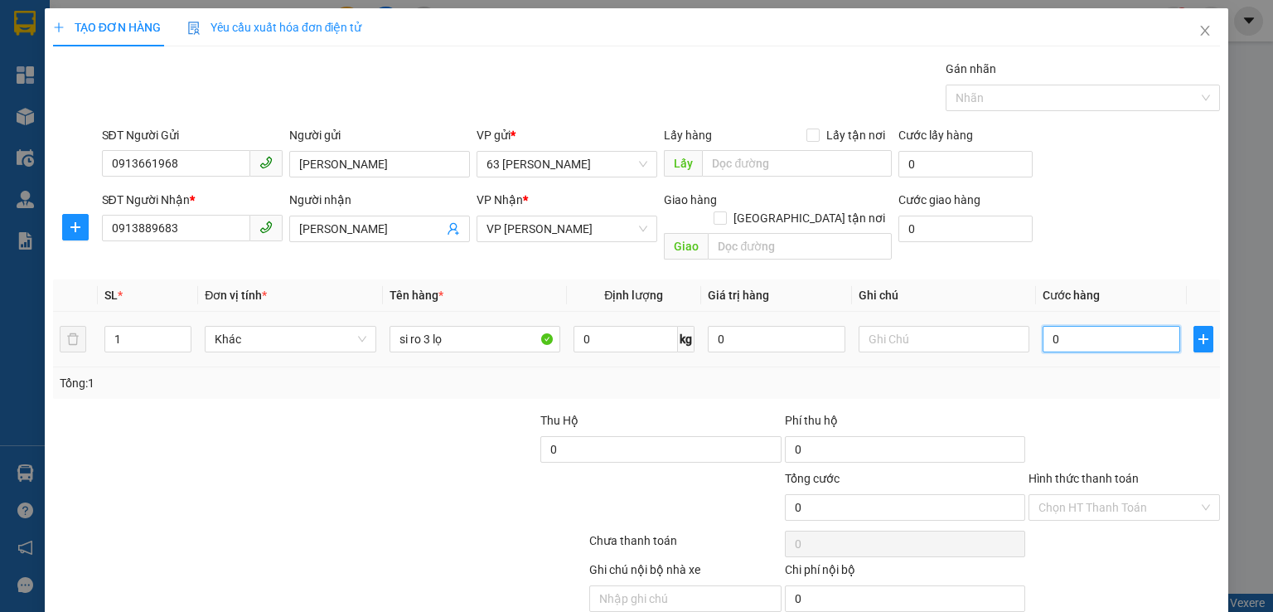
type input "3"
type input "30"
type input "300"
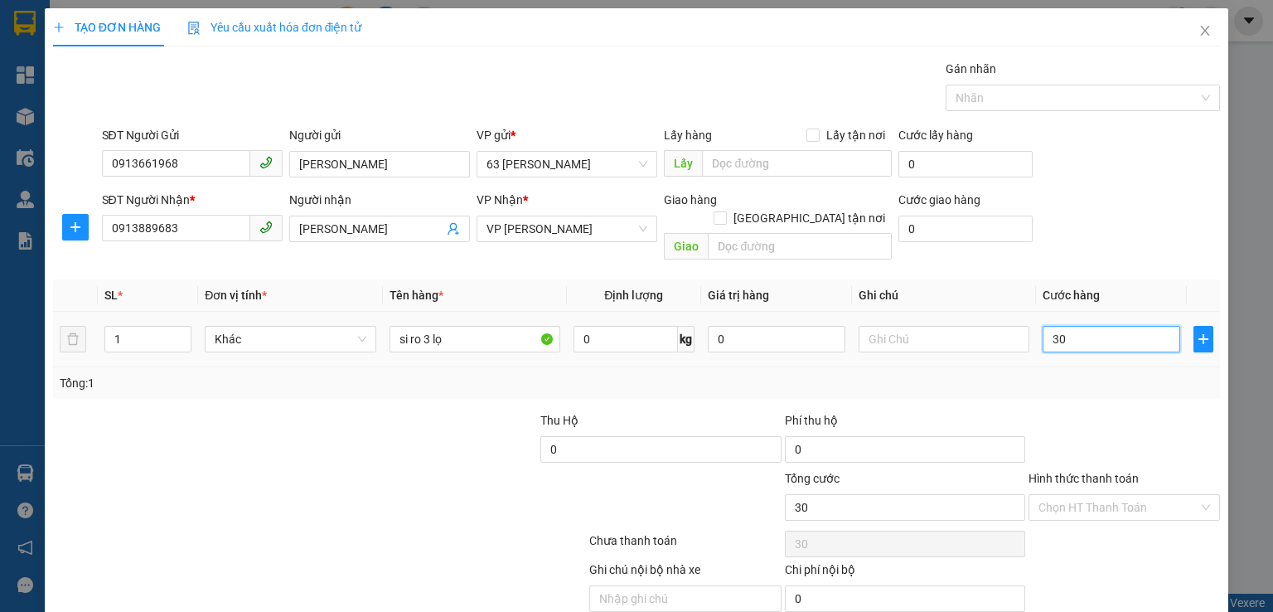
type input "300"
type input "3.000"
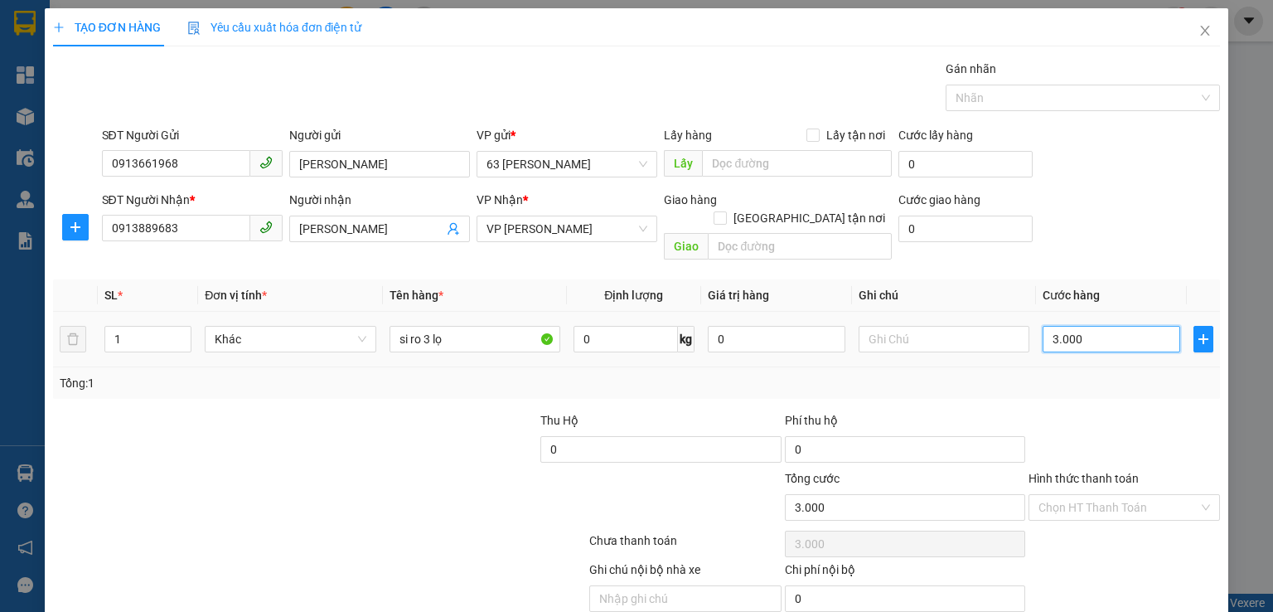
type input "30.000"
click at [1078, 495] on input "Hình thức thanh toán" at bounding box center [1119, 507] width 160 height 25
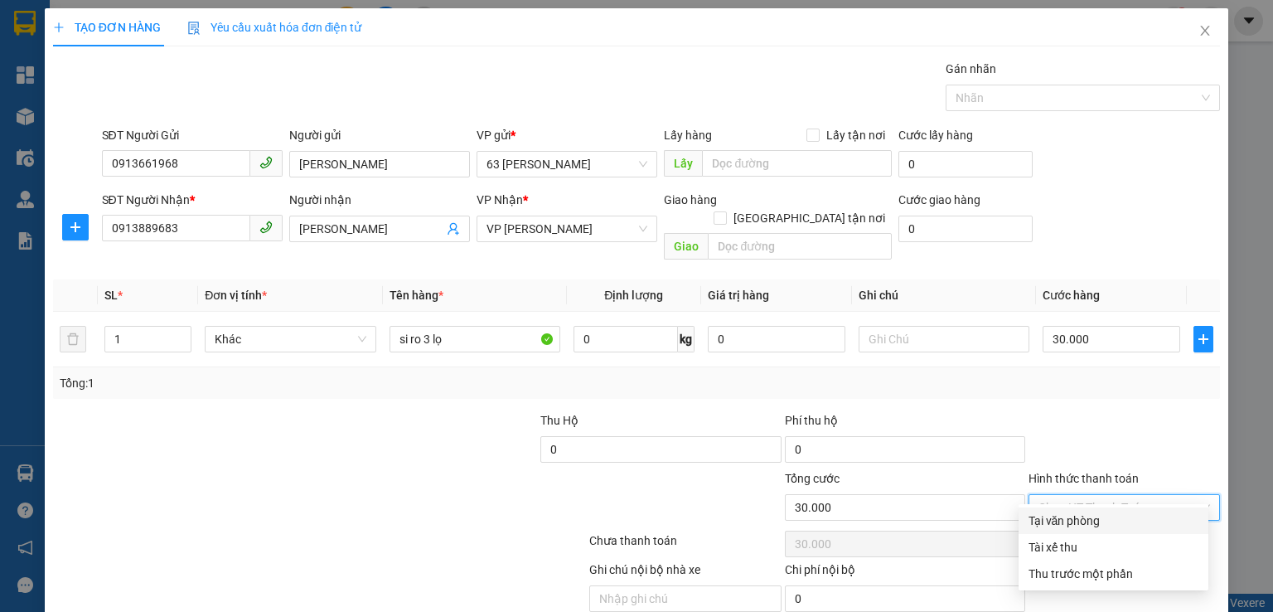
click at [1051, 518] on div "Tại văn phòng" at bounding box center [1114, 520] width 170 height 18
type input "0"
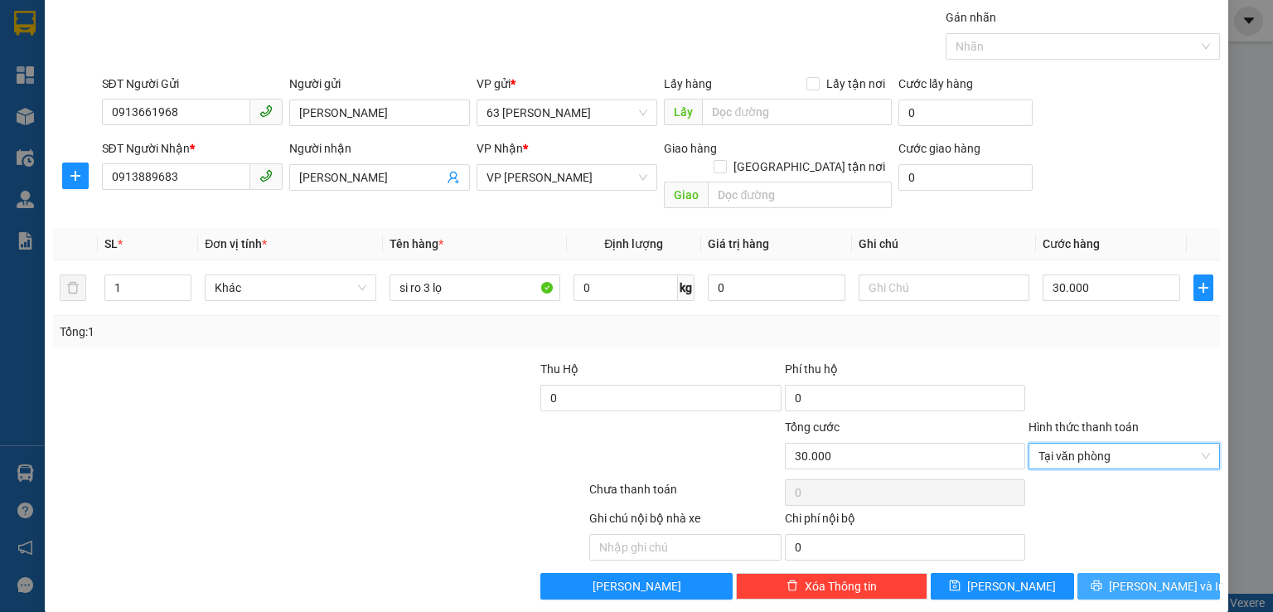
click at [1097, 573] on button "[PERSON_NAME] và In" at bounding box center [1149, 586] width 143 height 27
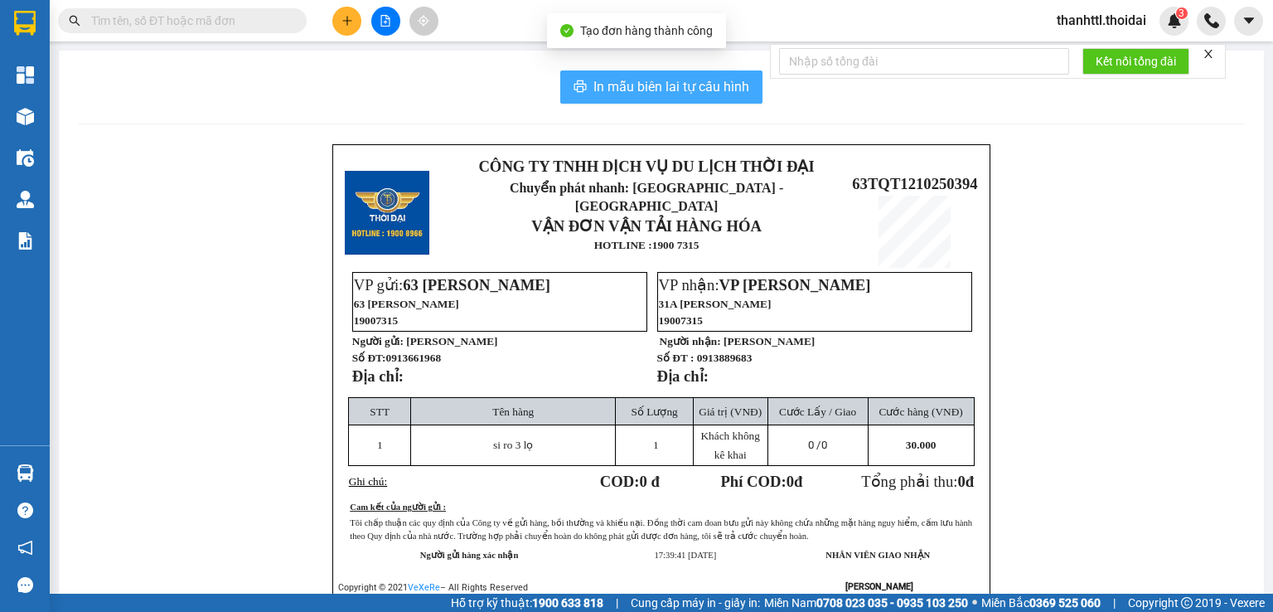
click at [624, 79] on span "In mẫu biên lai tự cấu hình" at bounding box center [672, 86] width 156 height 21
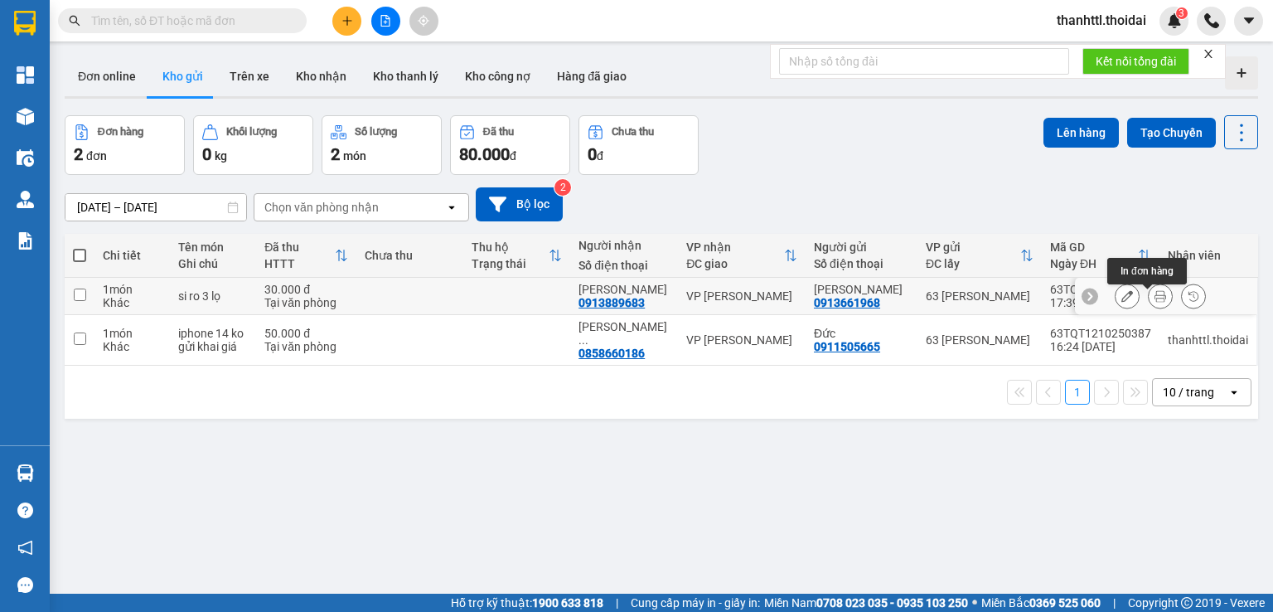
click at [1155, 299] on icon at bounding box center [1161, 296] width 12 height 12
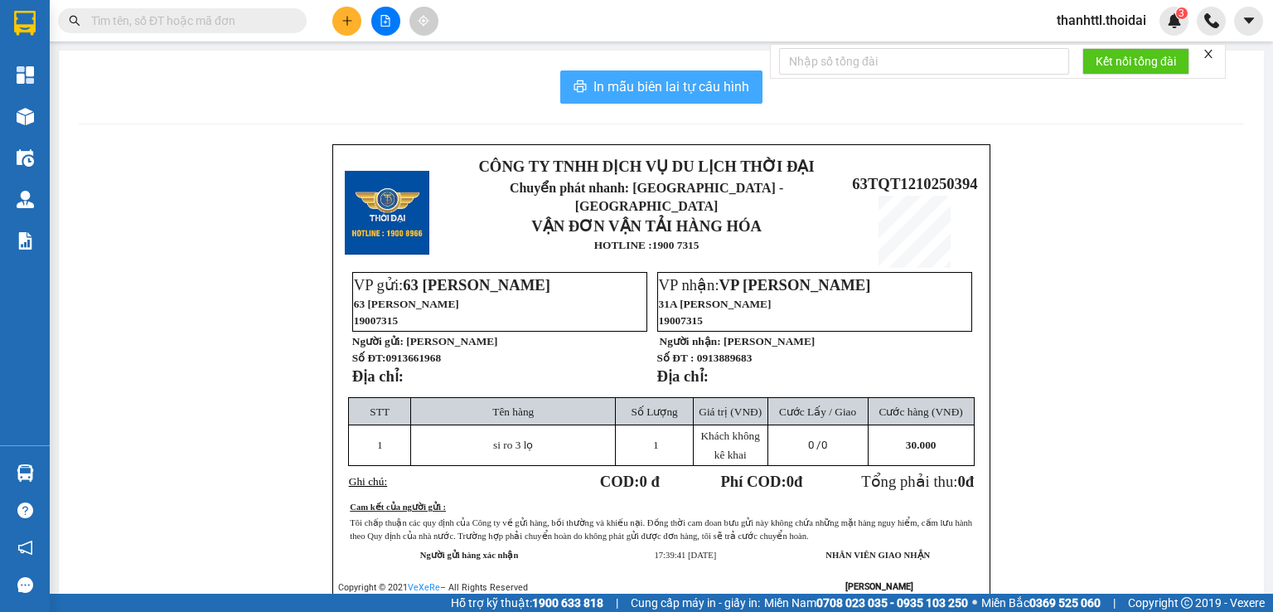
click at [675, 101] on button "In mẫu biên lai tự cấu hình" at bounding box center [661, 86] width 202 height 33
click at [676, 91] on span "In mẫu biên lai tự cấu hình" at bounding box center [672, 86] width 156 height 21
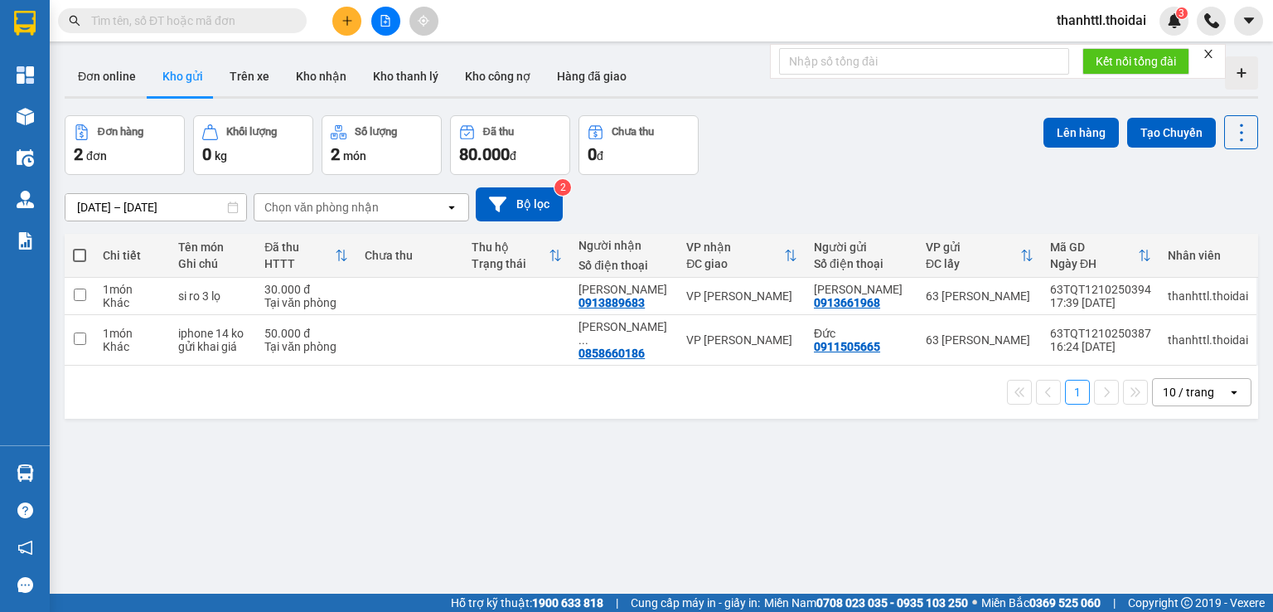
click at [80, 255] on span at bounding box center [79, 255] width 13 height 13
click at [80, 247] on input "checkbox" at bounding box center [80, 247] width 0 height 0
checkbox input "true"
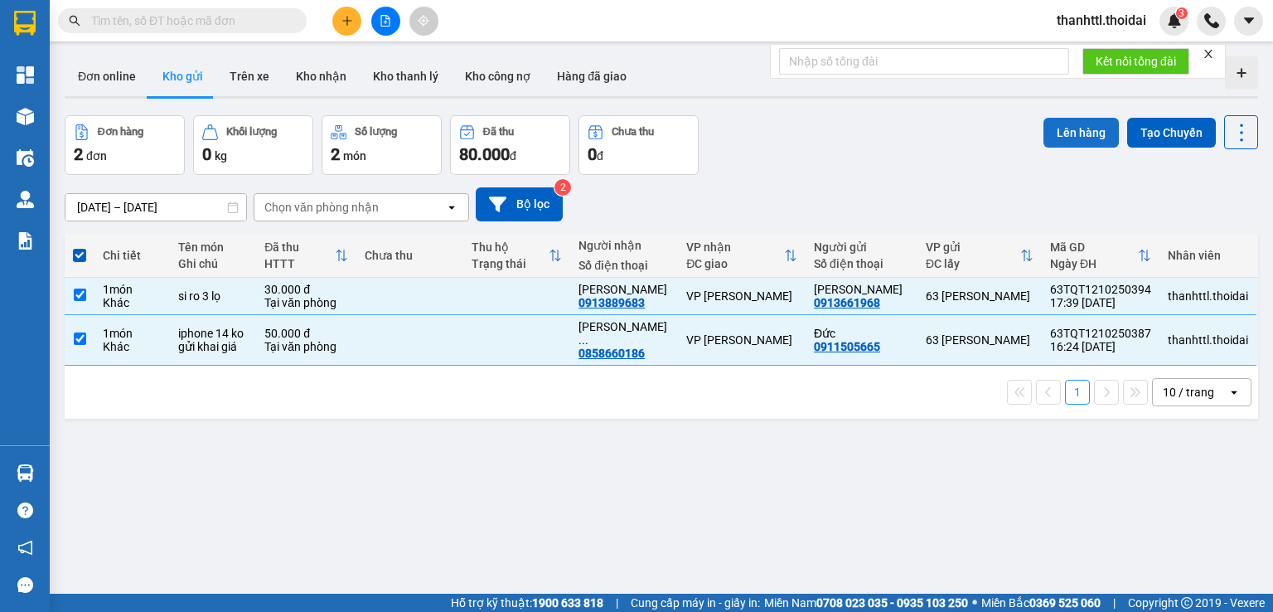
click at [1064, 137] on button "Lên hàng" at bounding box center [1081, 133] width 75 height 30
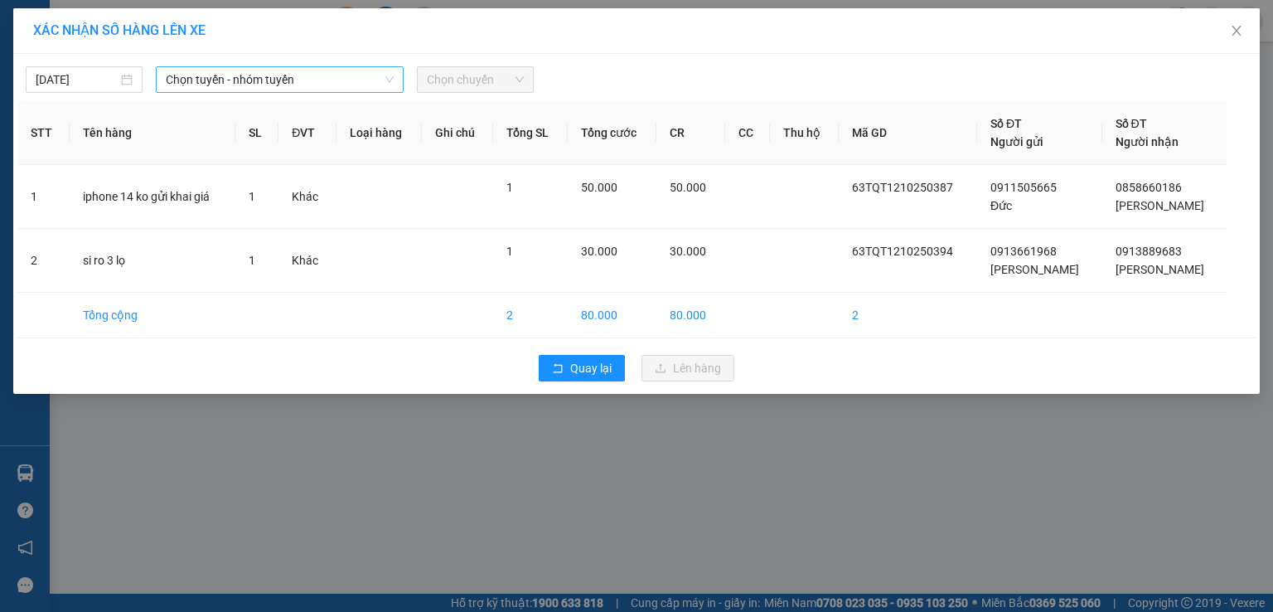
click at [310, 85] on span "Chọn tuyến - nhóm tuyến" at bounding box center [280, 79] width 228 height 25
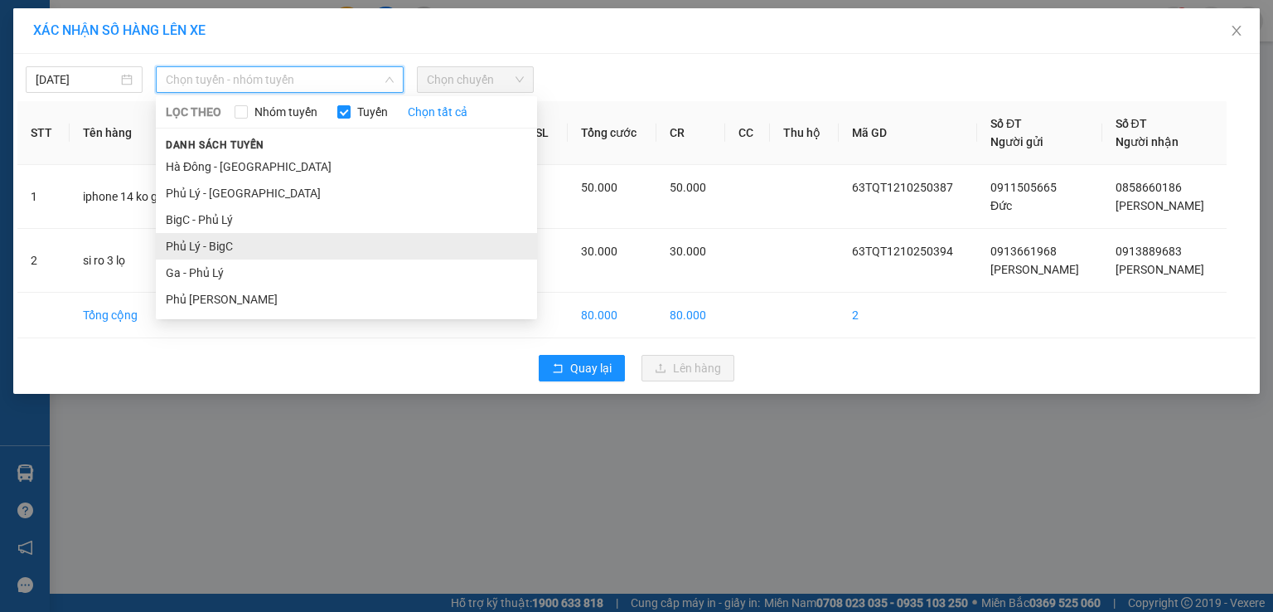
click at [229, 246] on li "Phủ Lý - BigC" at bounding box center [346, 246] width 381 height 27
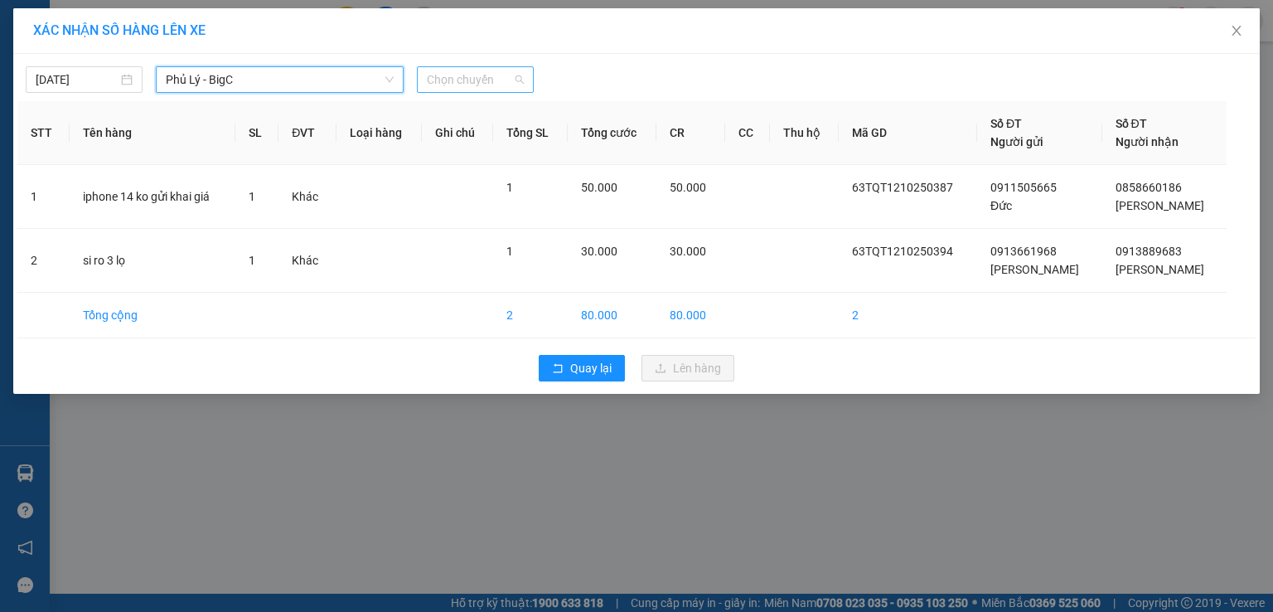
click at [454, 80] on span "Chọn chuyến" at bounding box center [475, 79] width 97 height 25
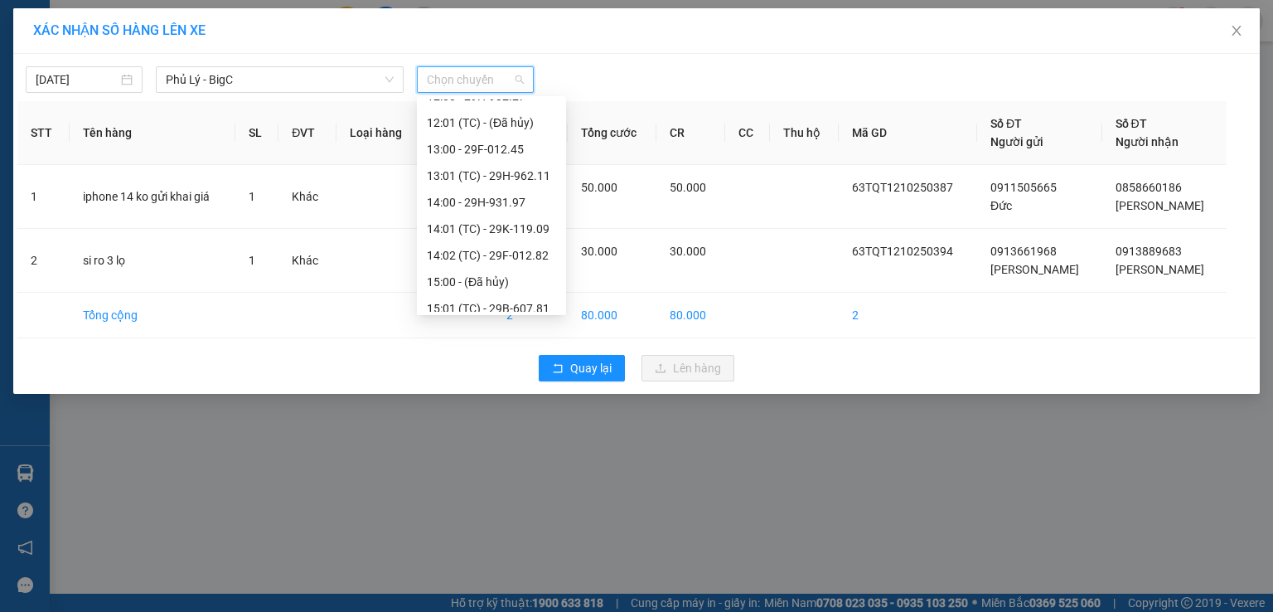
scroll to position [746, 0]
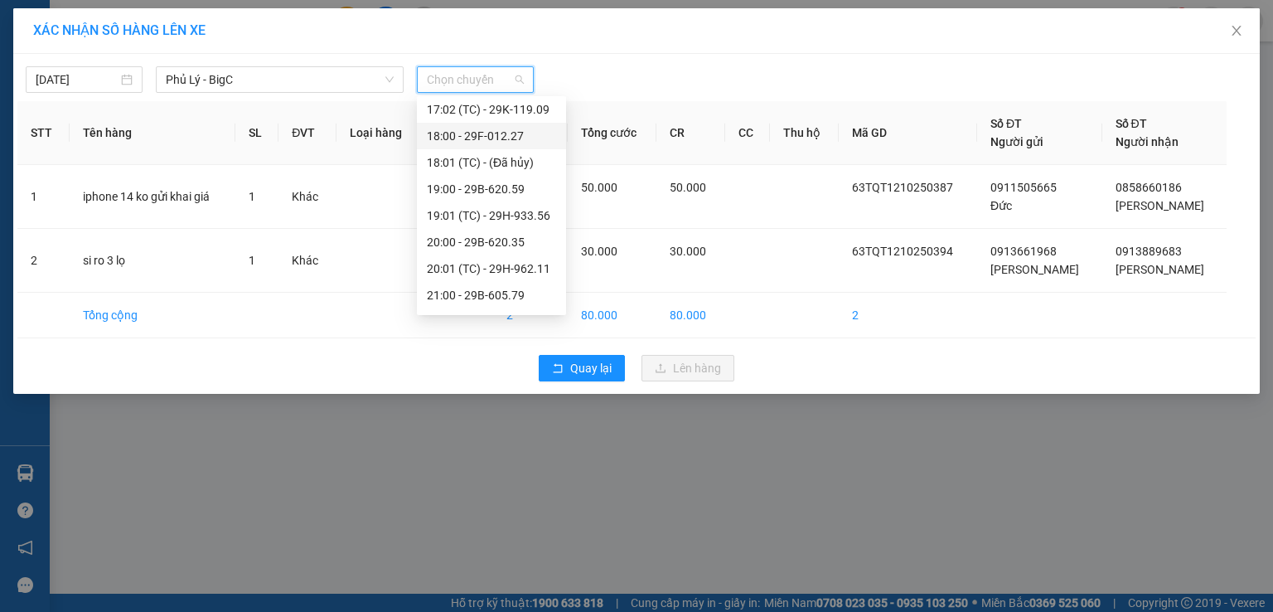
click at [448, 135] on div "18:00 - 29F-012.27" at bounding box center [491, 136] width 129 height 18
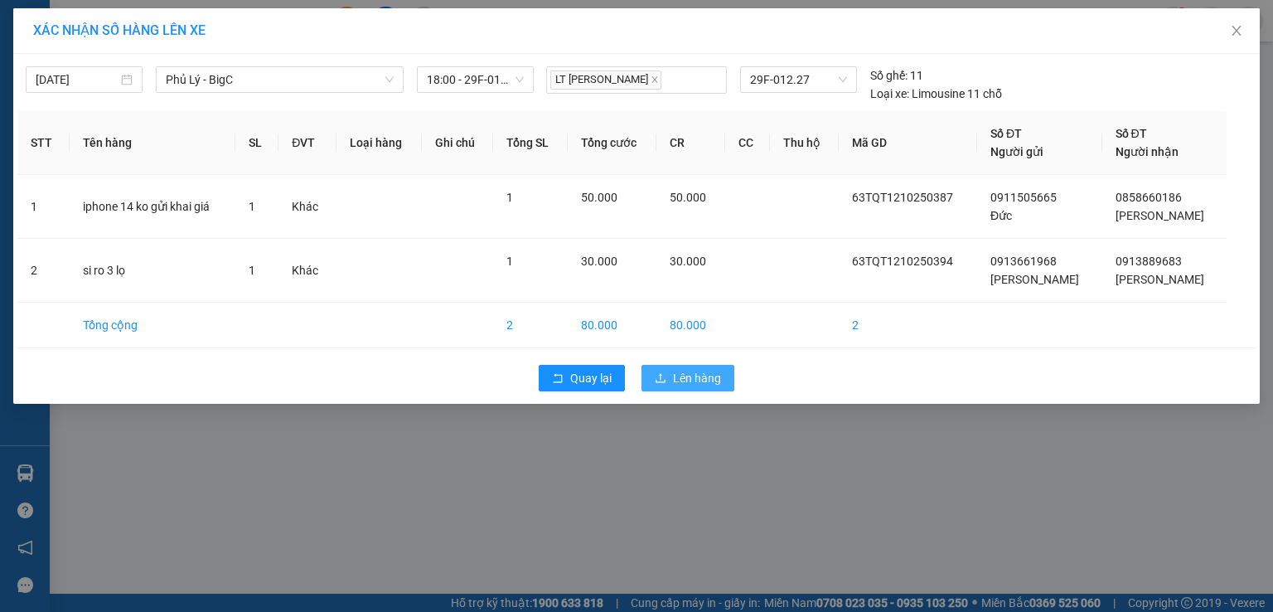
click at [694, 374] on span "Lên hàng" at bounding box center [697, 378] width 48 height 18
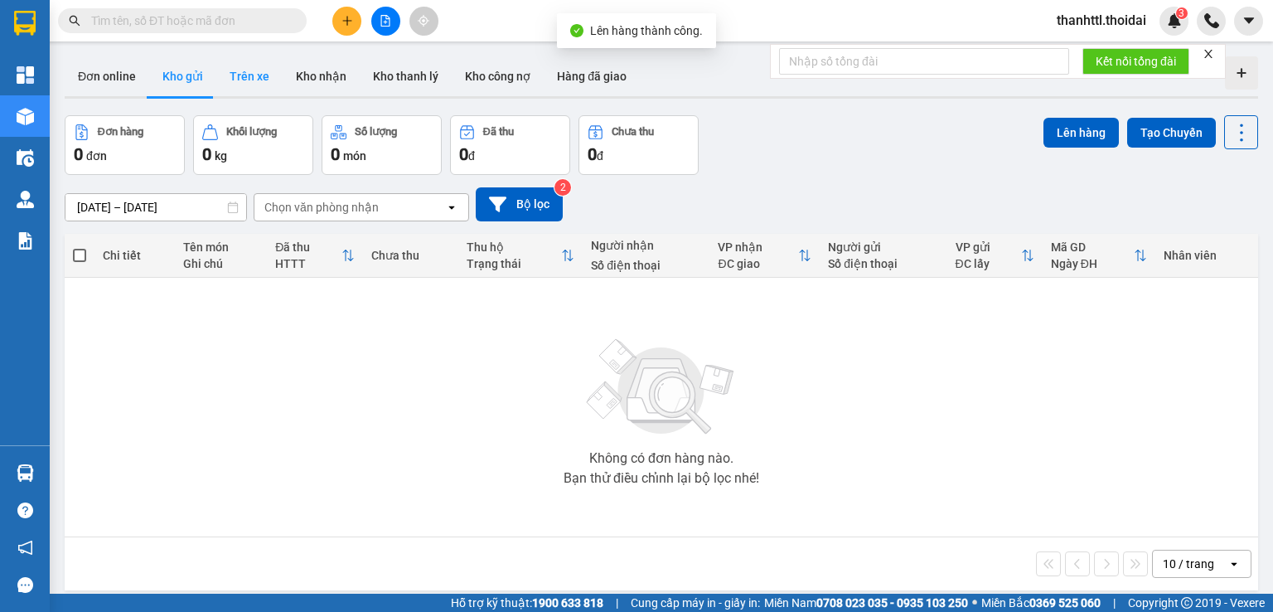
click at [250, 82] on button "Trên xe" at bounding box center [249, 76] width 66 height 40
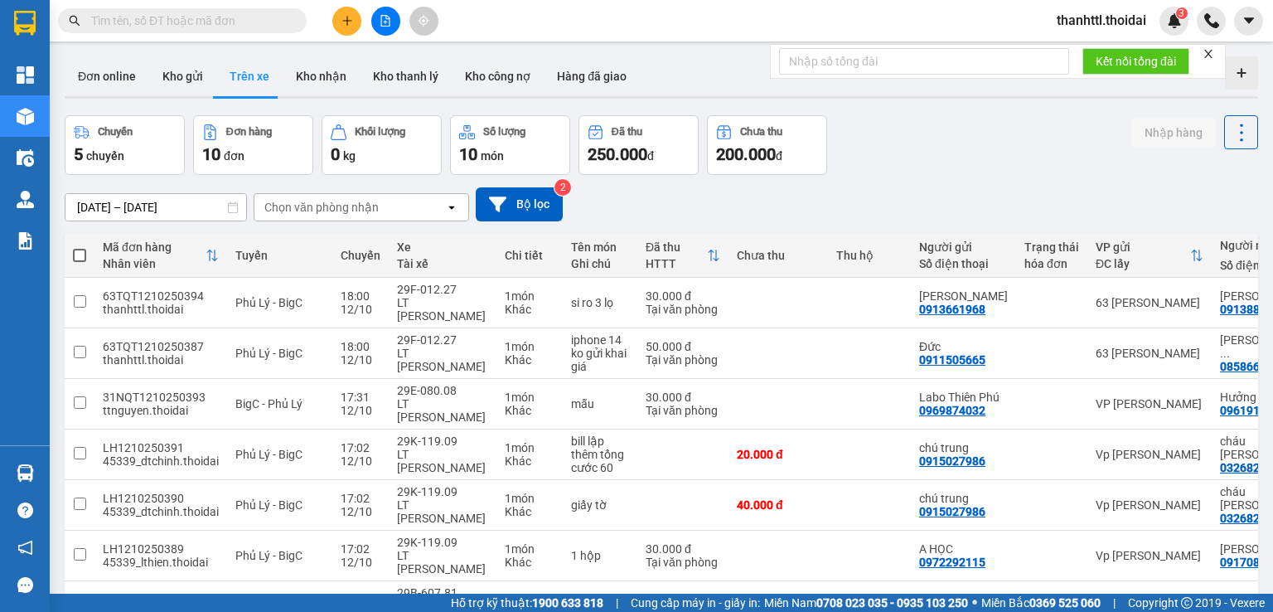
click at [1111, 18] on span "thanhttl.thoidai" at bounding box center [1102, 20] width 116 height 21
click at [1070, 50] on span "Đăng xuất" at bounding box center [1108, 51] width 84 height 18
